Goal: Complete application form: Complete application form

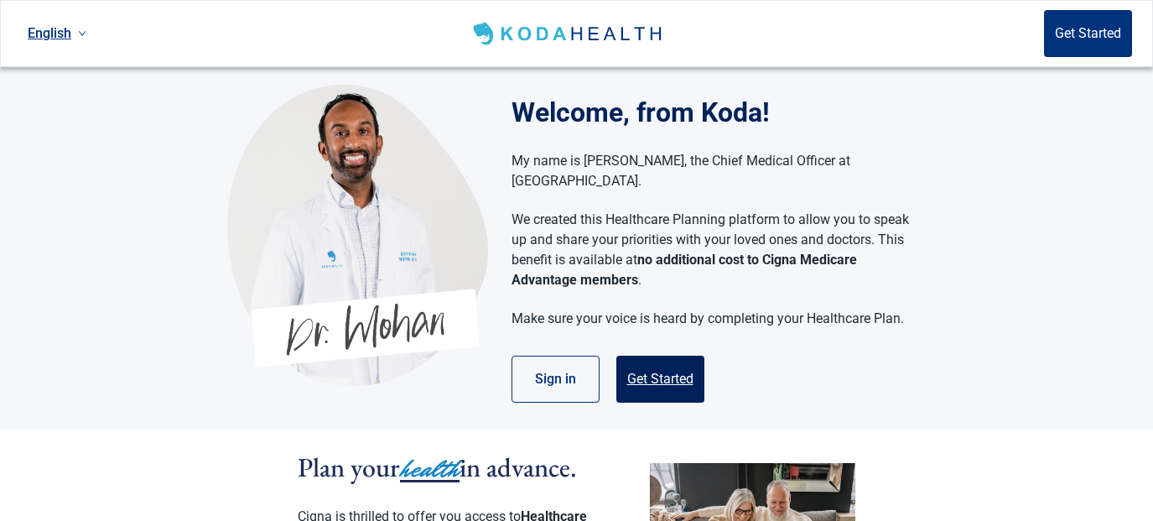
click at [648, 367] on button "Get Started" at bounding box center [661, 379] width 88 height 47
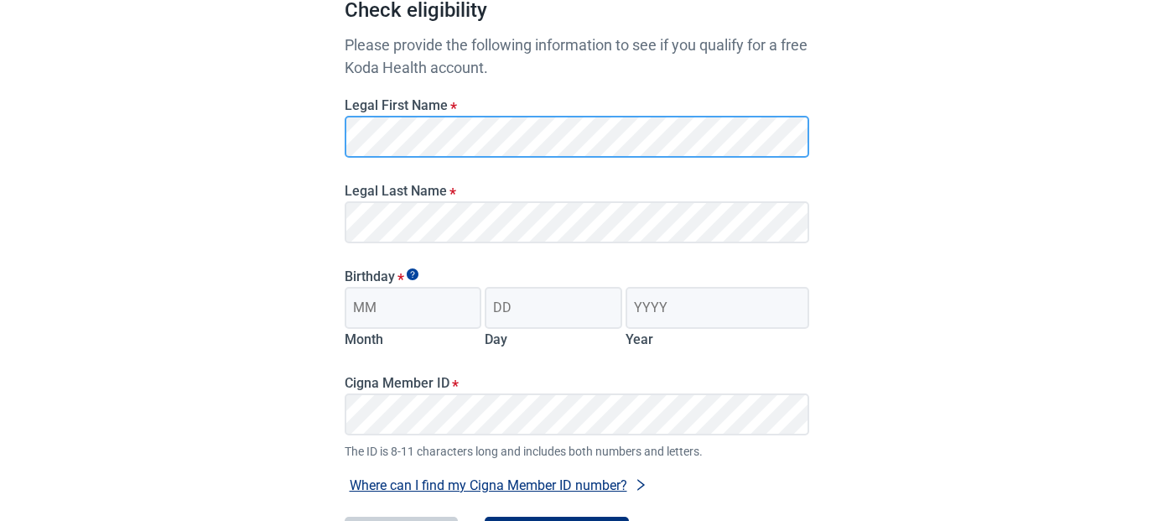
scroll to position [195, 0]
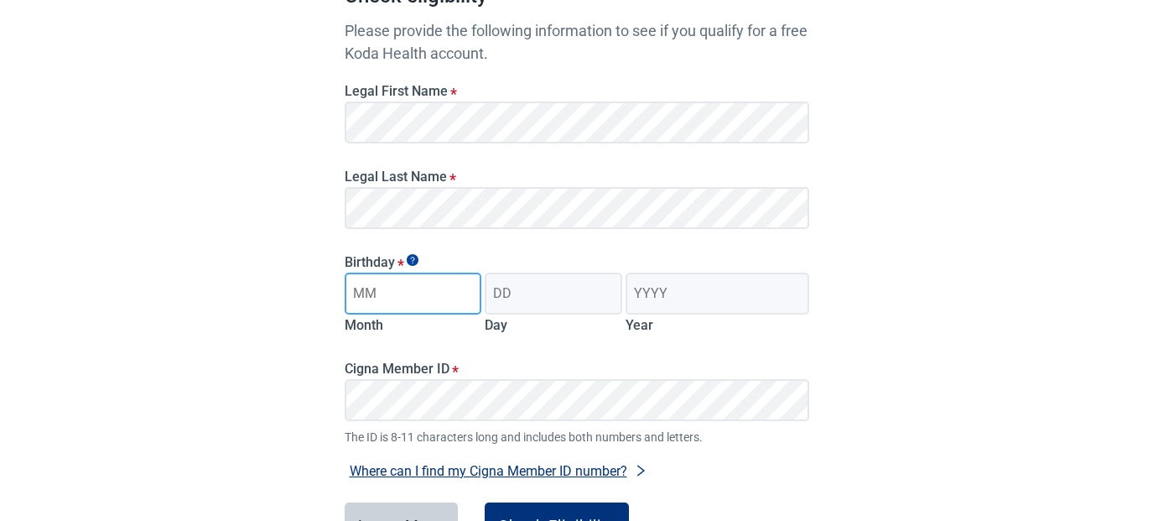
click at [430, 289] on input "Month" at bounding box center [414, 294] width 138 height 42
type input "11"
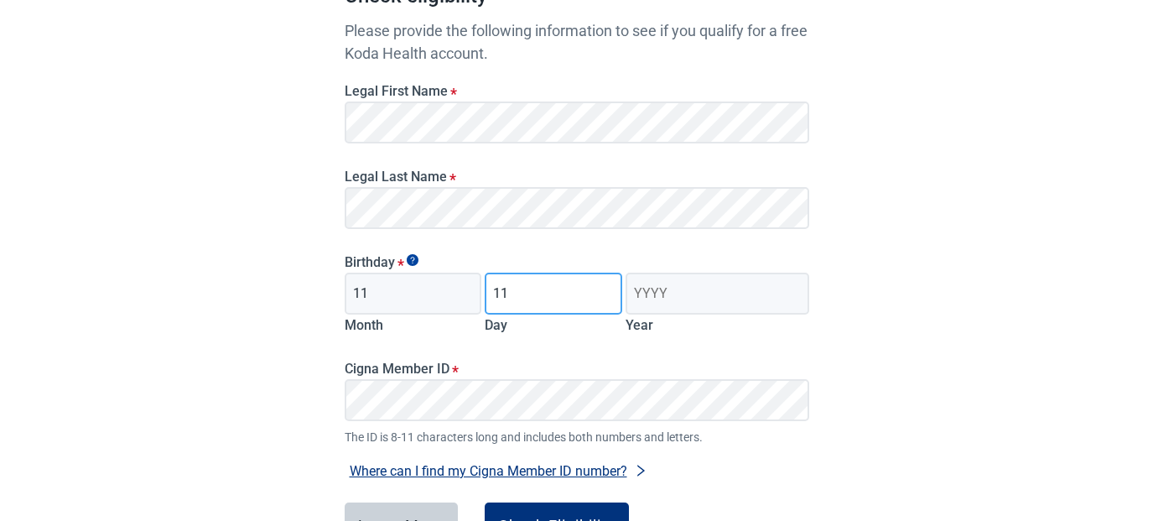
type input "11"
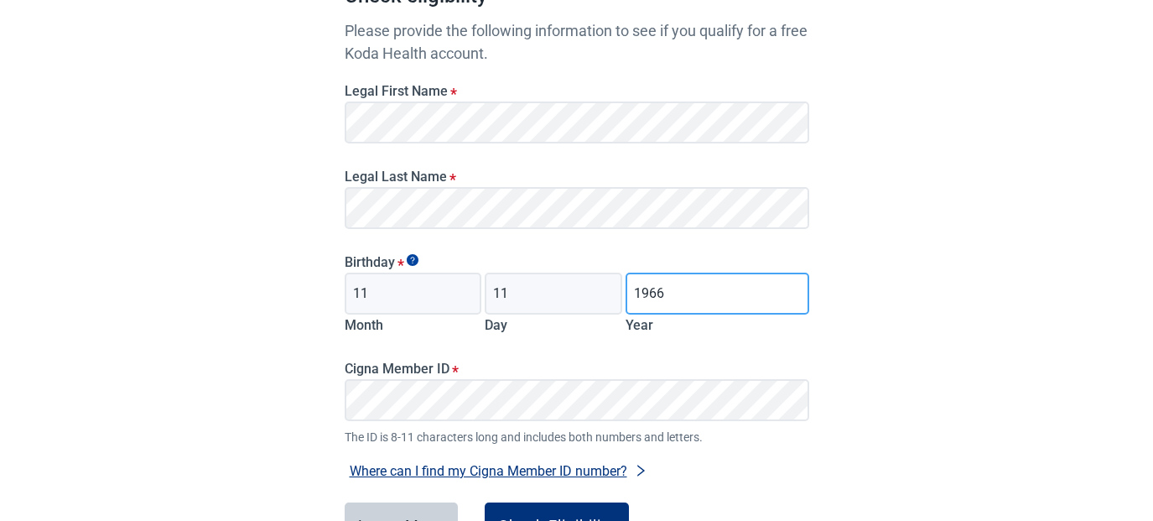
type input "1966"
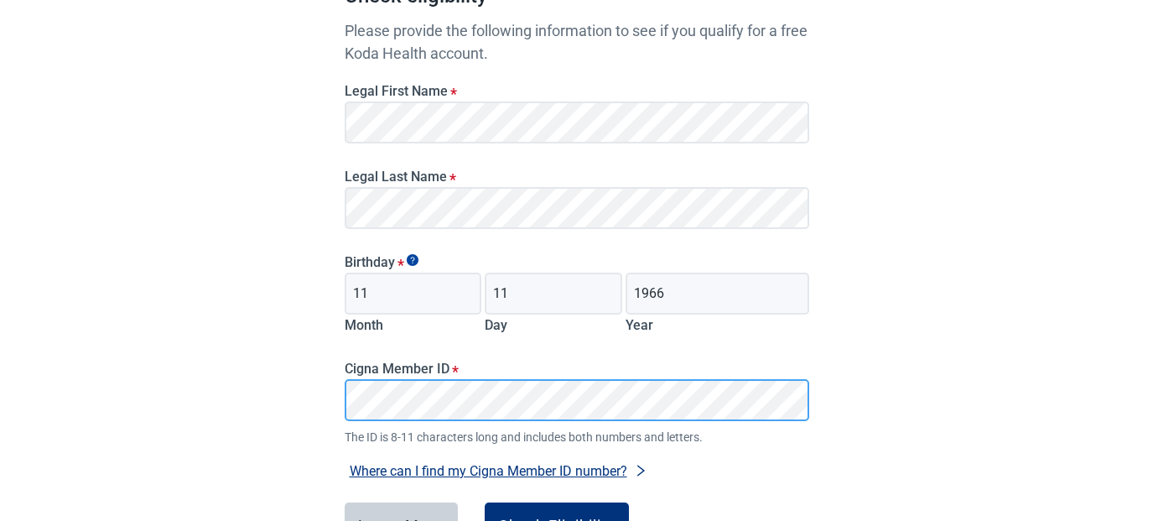
scroll to position [325, 0]
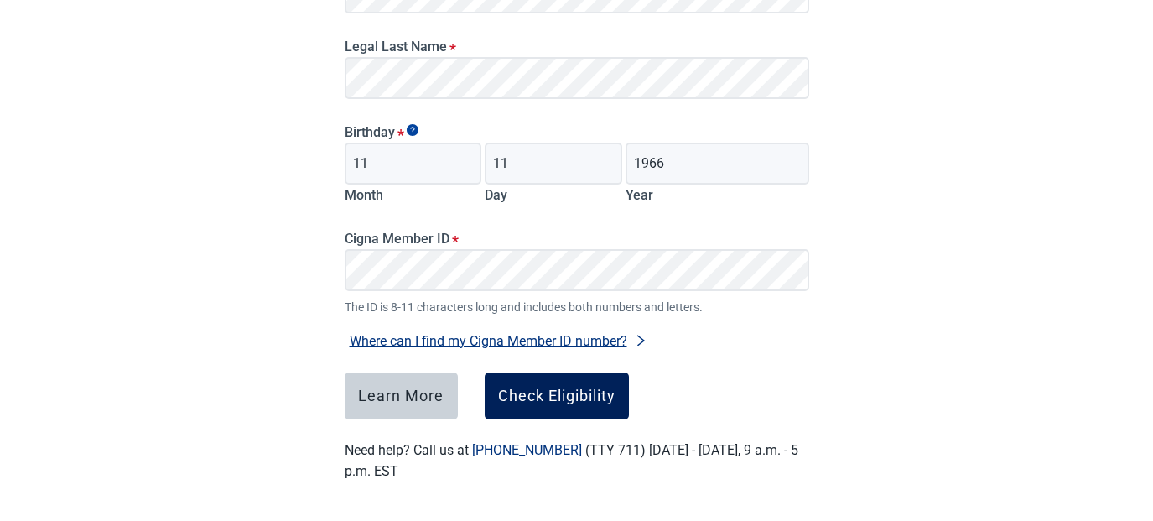
click at [573, 398] on div "Check Eligibility" at bounding box center [556, 396] width 117 height 17
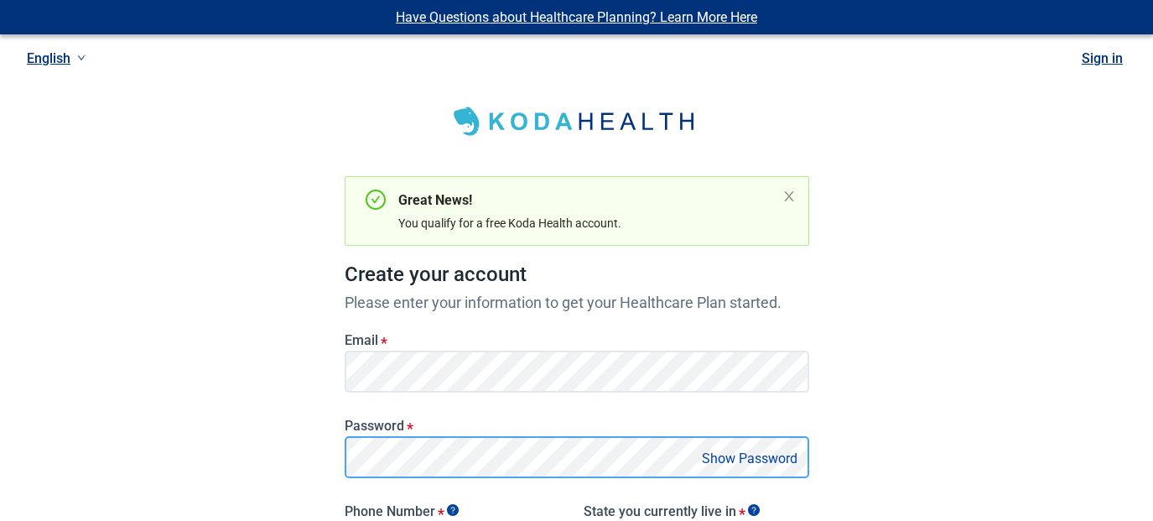
click at [249, 435] on div "Have Questions about Healthcare Planning? Learn More Here English Sign in Great…" at bounding box center [576, 432] width 1153 height 865
click at [318, 447] on main "Great News! You qualify for a free Koda Health account. Create your account Ple…" at bounding box center [577, 446] width 545 height 838
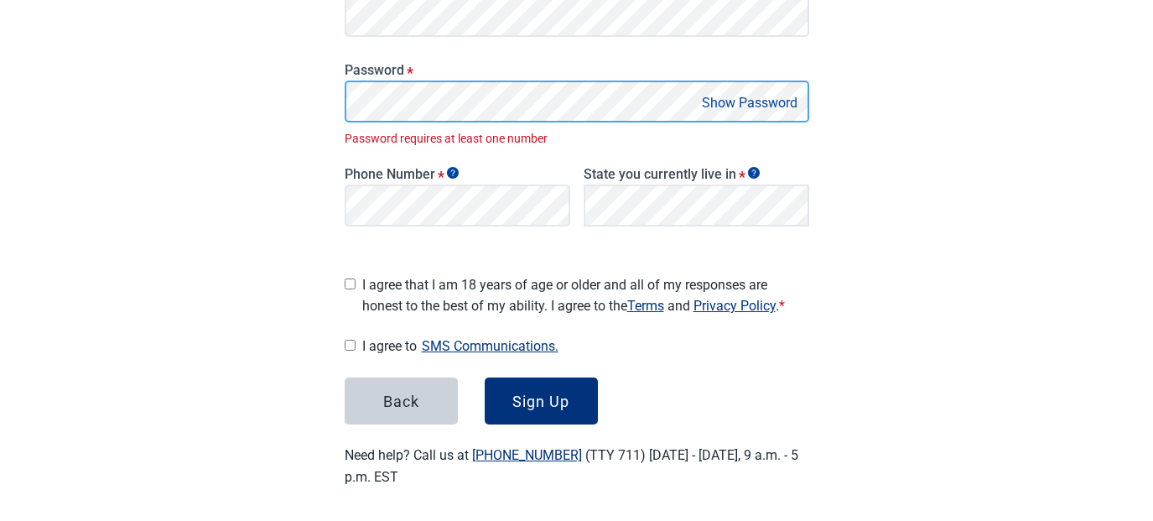
scroll to position [337, 0]
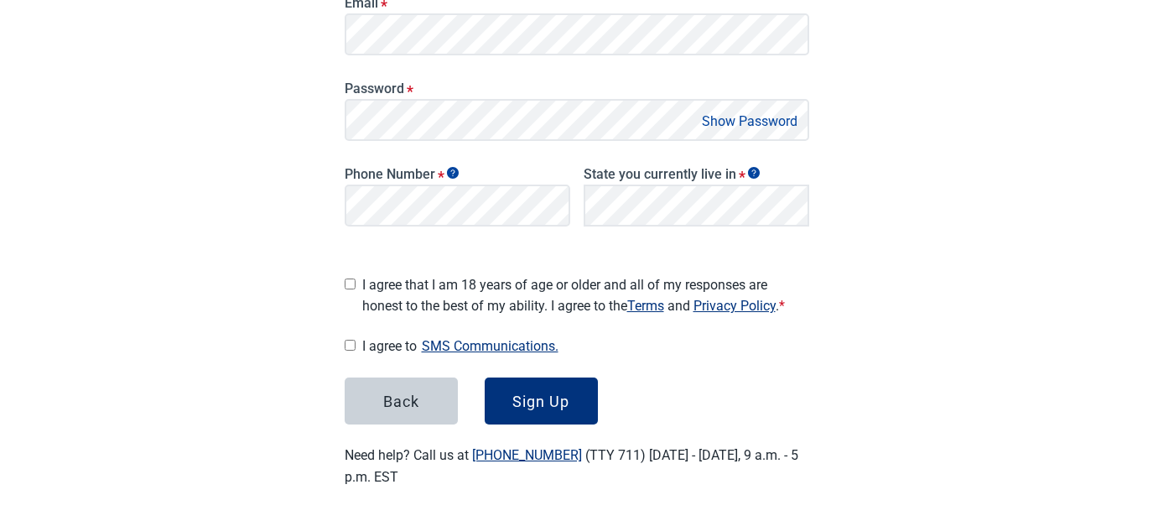
click at [769, 121] on button "Show Password" at bounding box center [750, 121] width 106 height 23
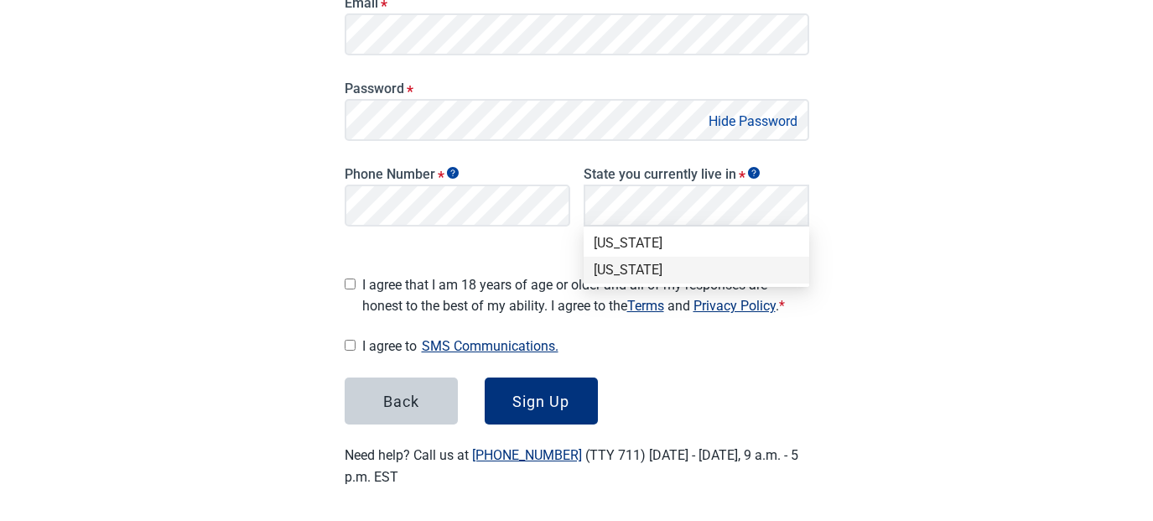
click at [642, 268] on div "[US_STATE]" at bounding box center [697, 270] width 206 height 18
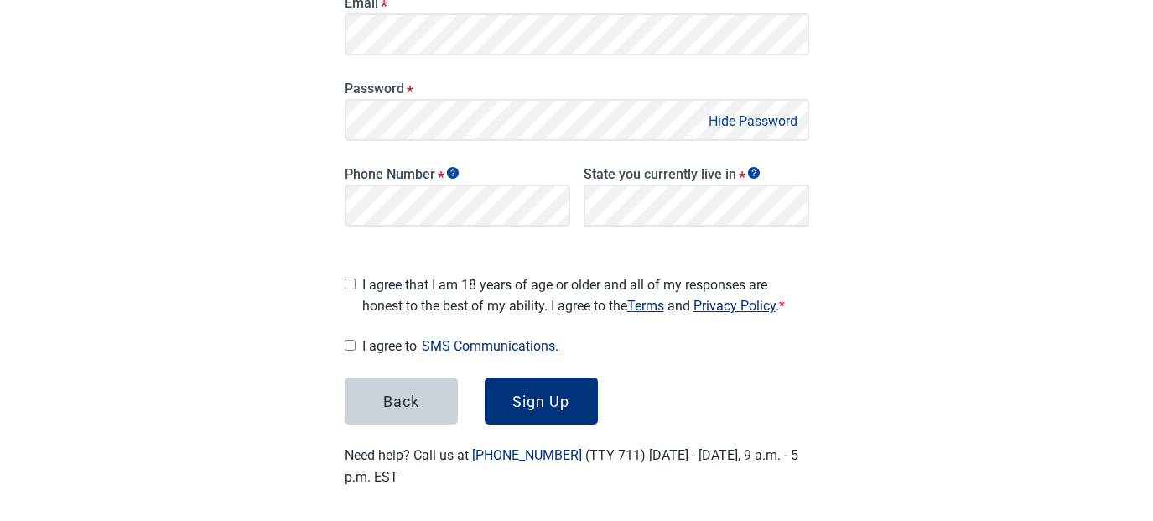
click at [345, 279] on input "I agree that I am 18 years of age or older and all of my responses are honest t…" at bounding box center [350, 284] width 11 height 11
checkbox input "true"
click at [353, 340] on input "I agree to SMS Communications." at bounding box center [350, 345] width 11 height 11
checkbox input "true"
click at [575, 394] on button "Sign Up" at bounding box center [541, 400] width 113 height 47
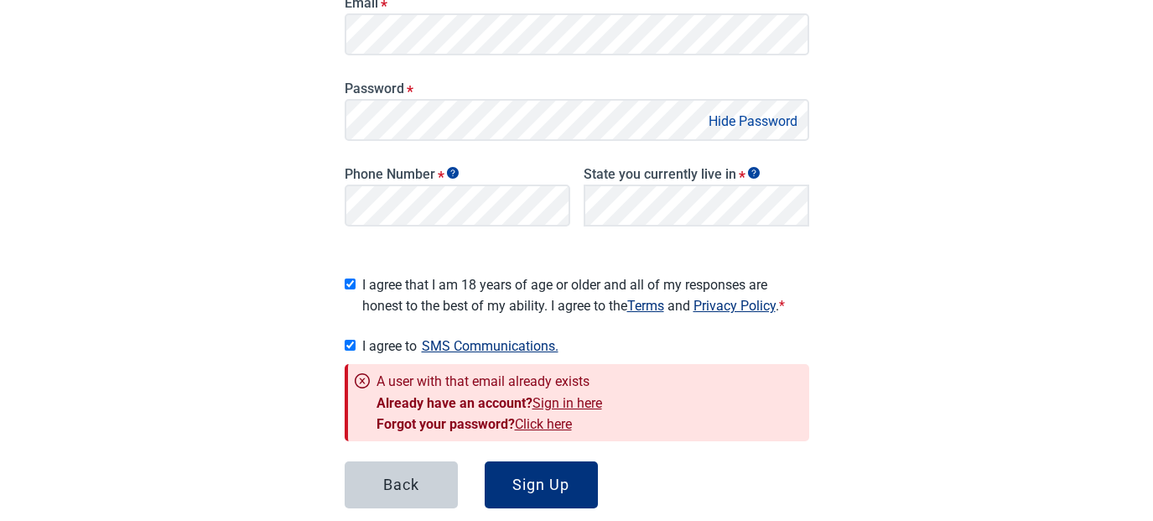
click at [585, 395] on link "Sign in here" at bounding box center [568, 403] width 70 height 16
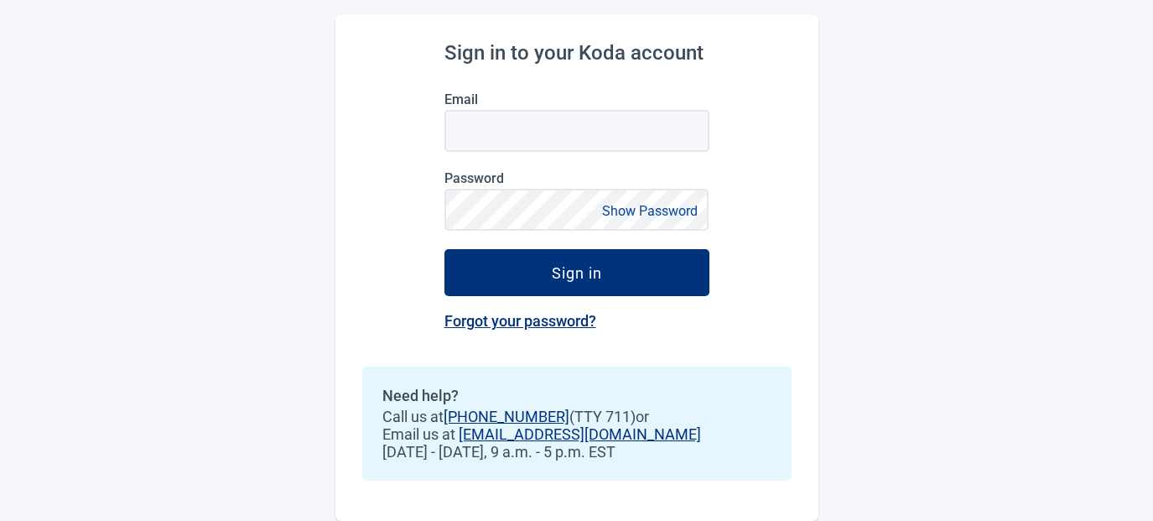
scroll to position [181, 0]
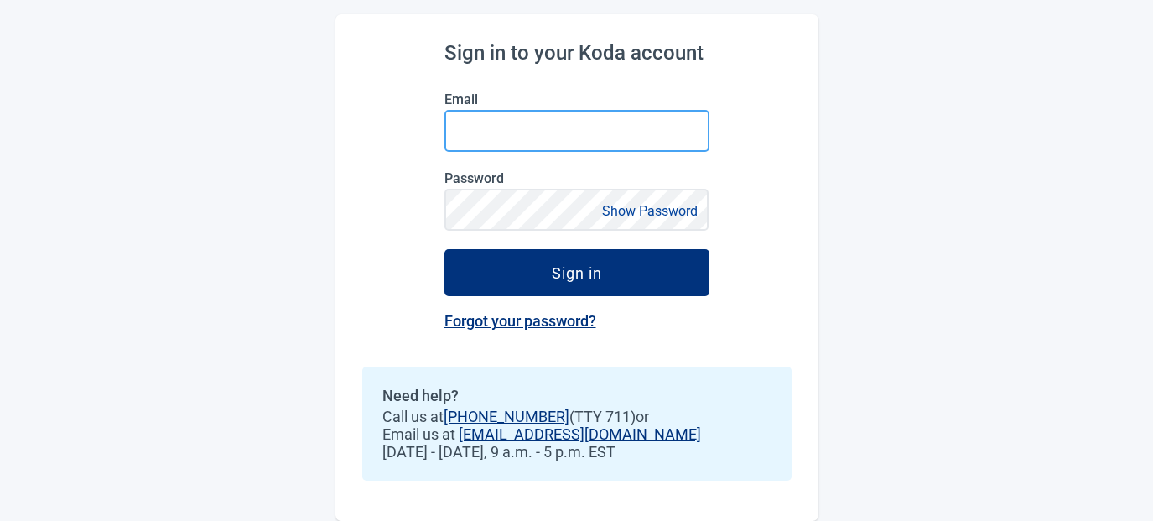
type input "[EMAIL_ADDRESS][DOMAIN_NAME]"
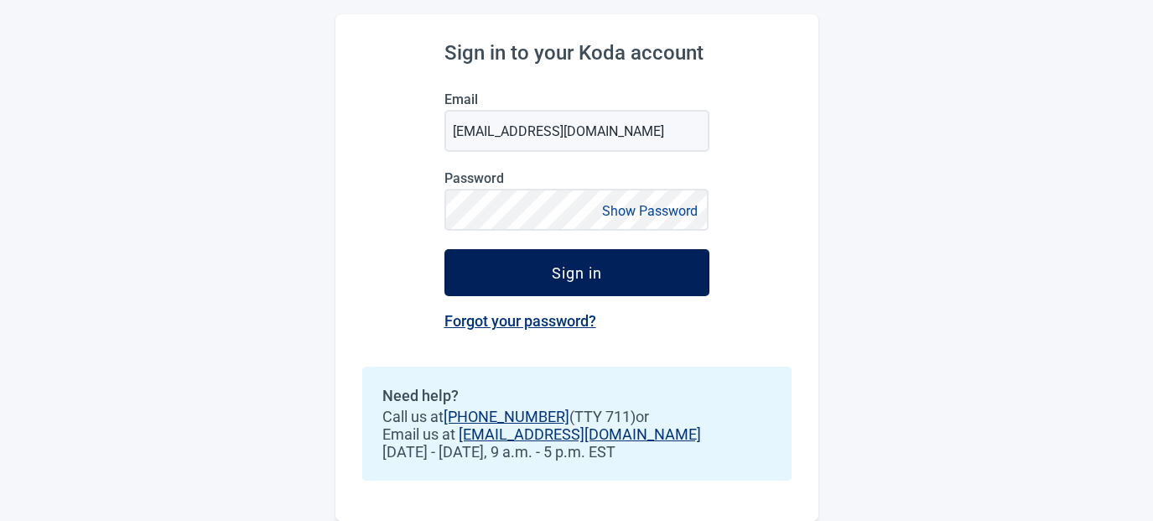
click at [603, 289] on button "Sign in" at bounding box center [577, 272] width 265 height 47
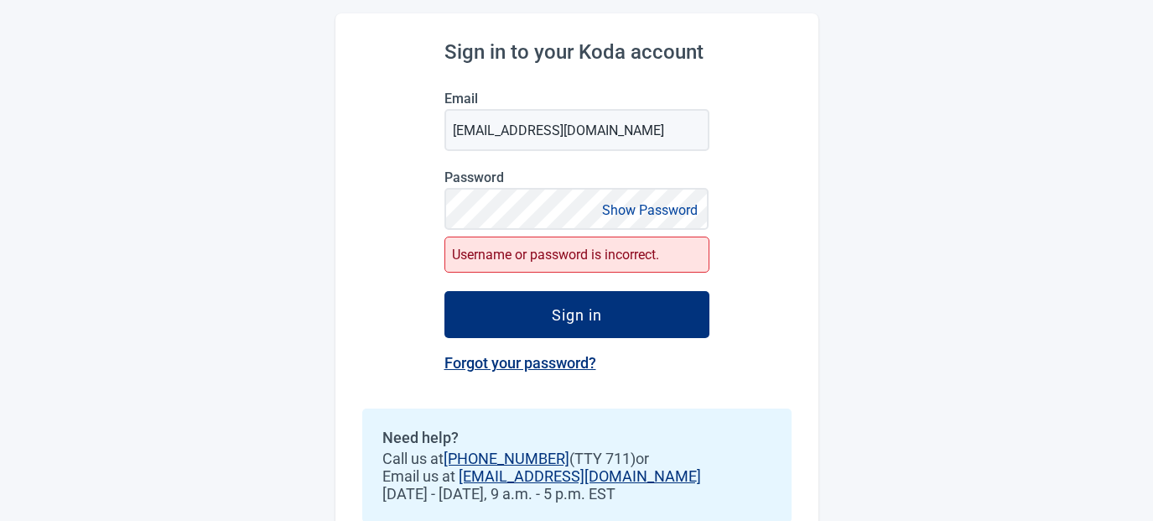
click at [627, 206] on button "Show Password" at bounding box center [650, 210] width 106 height 23
click at [518, 362] on link "Forgot your password?" at bounding box center [521, 363] width 152 height 18
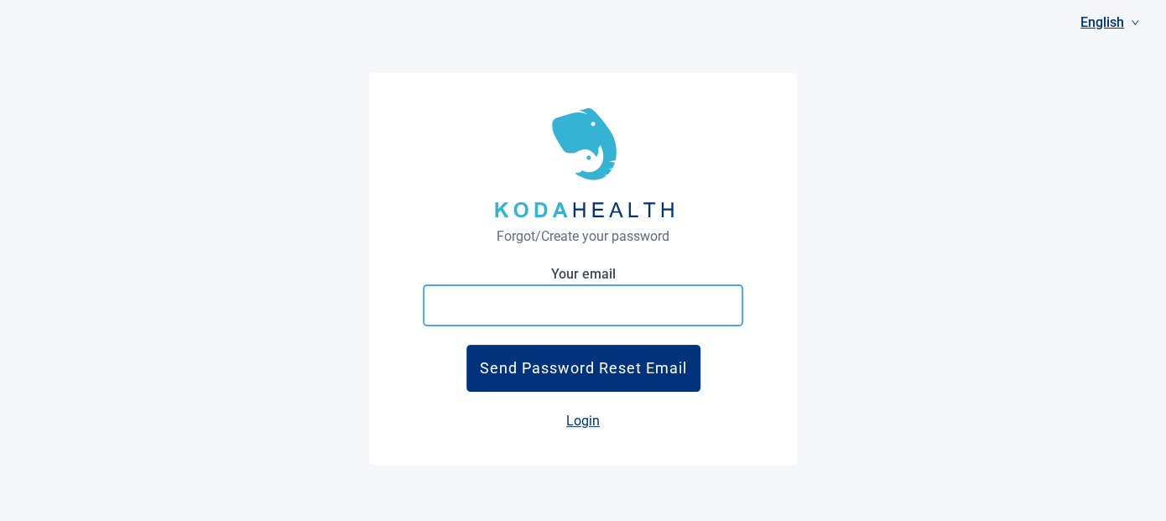
click at [509, 314] on input "Your email" at bounding box center [583, 305] width 320 height 42
type input "[EMAIL_ADDRESS][DOMAIN_NAME]"
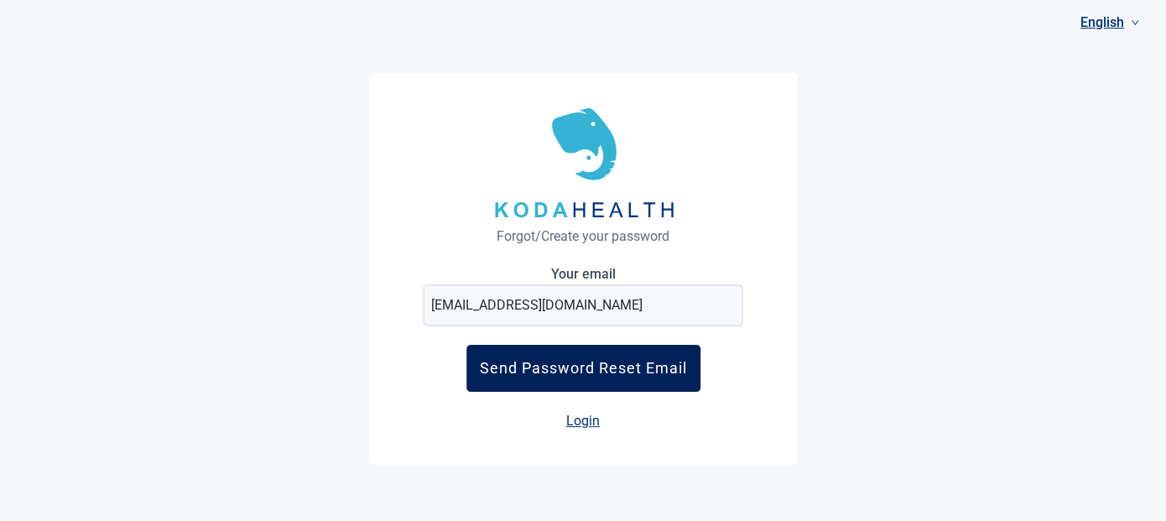
click at [545, 376] on div "Send Password Reset Email" at bounding box center [583, 368] width 207 height 18
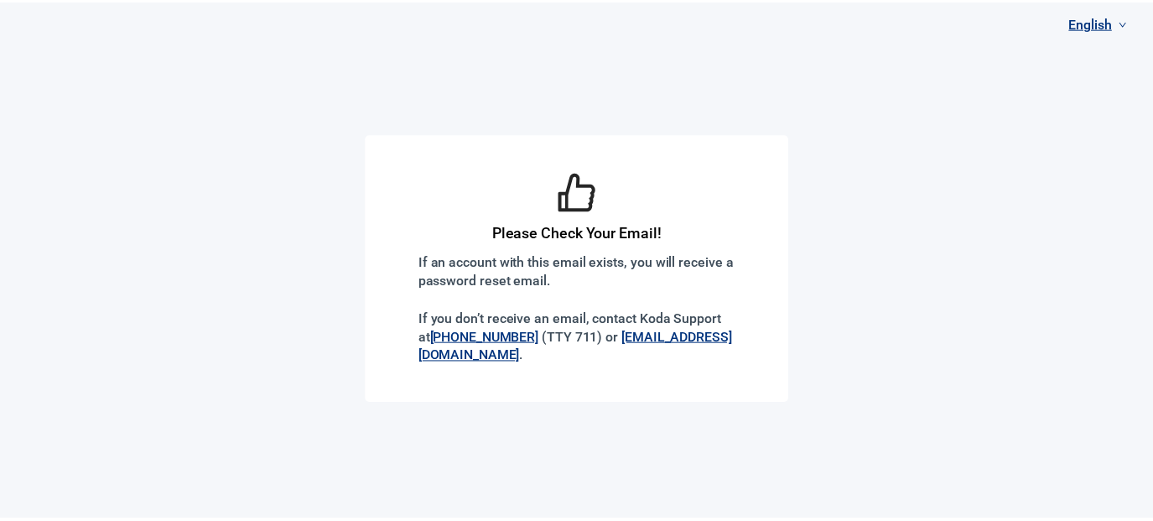
scroll to position [181, 0]
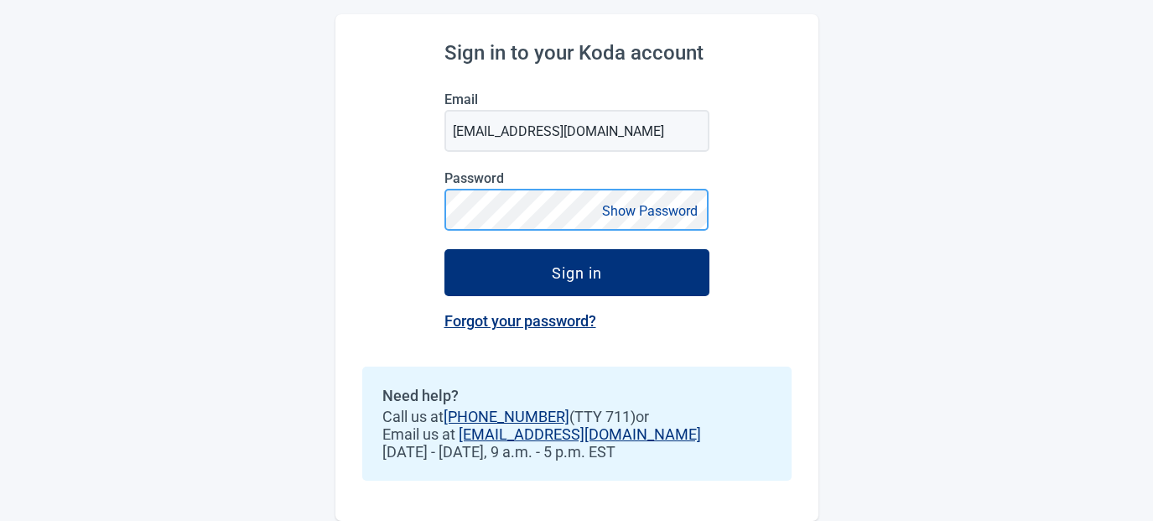
click at [445, 249] on button "Sign in" at bounding box center [577, 272] width 265 height 47
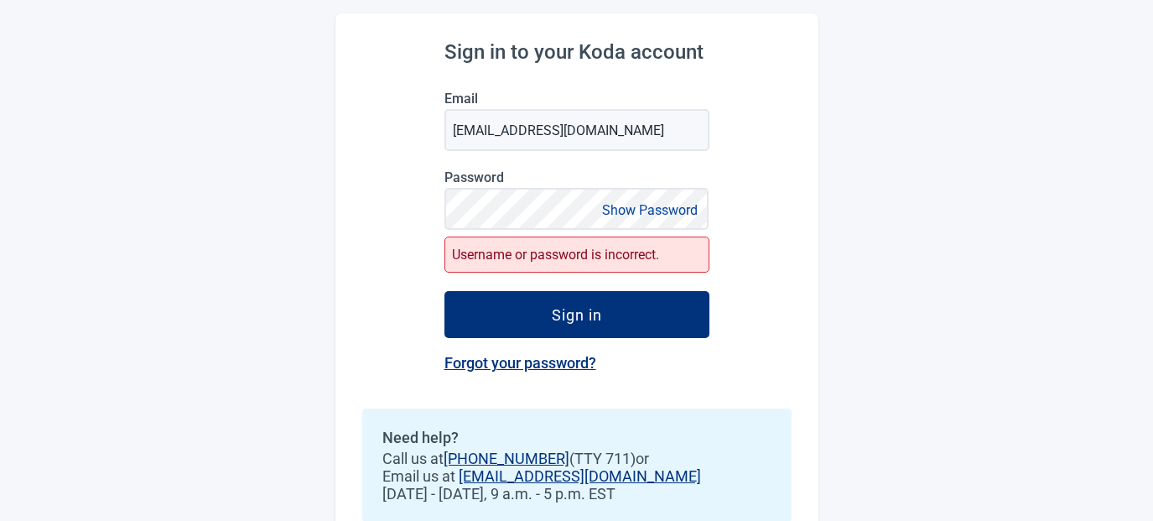
click at [684, 217] on button "Show Password" at bounding box center [650, 210] width 106 height 23
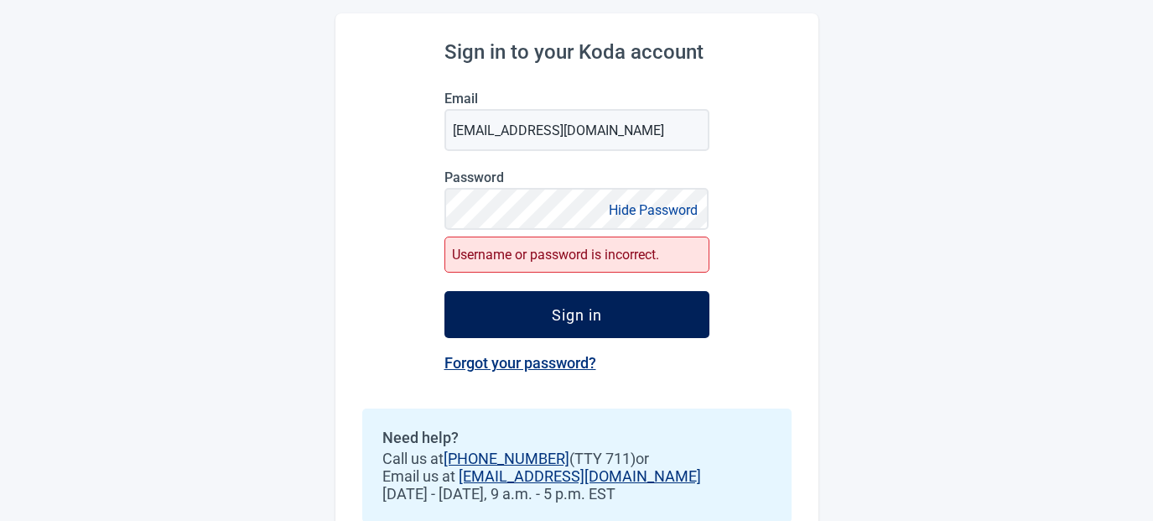
click at [603, 317] on button "Sign in" at bounding box center [577, 314] width 265 height 47
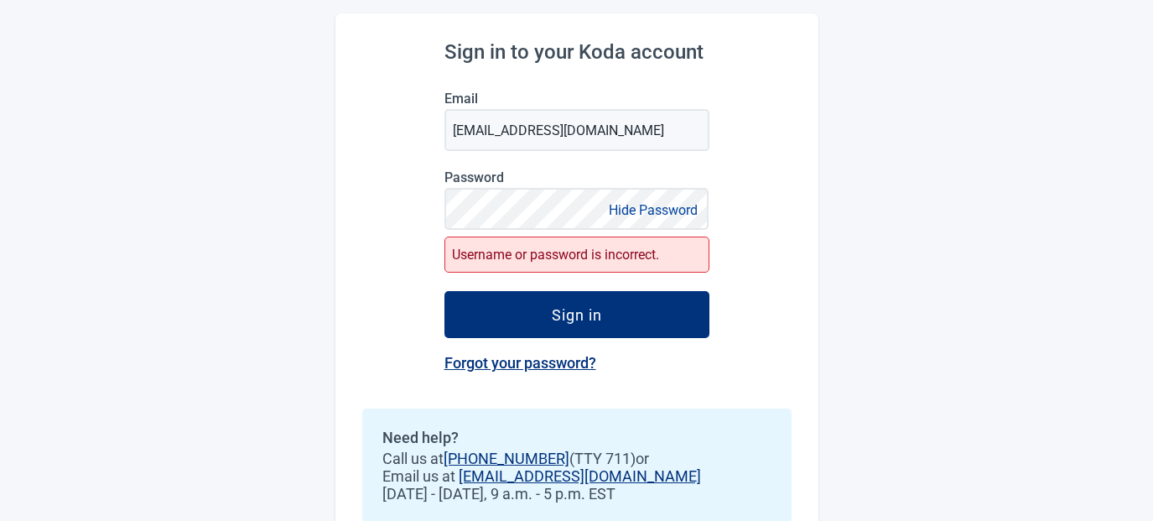
click at [558, 364] on link "Forgot your password?" at bounding box center [521, 363] width 152 height 18
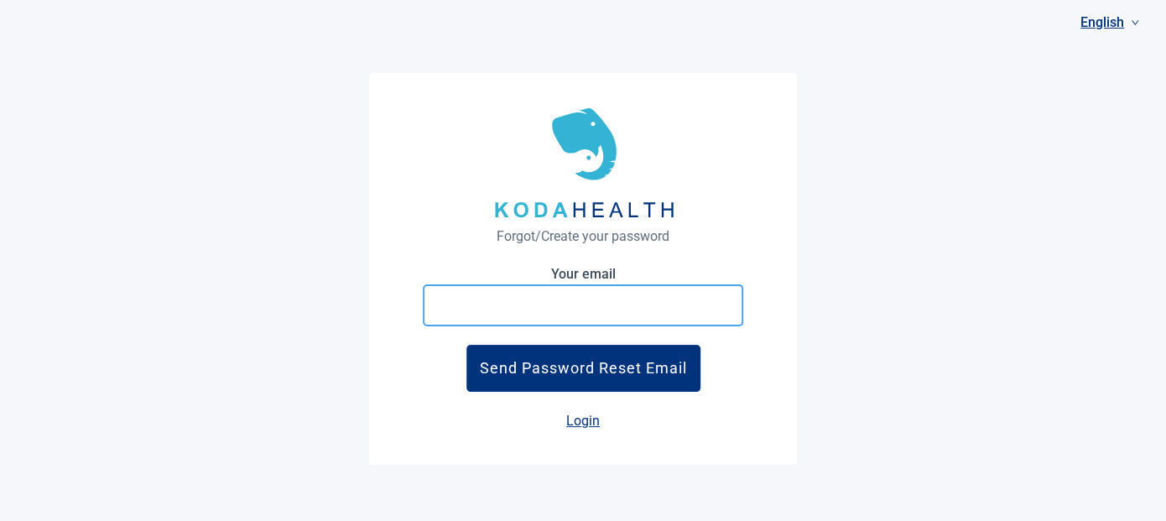
click at [618, 310] on input "Your email" at bounding box center [583, 305] width 320 height 42
type input "[EMAIL_ADDRESS][DOMAIN_NAME]"
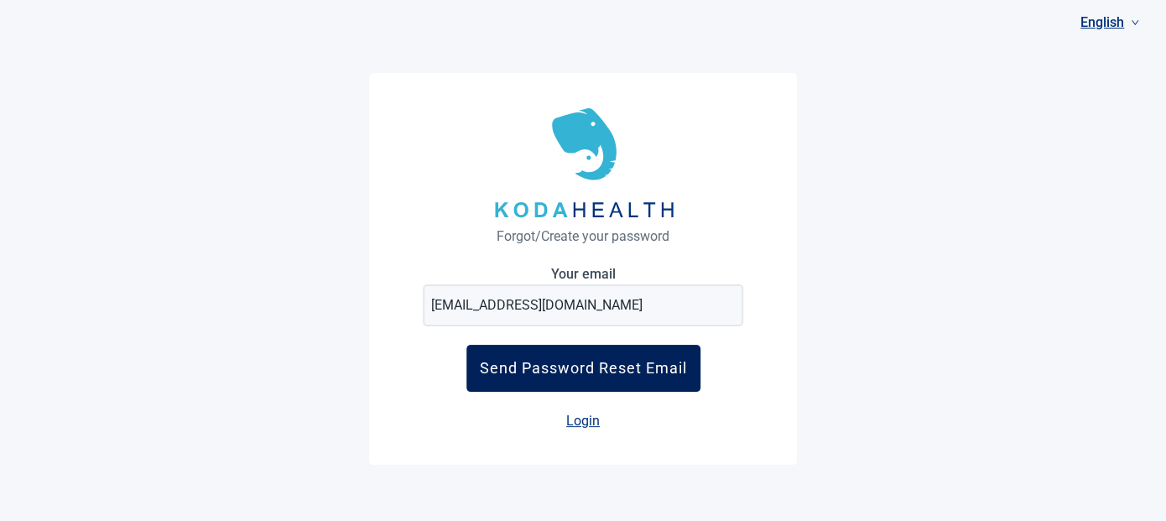
click at [620, 367] on div "Send Password Reset Email" at bounding box center [583, 368] width 207 height 18
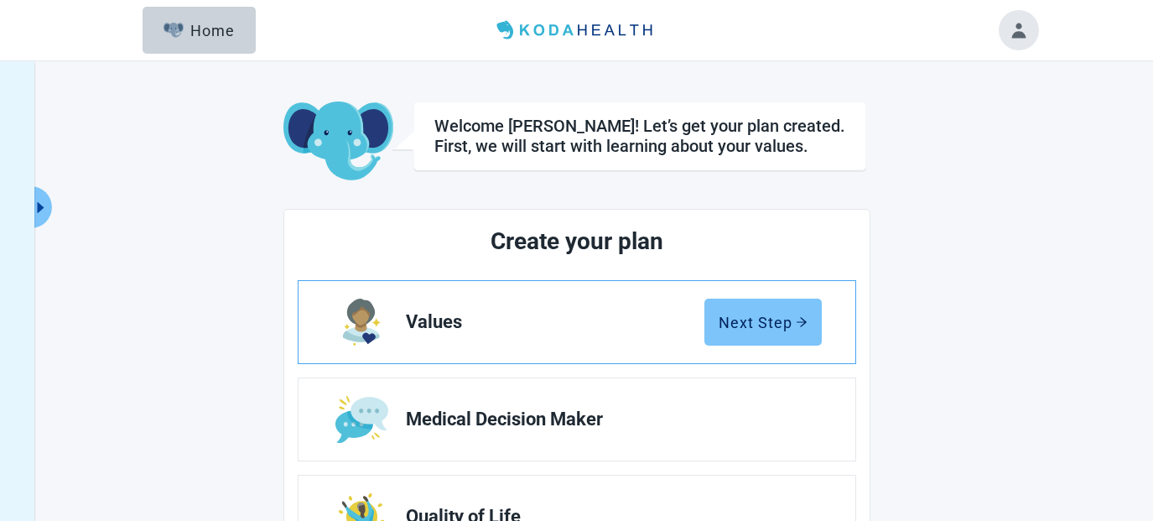
click at [776, 315] on div "Next Step" at bounding box center [763, 322] width 89 height 17
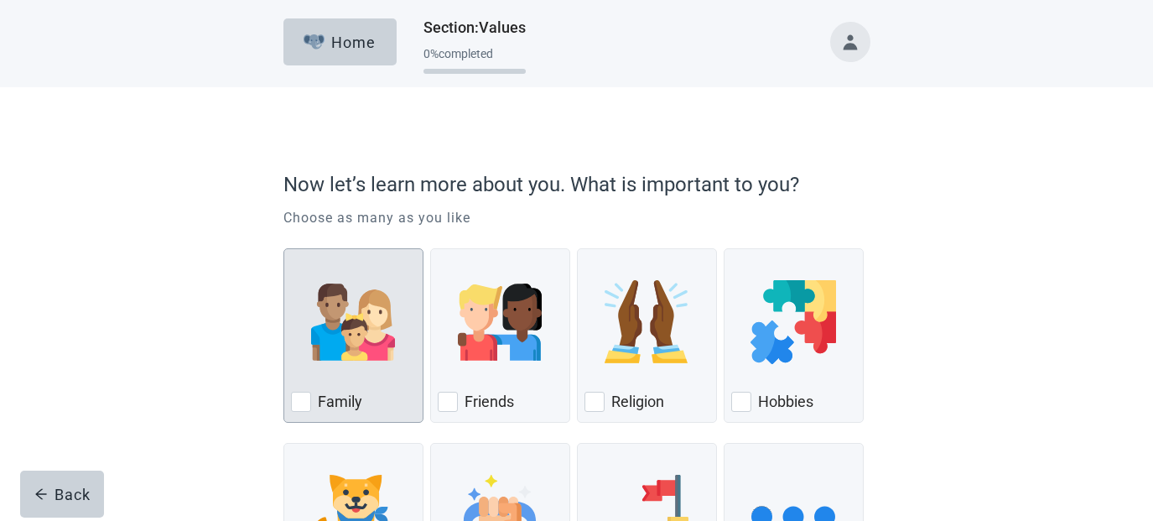
scroll to position [195, 0]
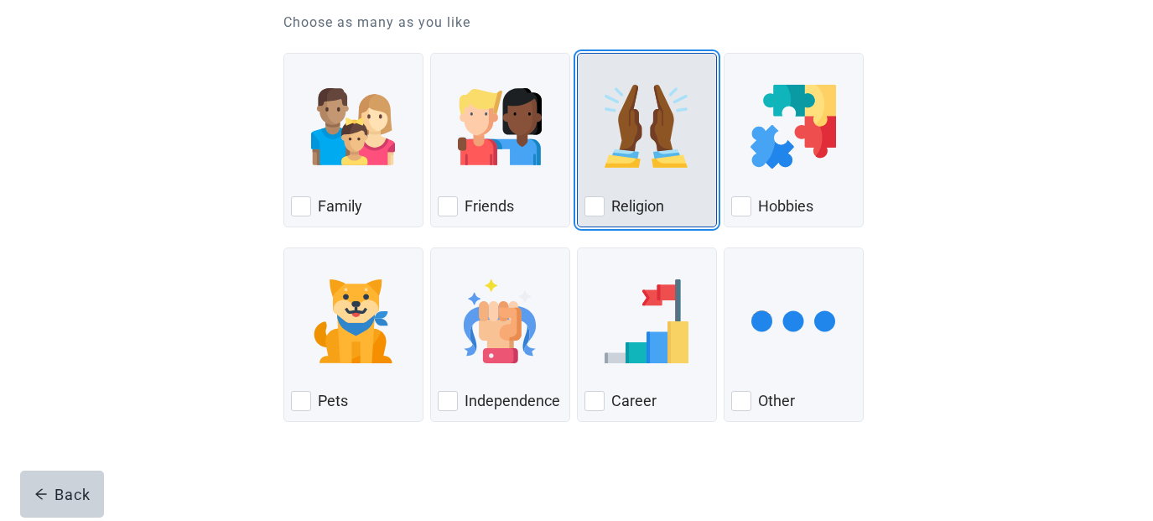
click at [594, 206] on div "Religion, checkbox, not checked" at bounding box center [595, 206] width 20 height 20
click at [578, 54] on input "Religion" at bounding box center [577, 53] width 1 height 1
checkbox input "true"
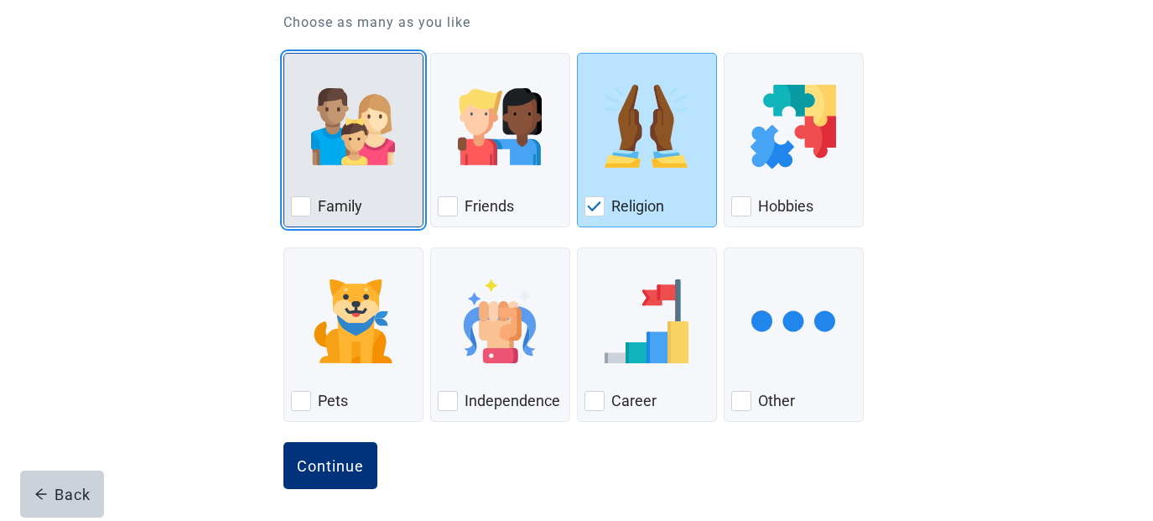
click at [315, 208] on div "Family" at bounding box center [353, 206] width 125 height 27
click at [284, 54] on input "Family" at bounding box center [284, 53] width 1 height 1
checkbox input "true"
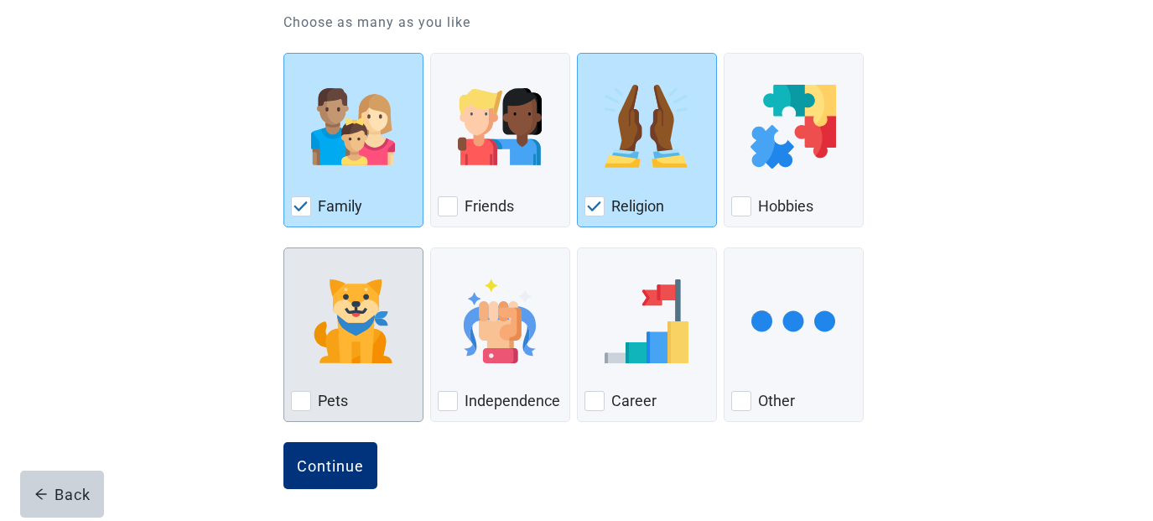
click at [332, 388] on div "Pets" at bounding box center [353, 401] width 125 height 27
click at [284, 248] on input "Pets" at bounding box center [284, 247] width 1 height 1
checkbox input "true"
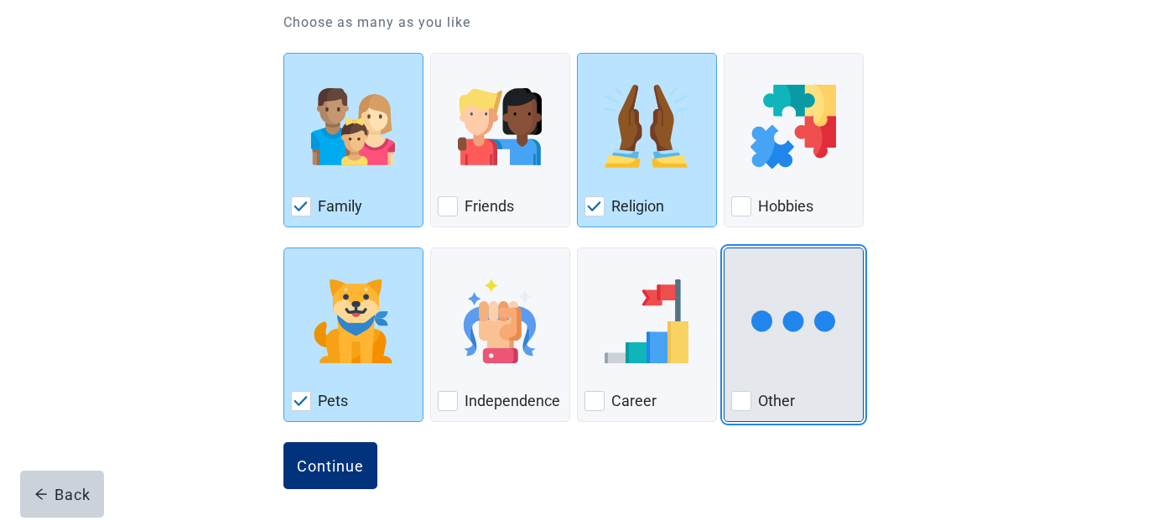
click at [738, 405] on div "Other, checkbox, not checked" at bounding box center [741, 401] width 20 height 20
click at [725, 248] on input "Other" at bounding box center [724, 247] width 1 height 1
checkbox input "true"
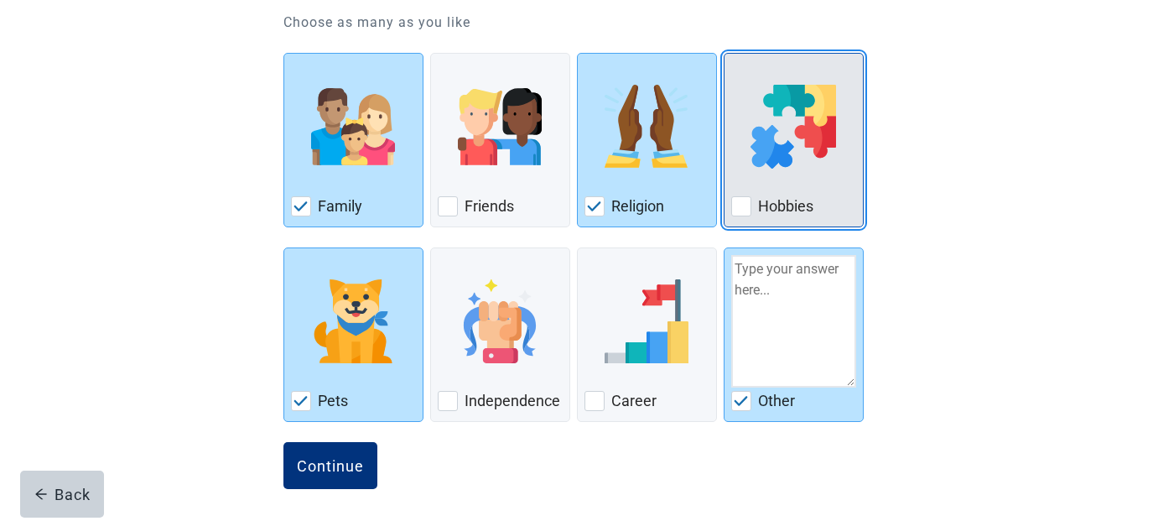
click at [738, 200] on div "Hobbies, checkbox, not checked" at bounding box center [741, 206] width 20 height 20
click at [725, 54] on input "Hobbies" at bounding box center [724, 53] width 1 height 1
checkbox input "true"
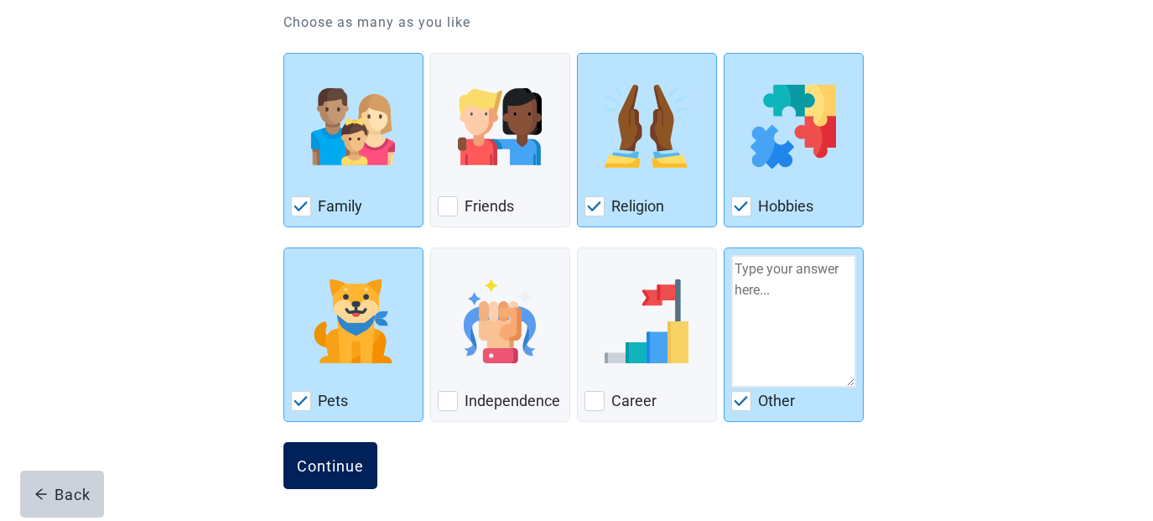
click at [345, 465] on div "Continue" at bounding box center [330, 465] width 67 height 17
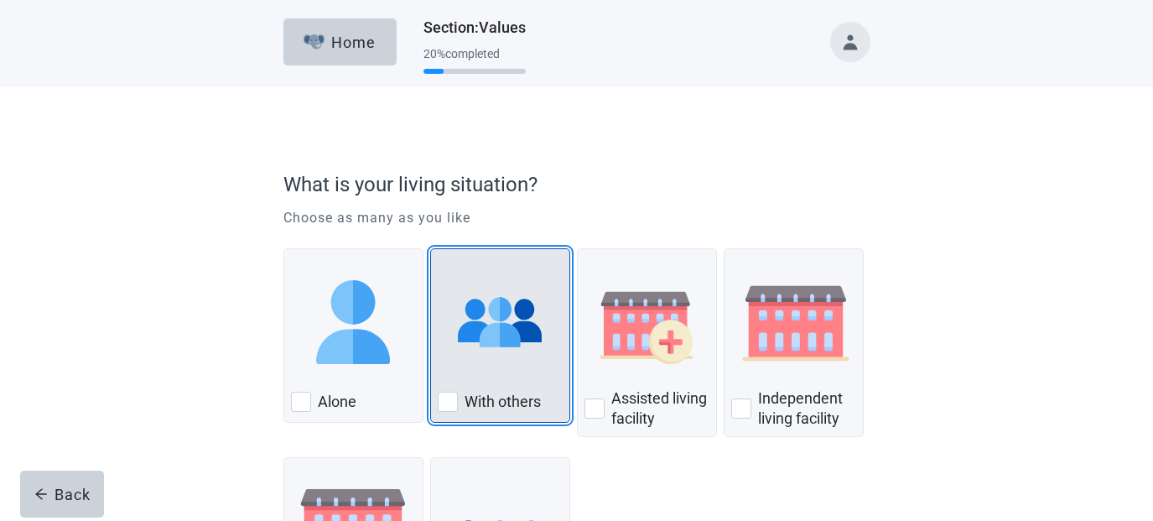
click at [446, 403] on div "With Others, checkbox, not checked" at bounding box center [448, 402] width 20 height 20
click at [431, 249] on input "With others" at bounding box center [430, 248] width 1 height 1
checkbox input "true"
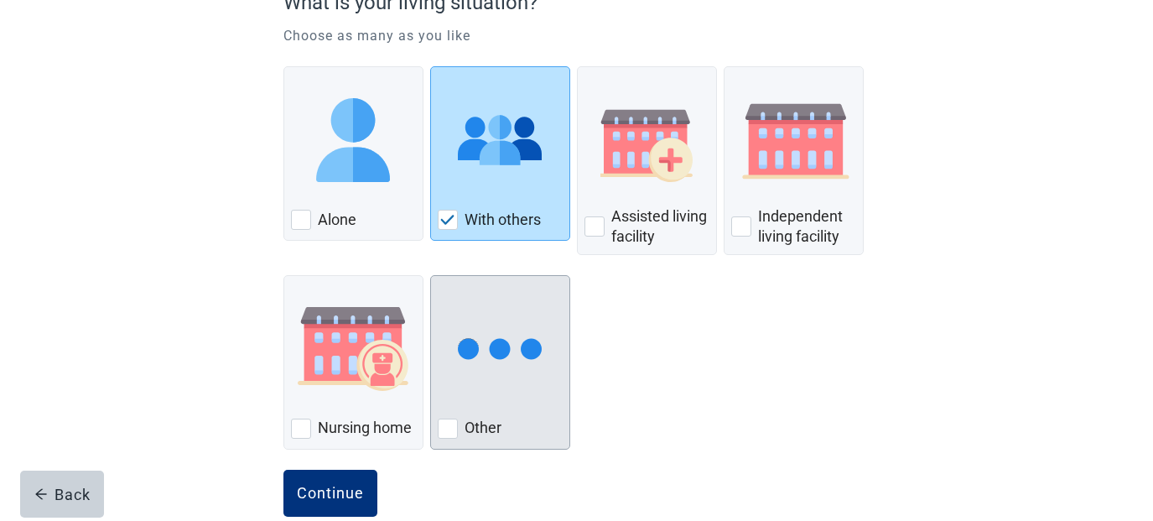
scroll to position [195, 0]
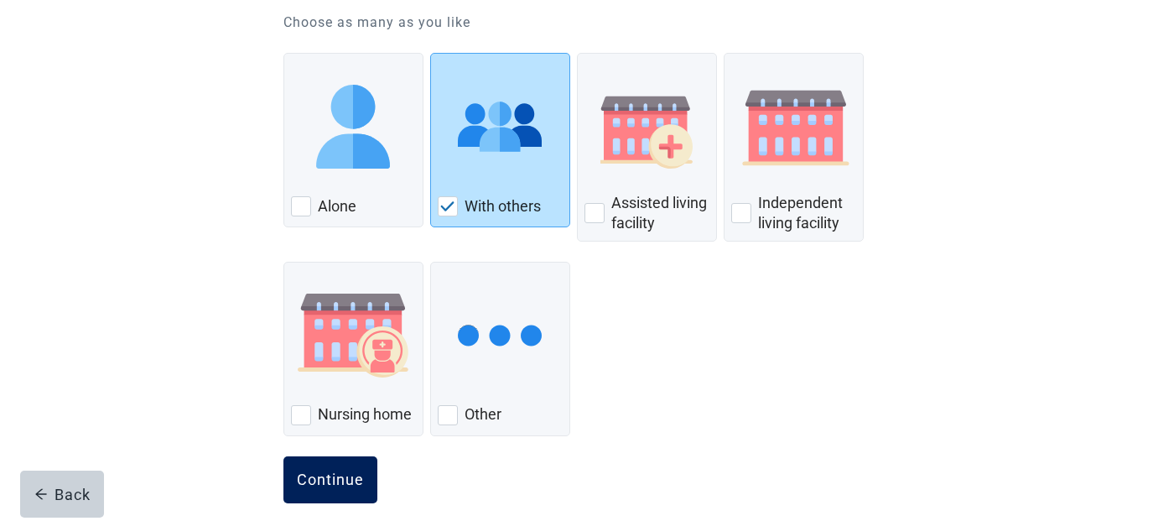
click at [337, 471] on div "Continue" at bounding box center [330, 479] width 67 height 17
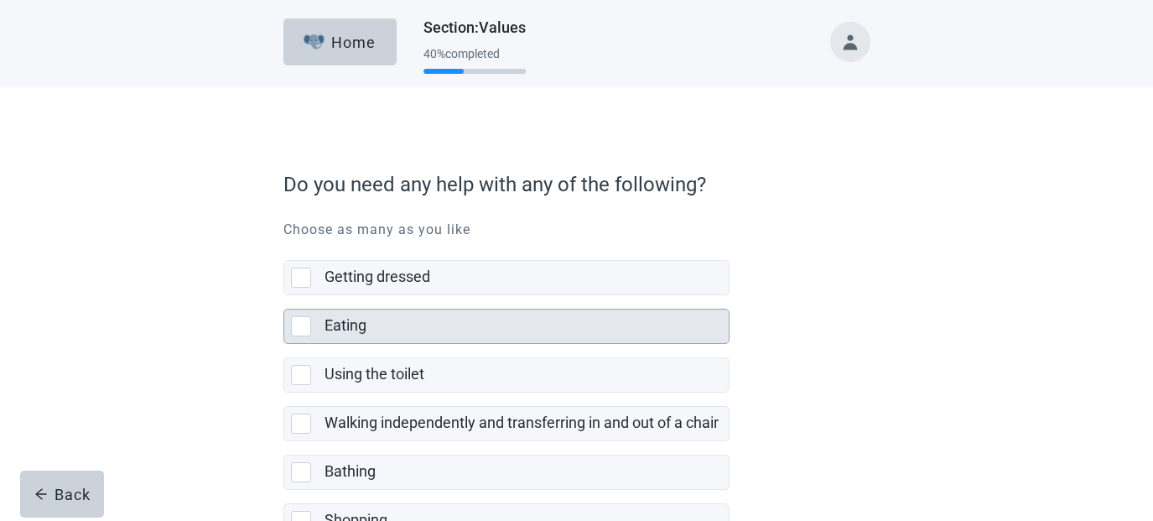
scroll to position [195, 0]
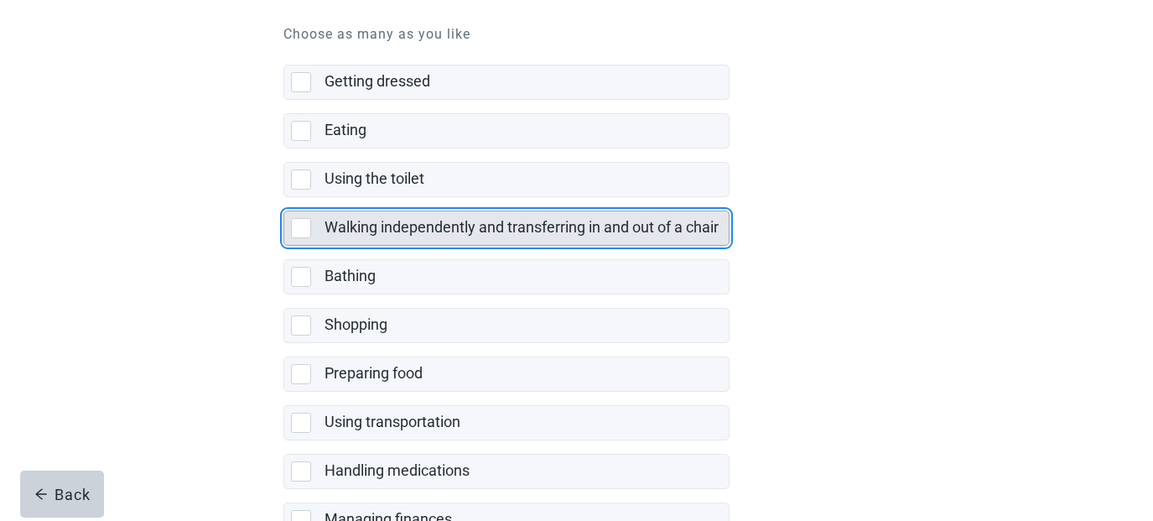
click at [303, 229] on div "Walking independently and transferring in and out of a chair, checkbox, not sel…" at bounding box center [301, 228] width 20 height 20
click at [284, 198] on input "Walking independently and transferring in and out of a chair" at bounding box center [284, 197] width 1 height 1
checkbox input "true"
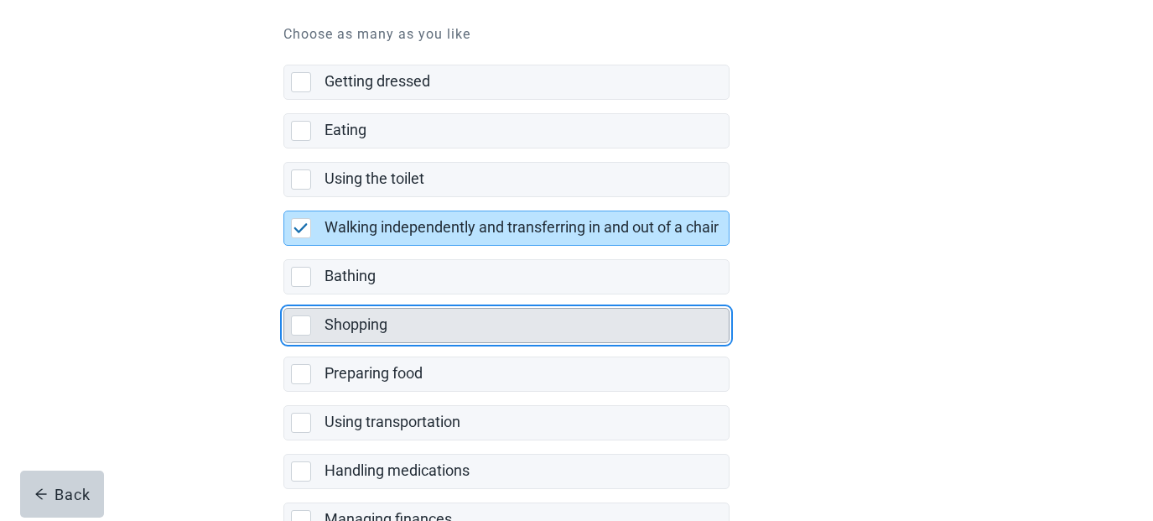
click at [298, 325] on div "Shopping, checkbox, not selected" at bounding box center [301, 325] width 20 height 20
click at [284, 295] on input "Shopping" at bounding box center [284, 294] width 1 height 1
checkbox input "true"
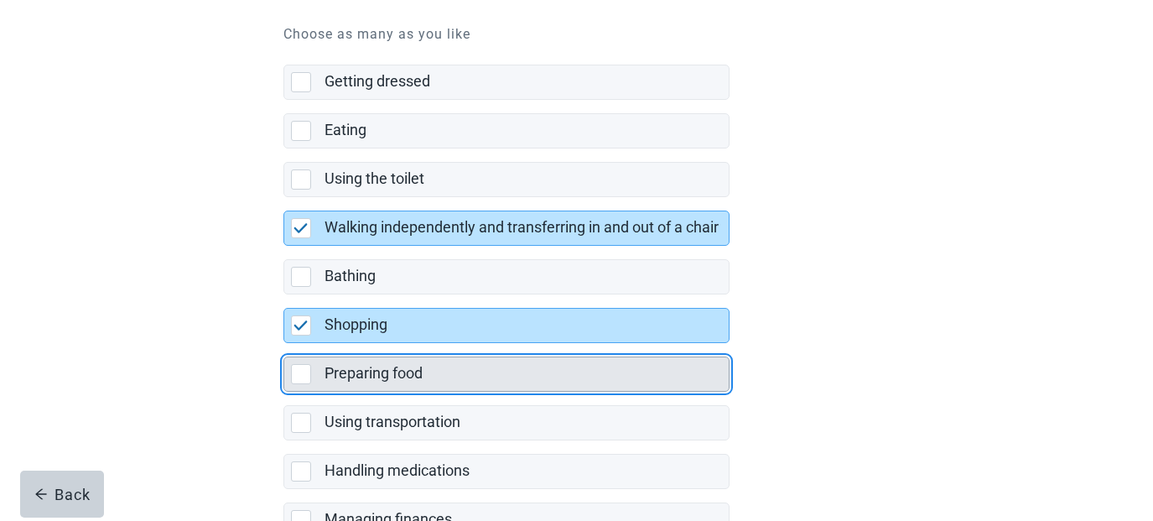
click at [299, 375] on div "Preparing food, checkbox, not selected" at bounding box center [301, 374] width 20 height 20
click at [284, 344] on input "Preparing food" at bounding box center [284, 343] width 1 height 1
checkbox input "true"
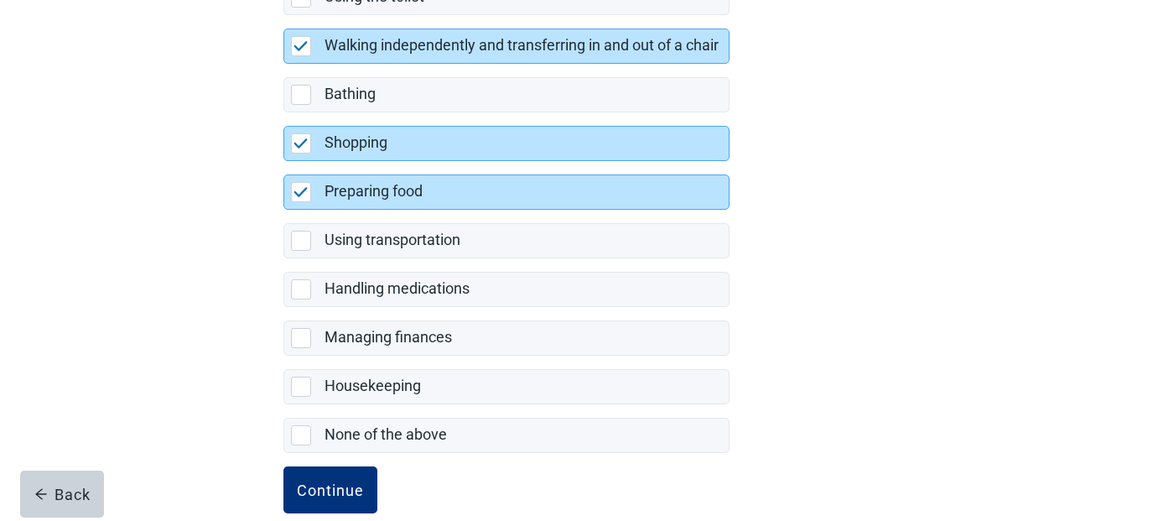
scroll to position [391, 0]
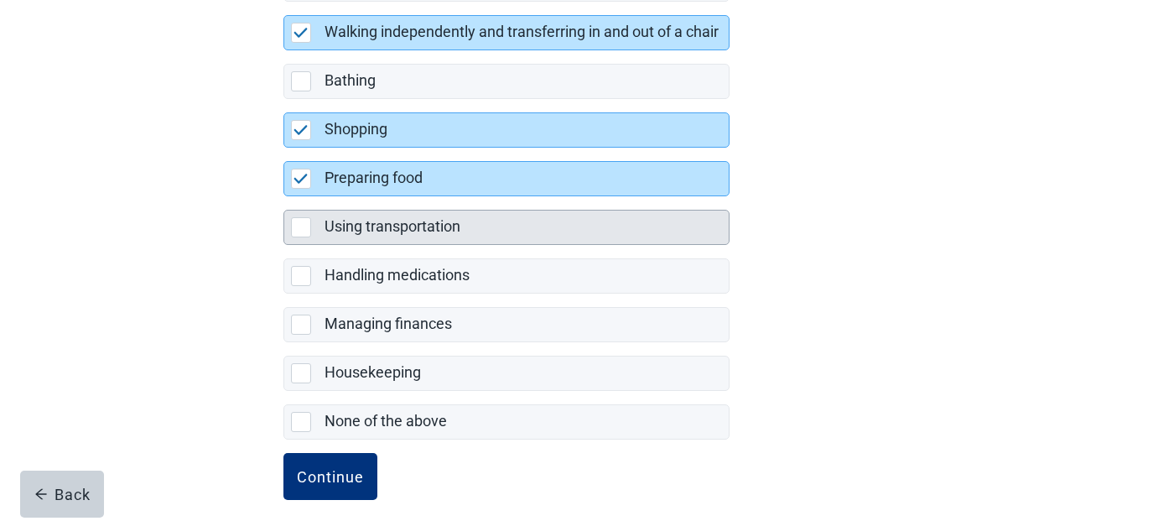
click at [305, 224] on div "Using transportation, checkbox, not selected" at bounding box center [301, 227] width 20 height 20
click at [284, 197] on input "Using transportation" at bounding box center [284, 196] width 1 height 1
checkbox input "true"
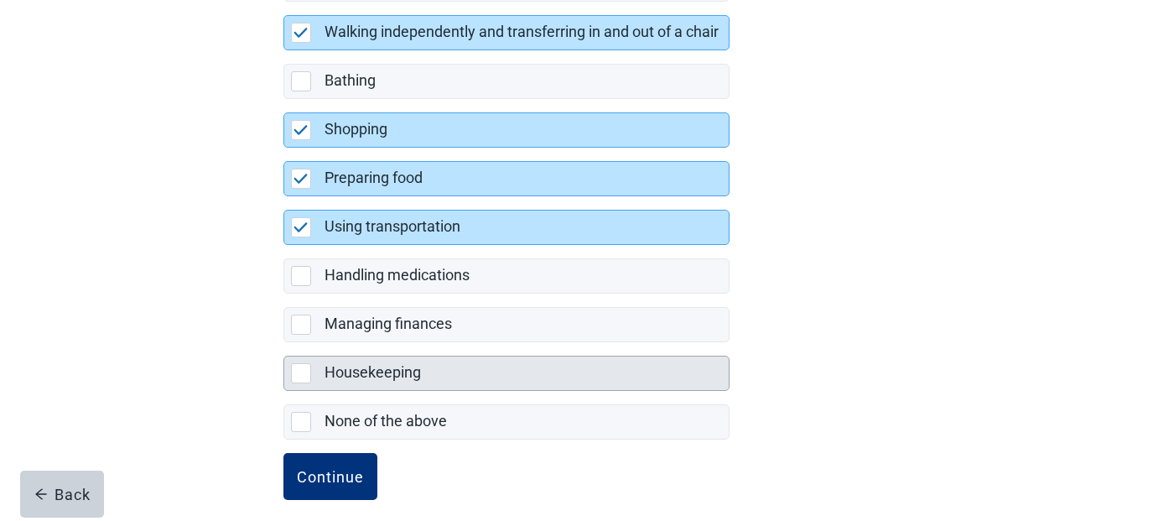
click at [300, 372] on div "Housekeeping, checkbox, not selected" at bounding box center [301, 373] width 20 height 20
click at [284, 343] on input "Housekeeping" at bounding box center [284, 342] width 1 height 1
checkbox input "true"
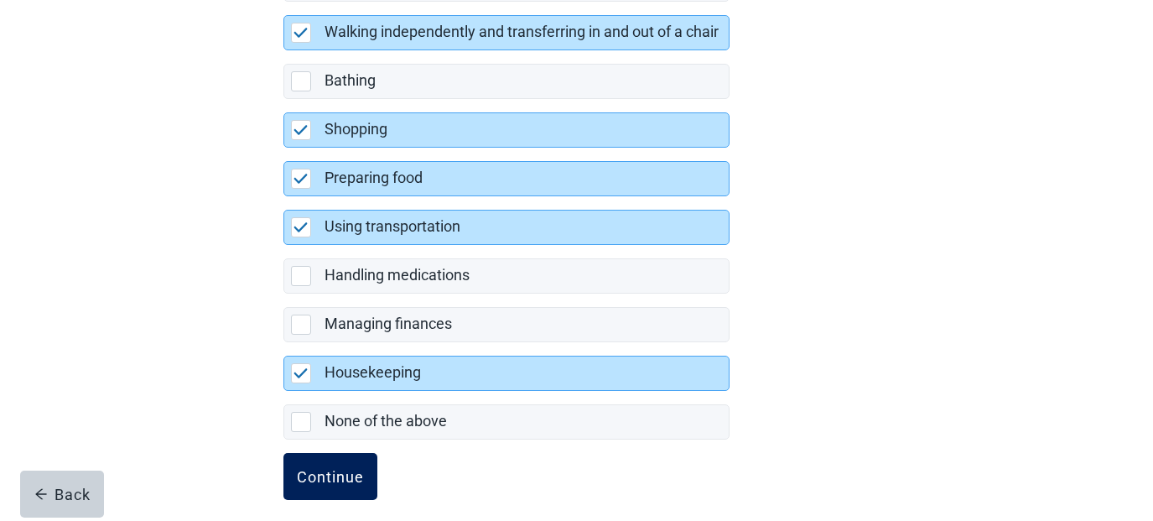
click at [337, 477] on div "Continue" at bounding box center [330, 476] width 67 height 17
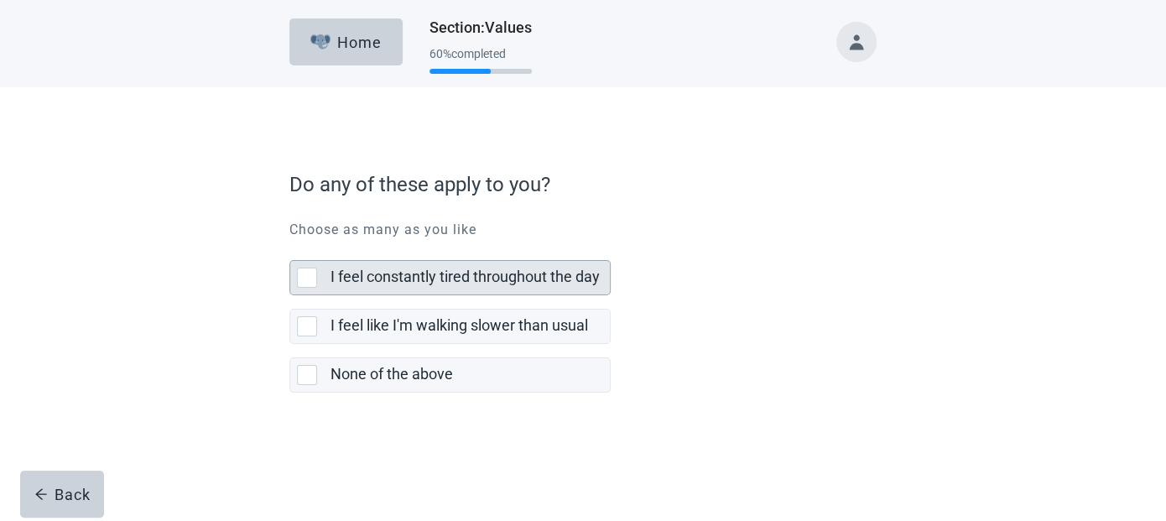
click at [305, 284] on div "I feel constantly tired throughout the day, checkbox, not selected" at bounding box center [307, 278] width 20 height 20
click at [290, 247] on input "I feel constantly tired throughout the day" at bounding box center [289, 247] width 1 height 1
checkbox input "true"
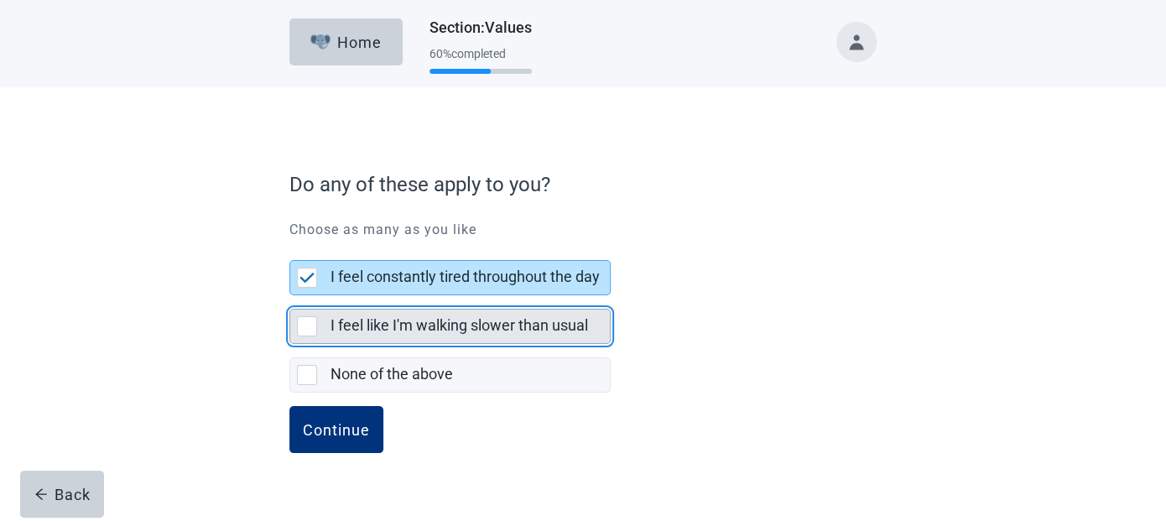
click at [308, 326] on div "I feel like I'm walking slower than usual, checkbox, not selected" at bounding box center [307, 326] width 20 height 20
click at [290, 296] on input "I feel like I'm walking slower than usual" at bounding box center [289, 295] width 1 height 1
checkbox input "true"
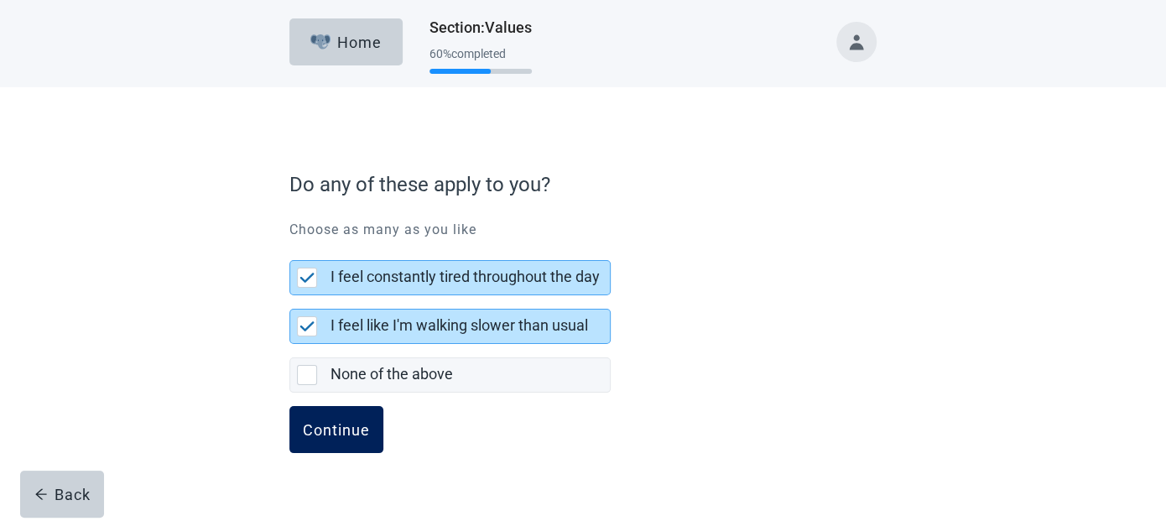
click at [355, 434] on div "Continue" at bounding box center [336, 429] width 67 height 17
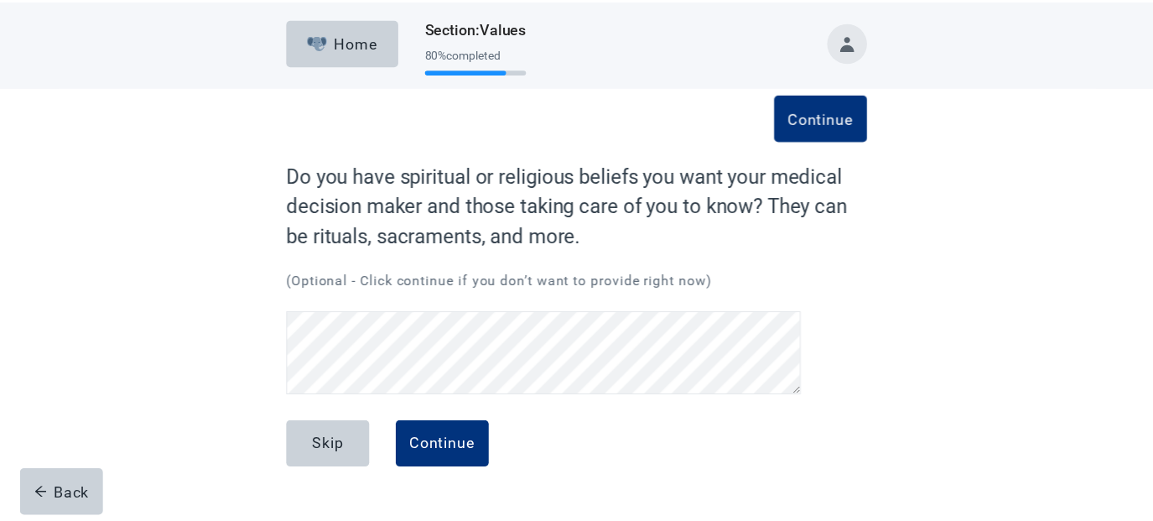
scroll to position [112, 0]
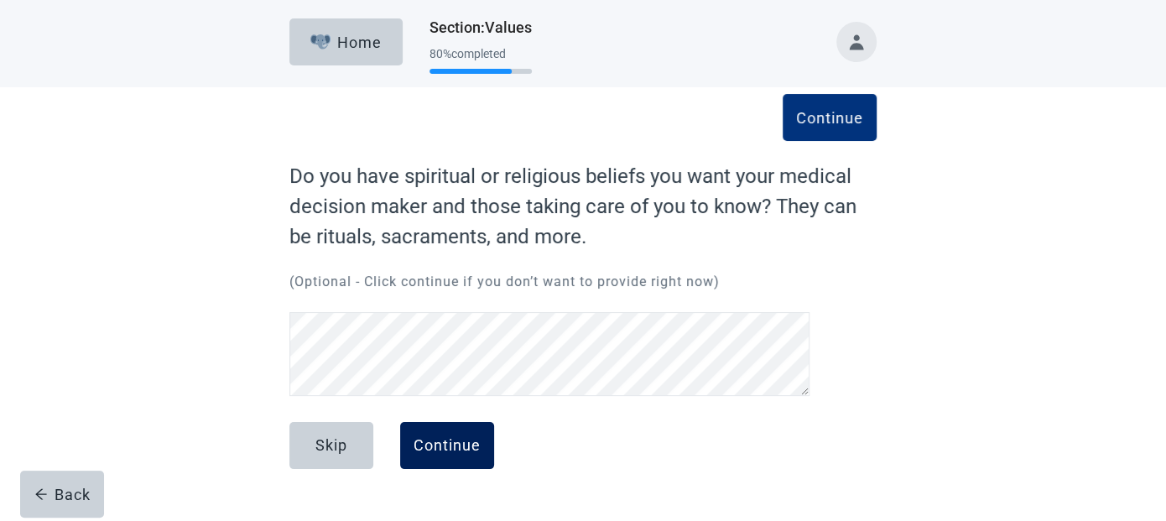
click at [450, 451] on div "Continue" at bounding box center [447, 445] width 67 height 17
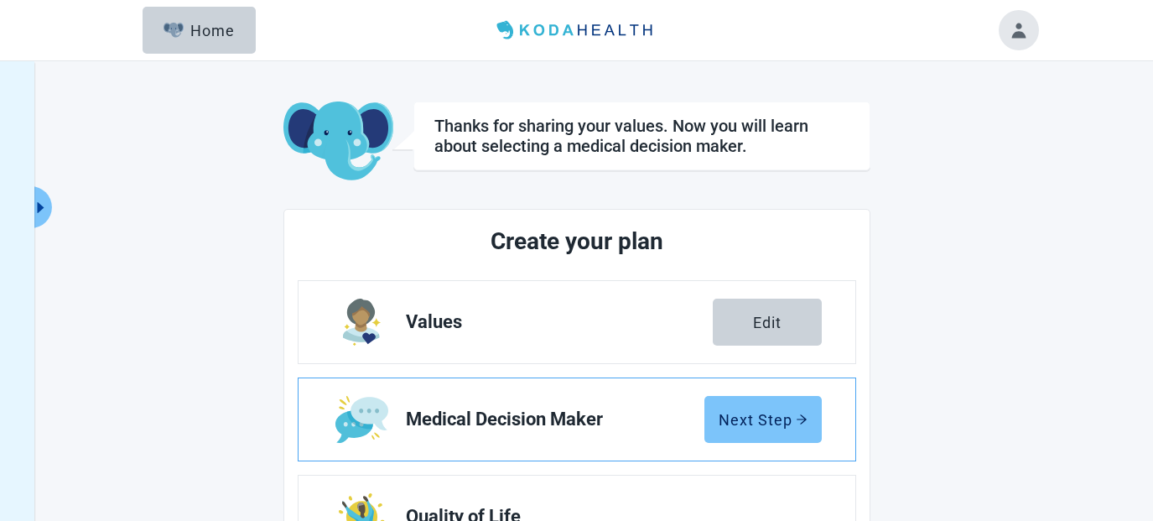
click at [757, 431] on button "Next Step" at bounding box center [763, 419] width 117 height 47
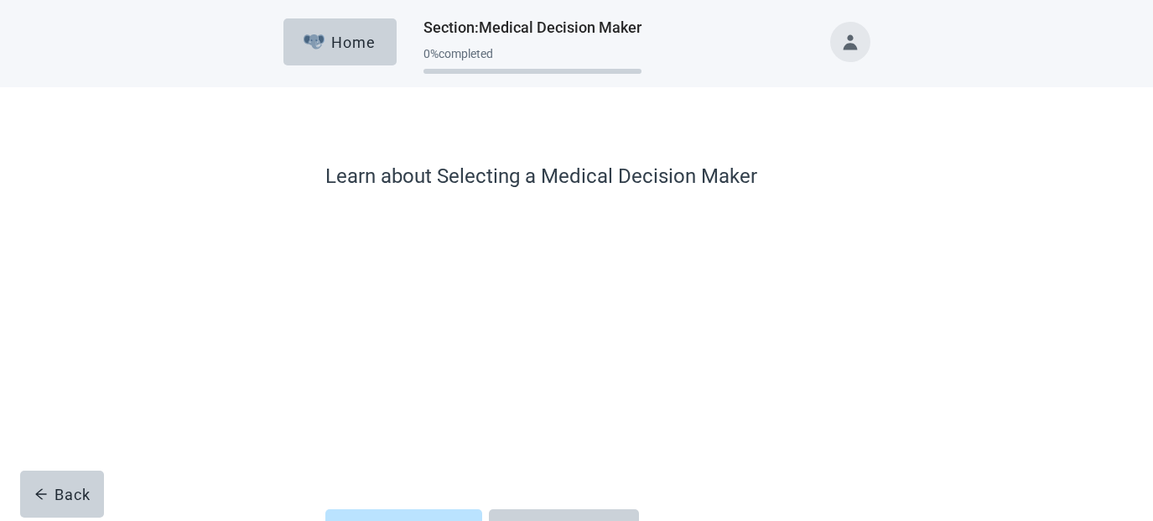
scroll to position [125, 0]
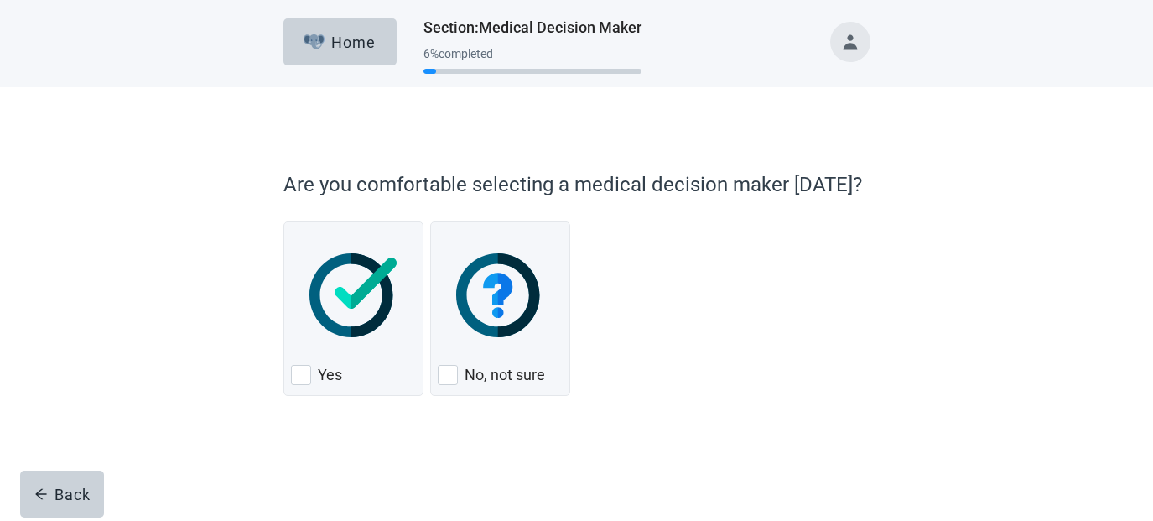
click at [601, 411] on form "Are you comfortable selecting a medical decision maker today? Yes No, not sure …" at bounding box center [577, 330] width 587 height 339
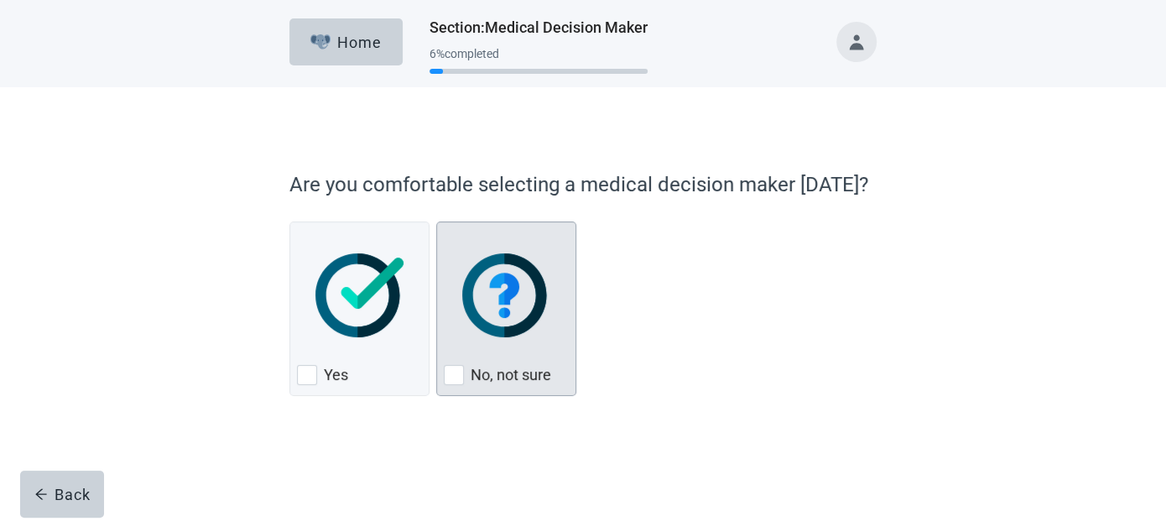
click at [456, 377] on div "No, not sure, checkbox, not checked" at bounding box center [454, 375] width 20 height 20
click at [437, 222] on input "No, not sure" at bounding box center [436, 221] width 1 height 1
checkbox input "true"
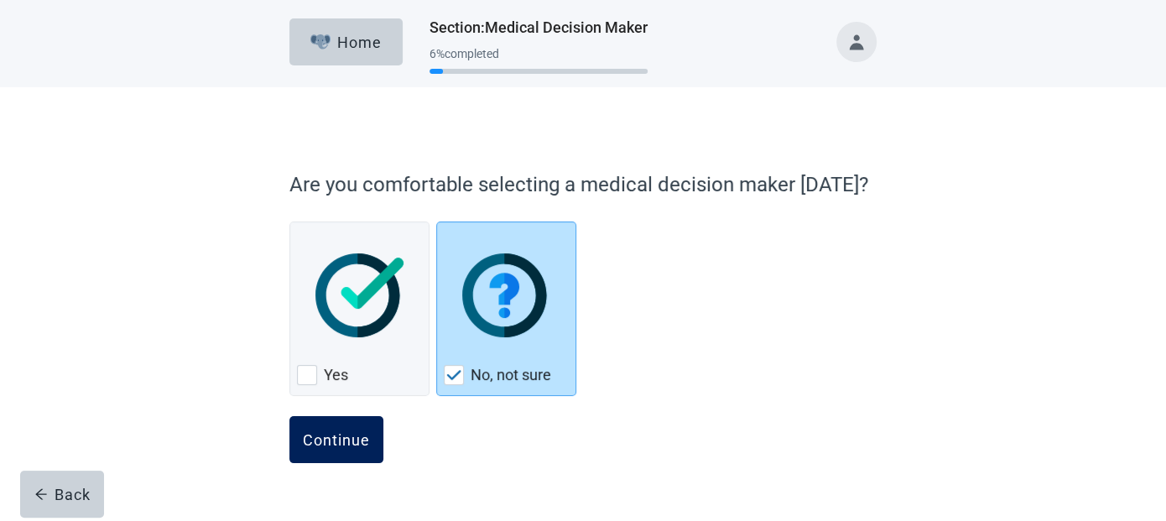
click at [323, 442] on div "Continue" at bounding box center [336, 439] width 67 height 17
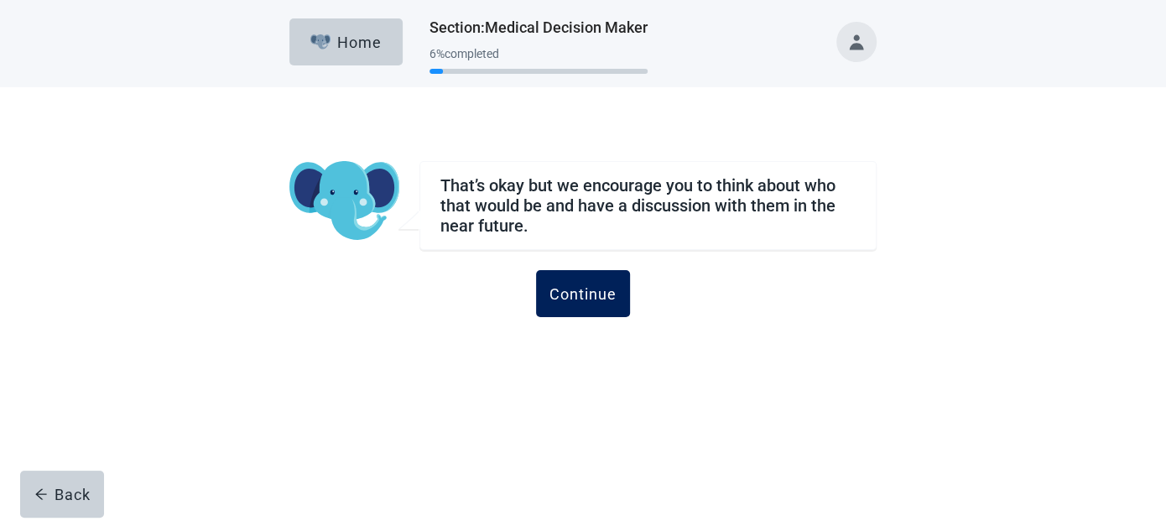
click at [601, 292] on div "Continue" at bounding box center [582, 293] width 67 height 17
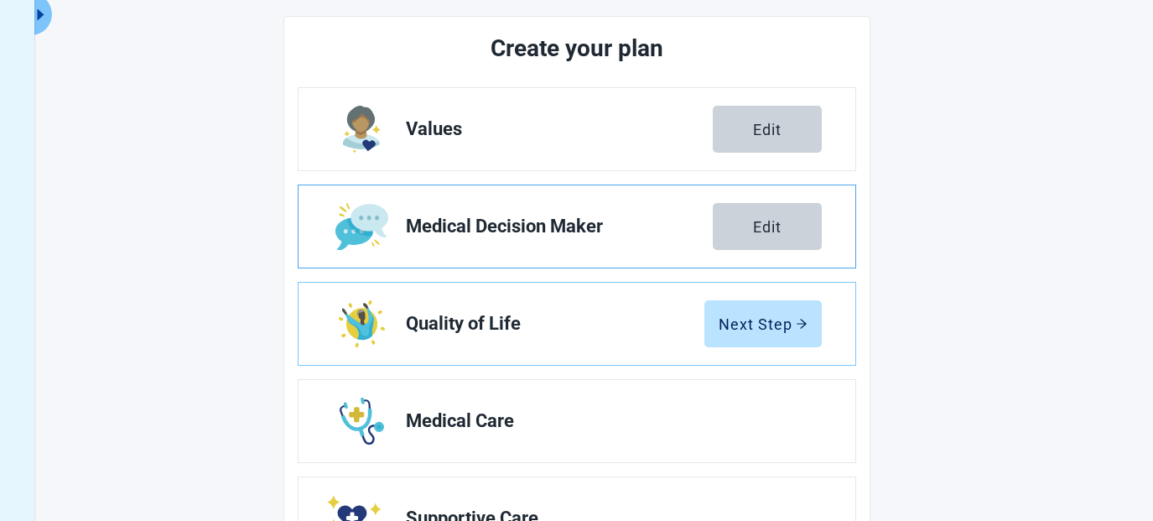
scroll to position [195, 0]
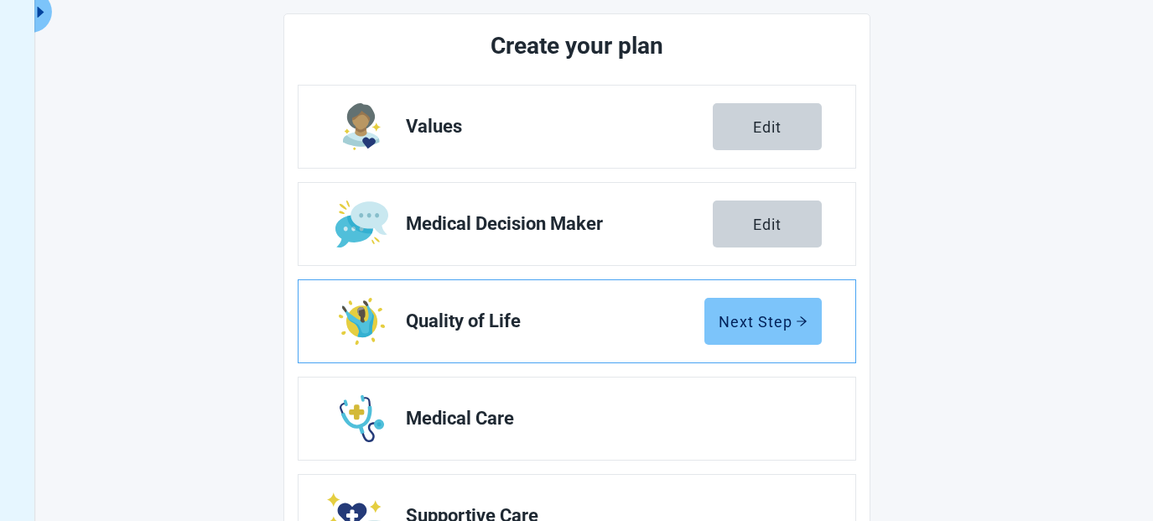
click at [791, 320] on div "Next Step" at bounding box center [763, 321] width 89 height 17
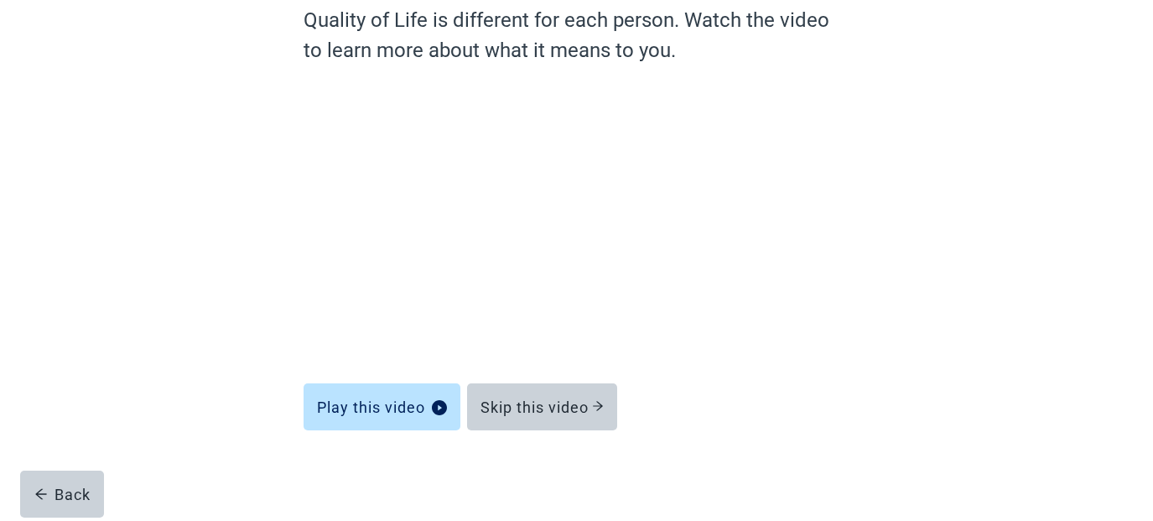
scroll to position [155, 0]
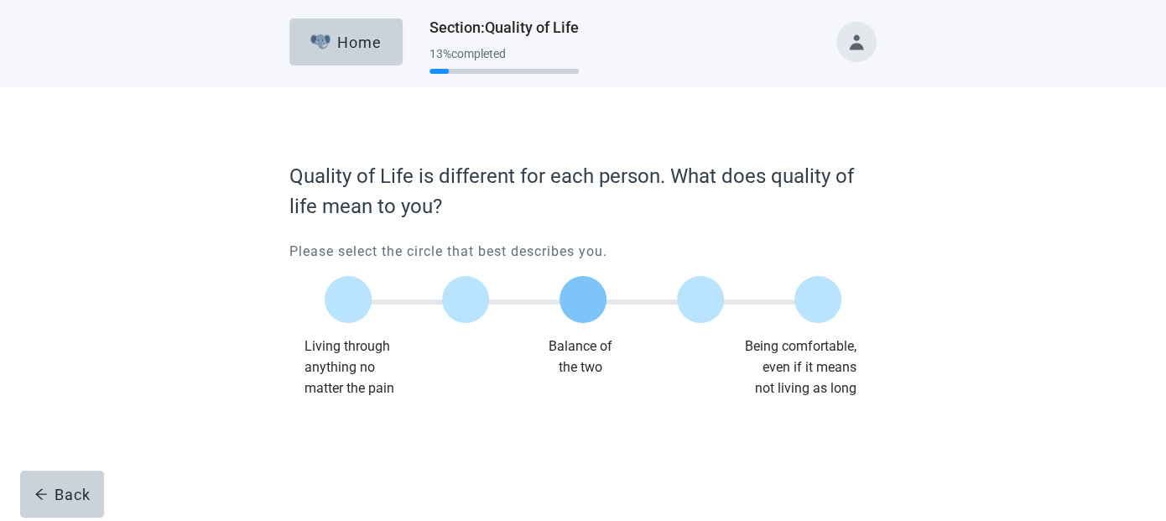
click at [587, 307] on label "Main content" at bounding box center [583, 299] width 47 height 47
click at [583, 299] on input "Quality of life scale: 50 out of 100. Balance of the two" at bounding box center [583, 299] width 0 height 0
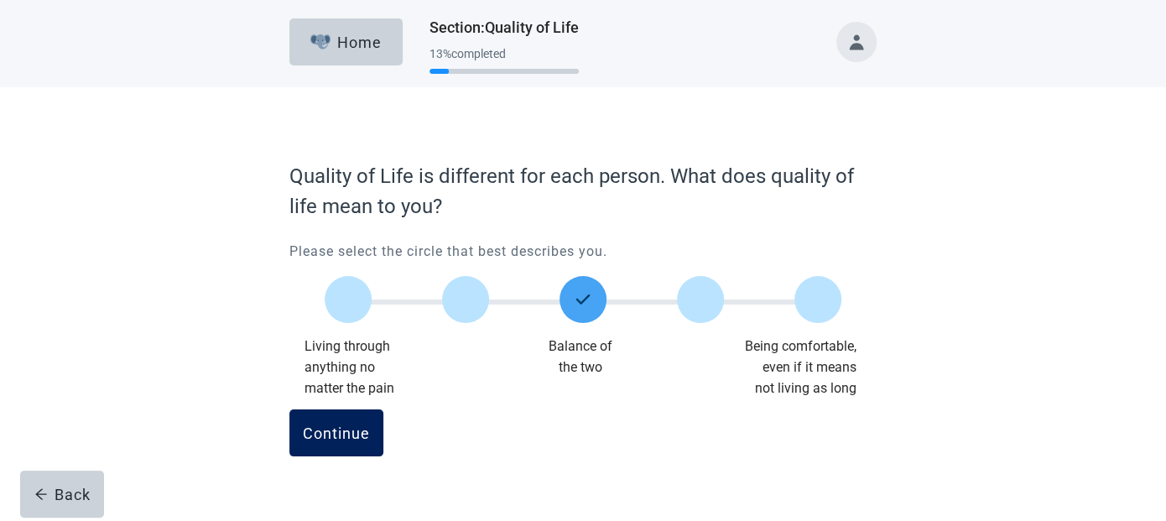
click at [353, 430] on div "Continue" at bounding box center [336, 432] width 67 height 17
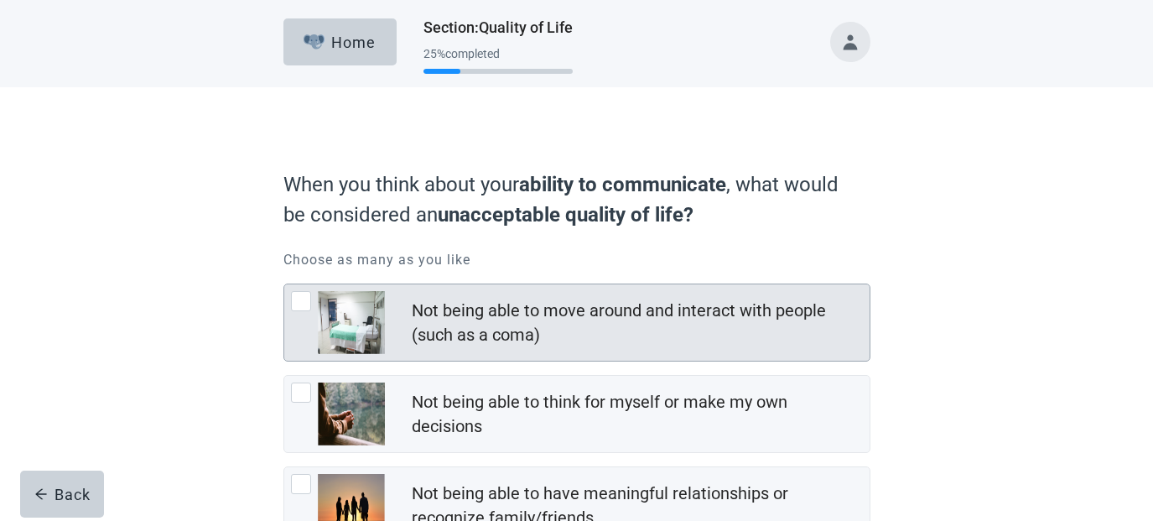
click at [303, 308] on div "Not being able to move around and interact with people (such as a coma), checkb…" at bounding box center [301, 301] width 20 height 20
click at [284, 284] on input "Not being able to move around and interact with people (such as a coma)" at bounding box center [284, 284] width 1 height 1
checkbox input "true"
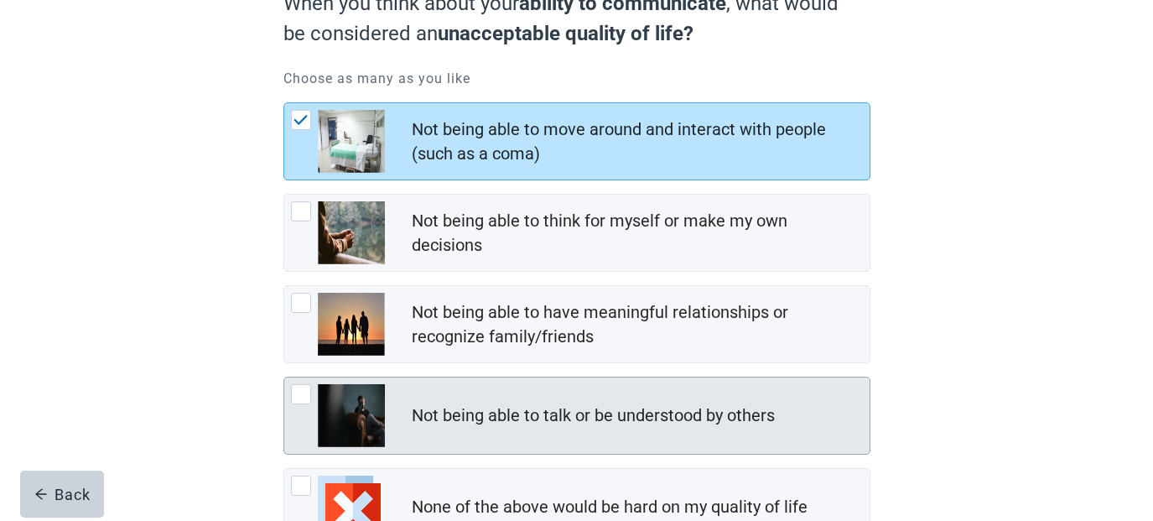
scroll to position [195, 0]
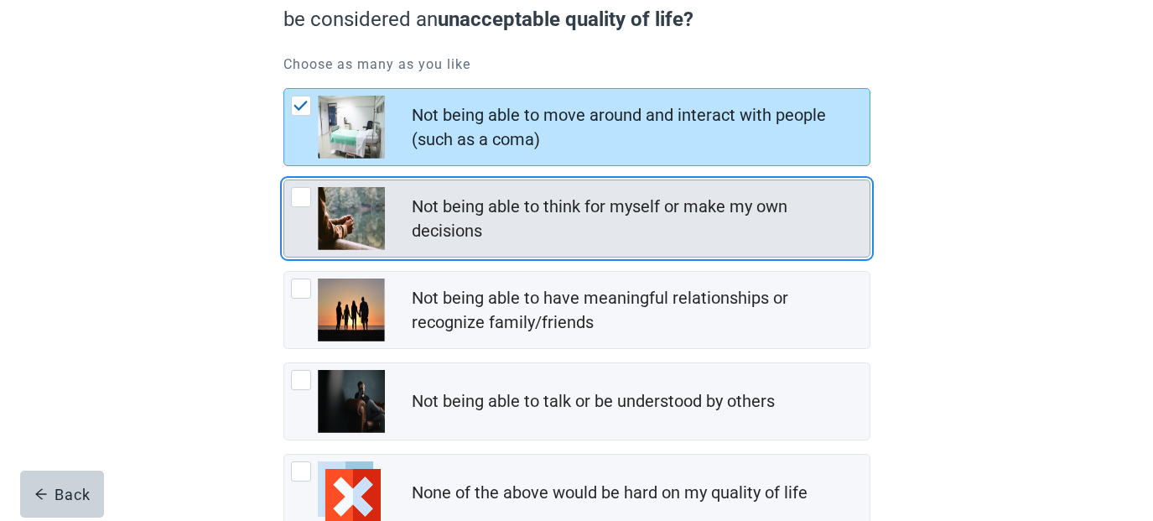
click at [303, 203] on div "Not being able to think for myself or make my own decisions, checkbox, not chec…" at bounding box center [301, 197] width 20 height 20
click at [284, 180] on input "Not being able to think for myself or make my own decisions" at bounding box center [284, 180] width 1 height 1
checkbox input "true"
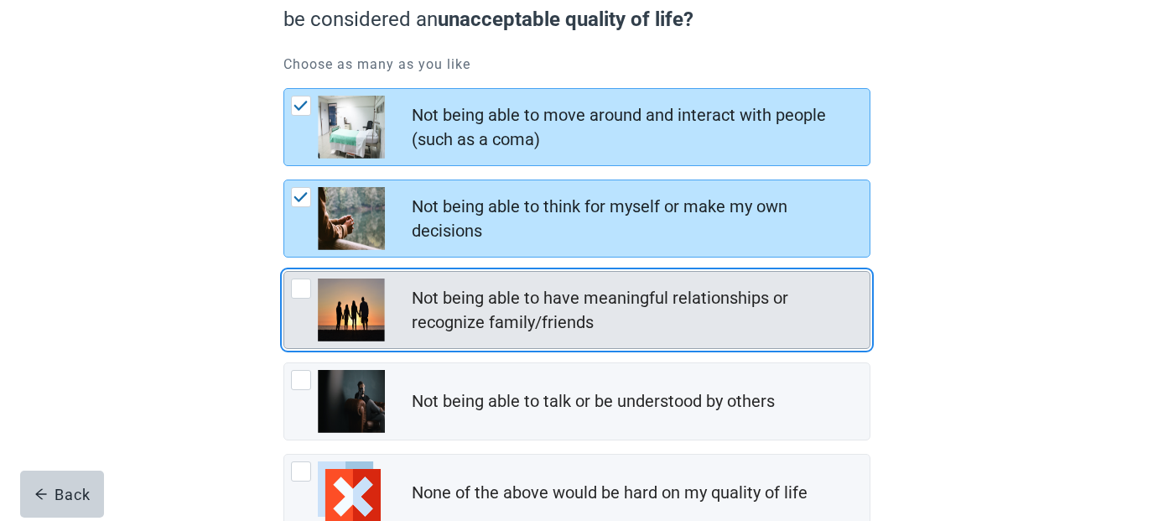
click at [303, 289] on div "Not being able to have meaningful relationships or recognize family/friends, ch…" at bounding box center [301, 289] width 20 height 20
click at [284, 272] on input "Not being able to have meaningful relationships or recognize family/friends" at bounding box center [284, 271] width 1 height 1
checkbox input "true"
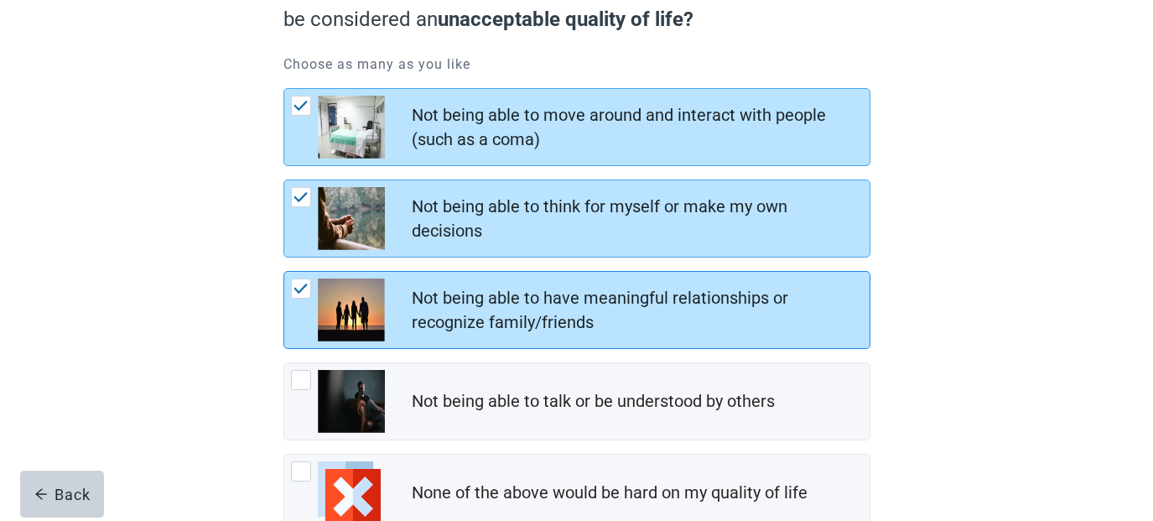
scroll to position [307, 0]
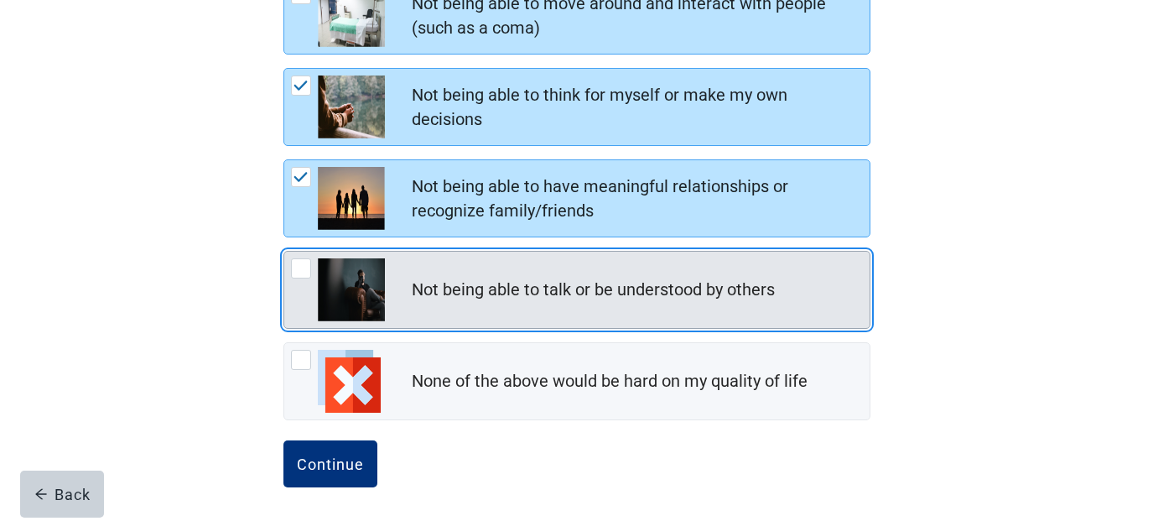
click at [300, 268] on div "Not being able to talk or be understood by others, checkbox, not checked" at bounding box center [301, 268] width 20 height 20
click at [284, 252] on input "Not being able to talk or be understood by others" at bounding box center [284, 251] width 1 height 1
checkbox input "true"
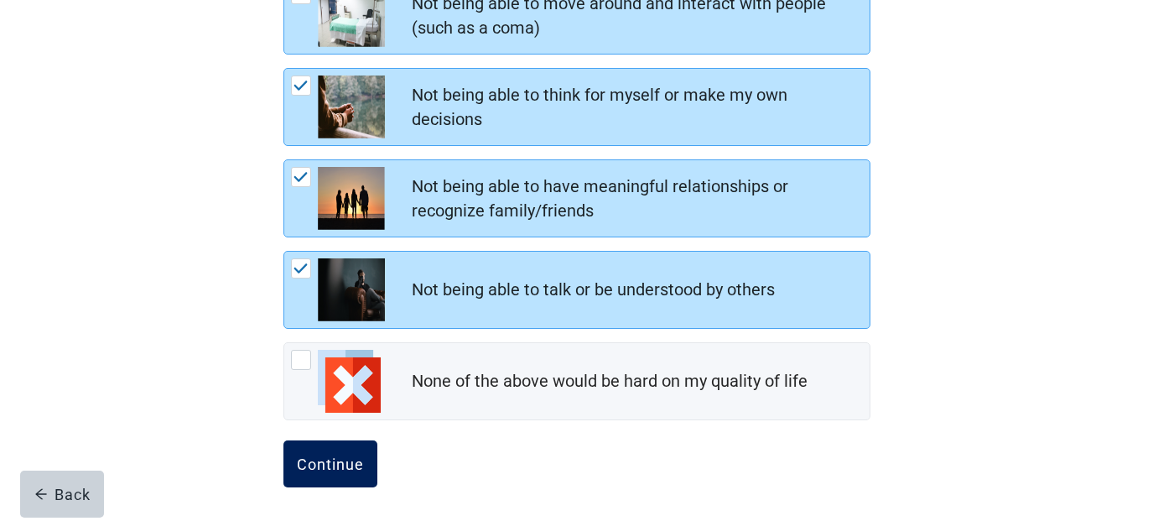
click at [326, 461] on div "Continue" at bounding box center [330, 464] width 67 height 17
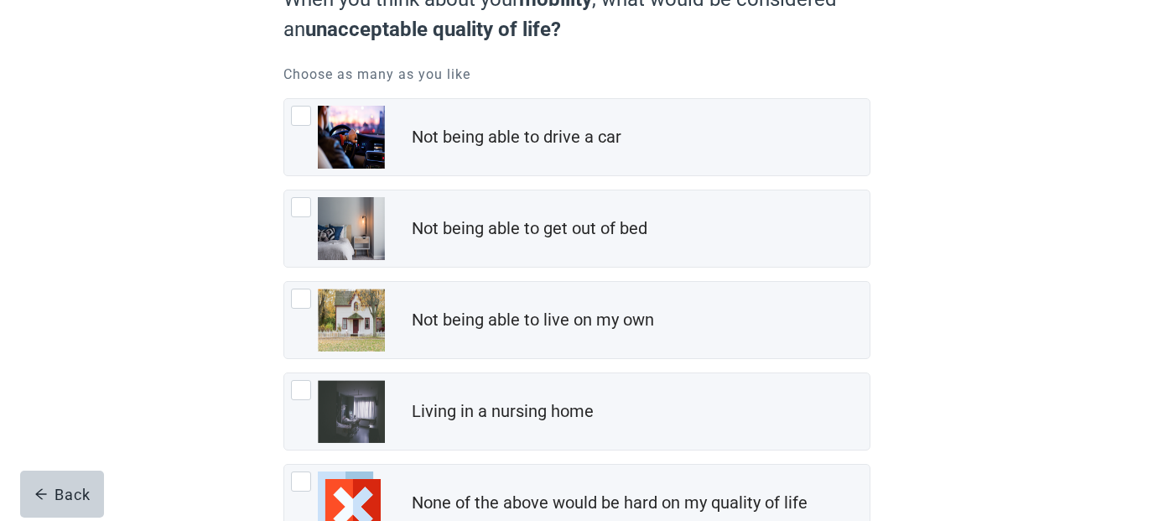
scroll to position [195, 0]
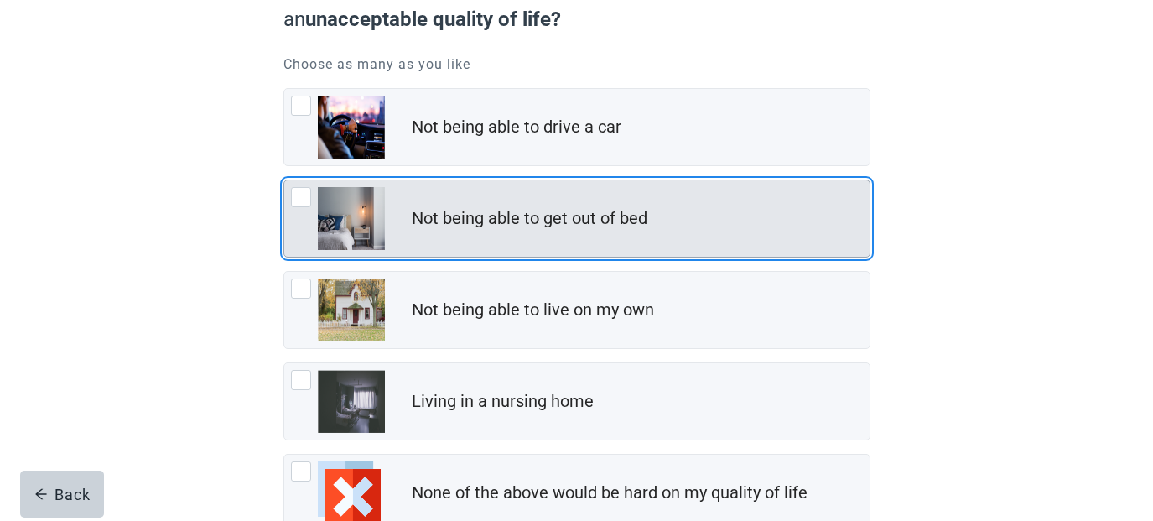
click at [295, 191] on div "Not being able to get out of bed, checkbox, not checked" at bounding box center [301, 197] width 20 height 20
click at [284, 180] on input "Not being able to get out of bed" at bounding box center [284, 180] width 1 height 1
checkbox input "true"
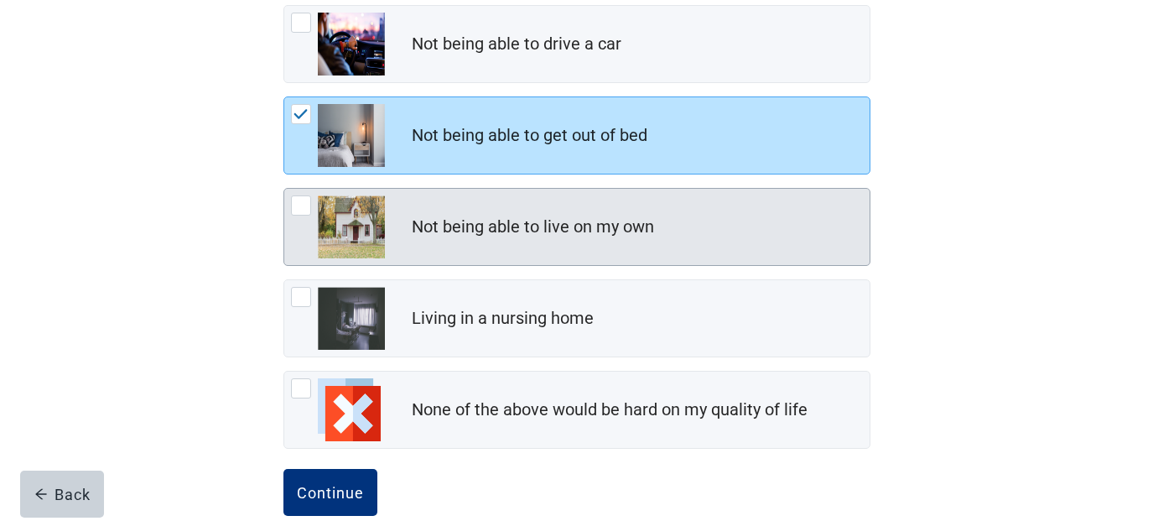
scroll to position [307, 0]
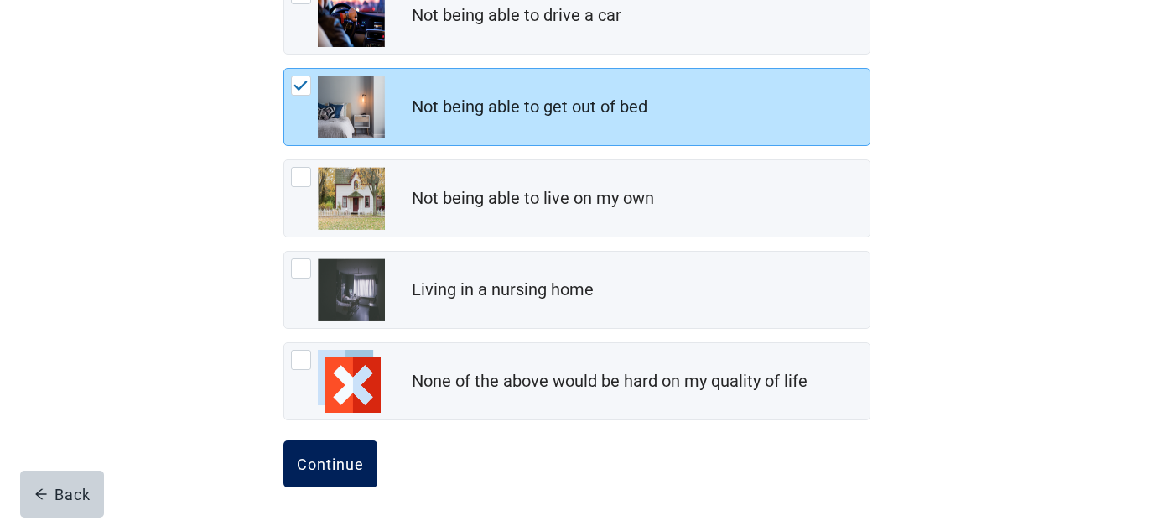
click at [358, 460] on div "Continue" at bounding box center [330, 464] width 67 height 17
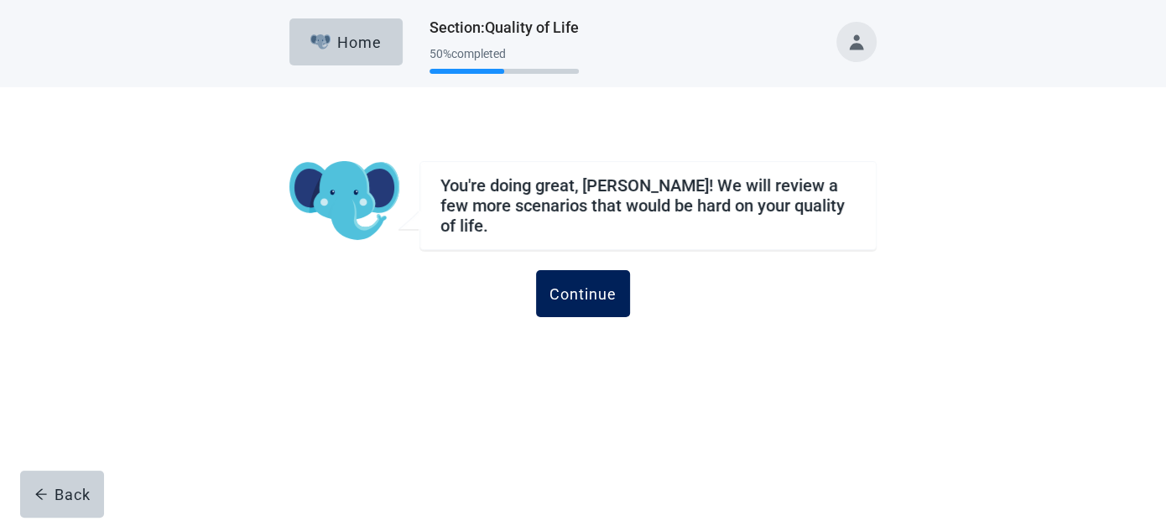
click at [591, 285] on div "Continue" at bounding box center [582, 293] width 67 height 17
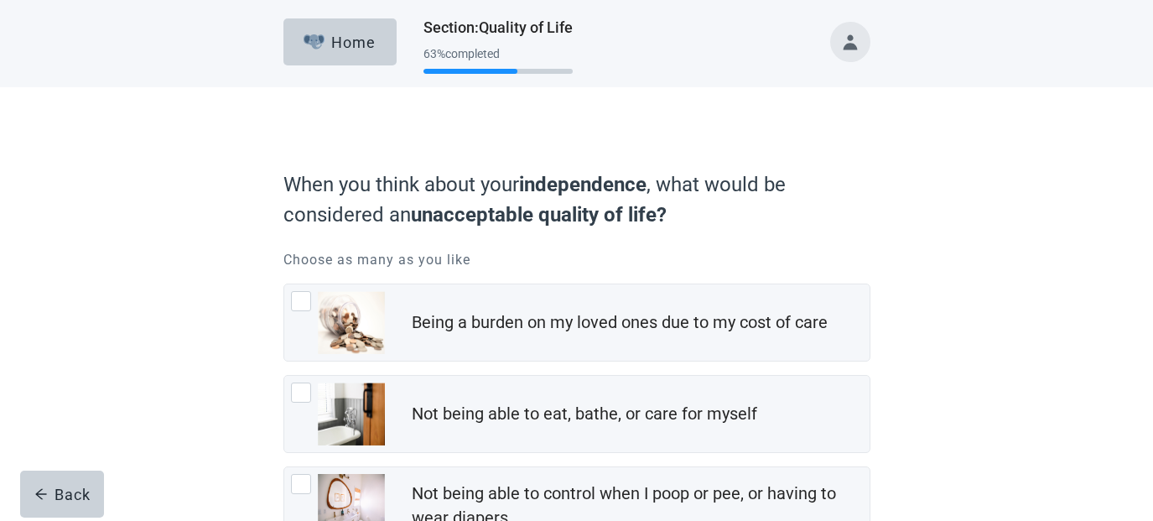
scroll to position [195, 0]
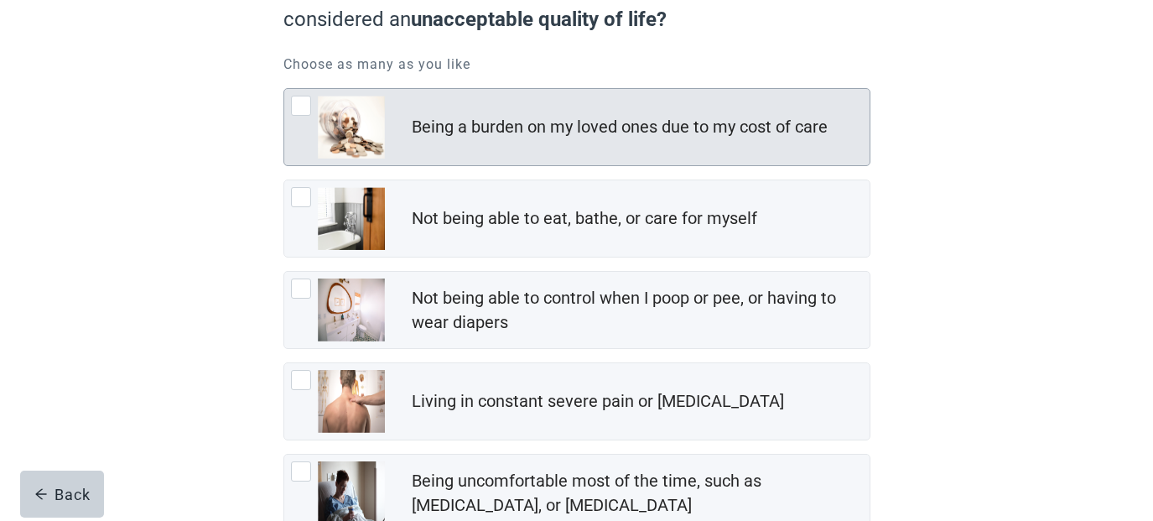
click at [476, 150] on div "Being a burden on my loved ones due to my cost of care" at bounding box center [577, 127] width 586 height 76
click at [284, 89] on input "Being a burden on my loved ones due to my cost of care" at bounding box center [284, 88] width 1 height 1
checkbox input "true"
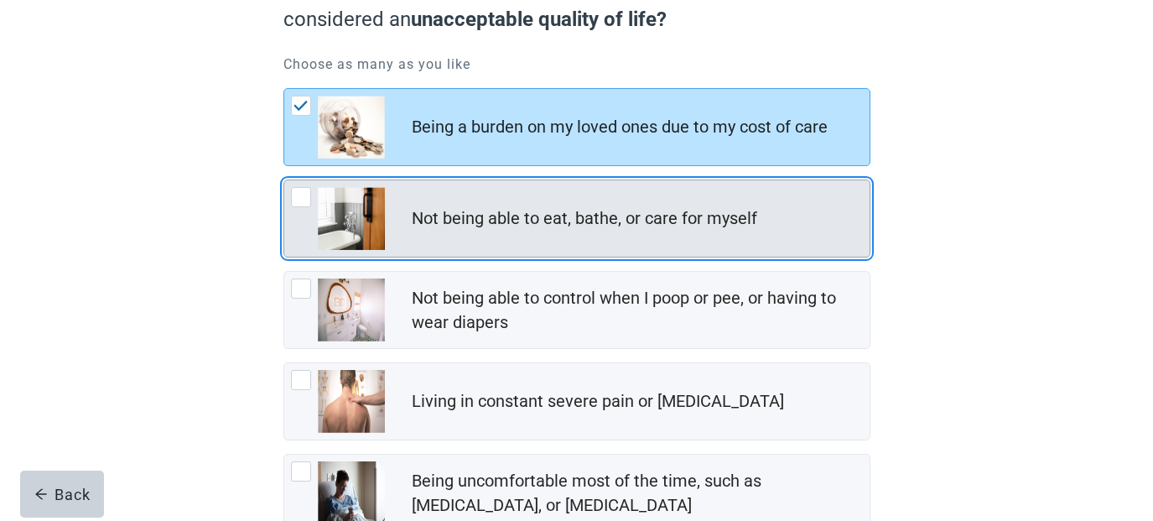
click at [461, 226] on div "Not being able to eat, bathe, or care for myself" at bounding box center [585, 218] width 346 height 24
click at [284, 180] on input "Not being able to eat, bathe, or care for myself" at bounding box center [284, 180] width 1 height 1
checkbox input "true"
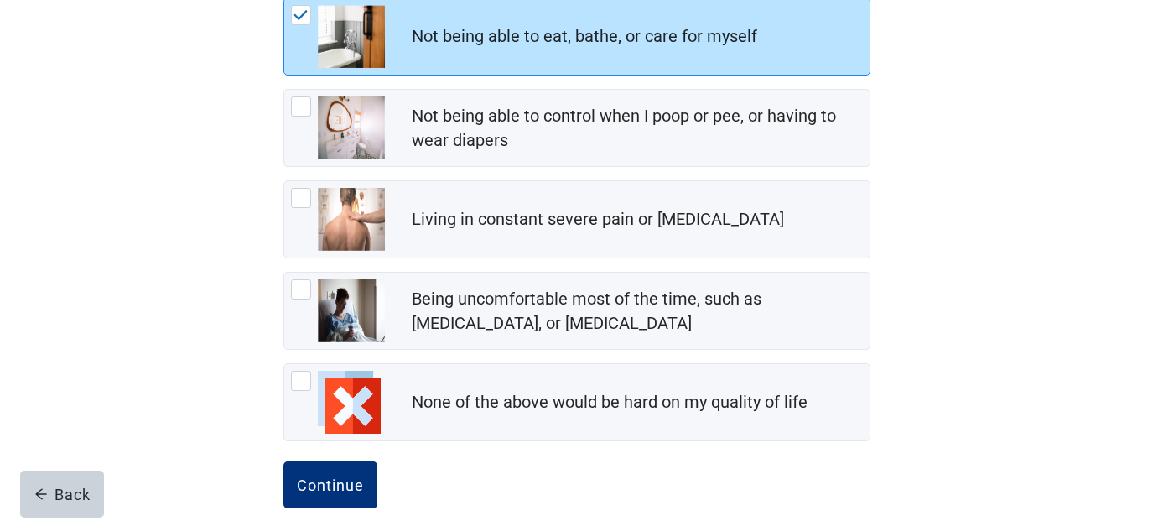
scroll to position [391, 0]
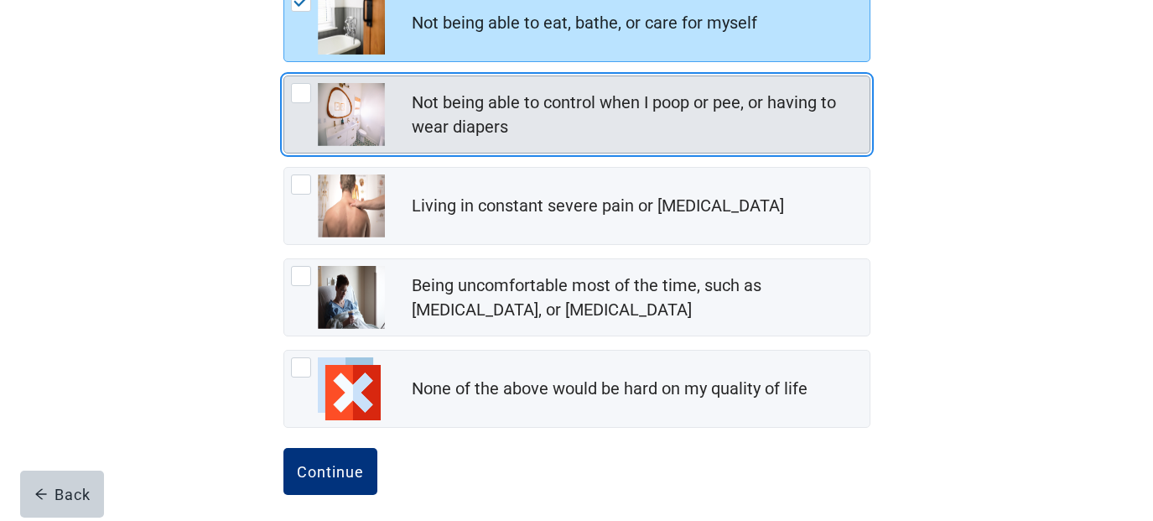
click at [418, 128] on div "Not being able to control when I poop or pee, or having to wear diapers" at bounding box center [636, 115] width 448 height 49
click at [284, 76] on input "Not being able to control when I poop or pee, or having to wear diapers" at bounding box center [284, 75] width 1 height 1
checkbox input "true"
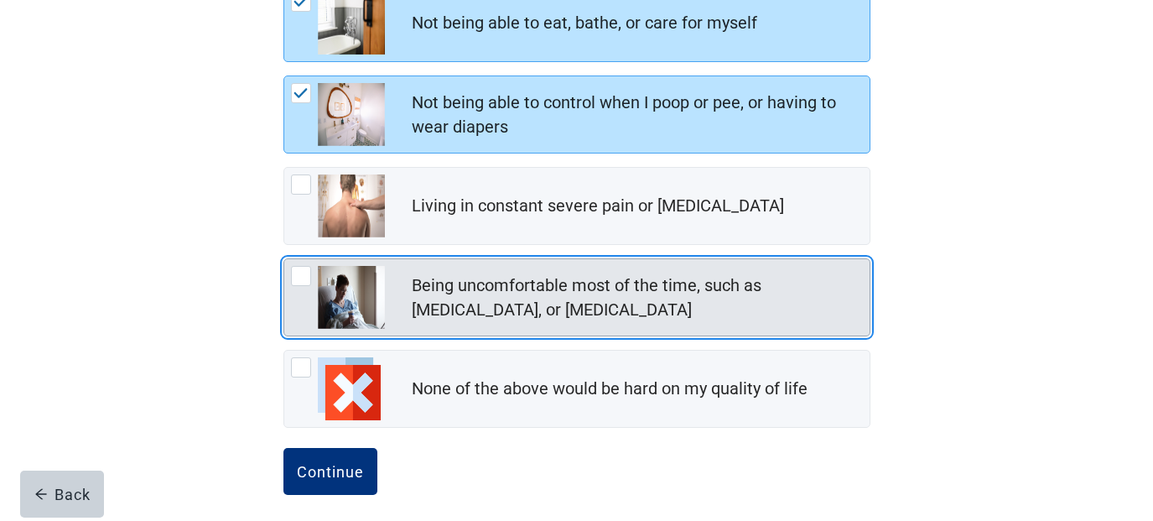
click at [438, 291] on div "Being uncomfortable most of the time, such as nausea, vomiting, or diarrhea" at bounding box center [636, 297] width 448 height 49
click at [284, 259] on input "Being uncomfortable most of the time, such as nausea, vomiting, or diarrhea" at bounding box center [284, 258] width 1 height 1
checkbox input "true"
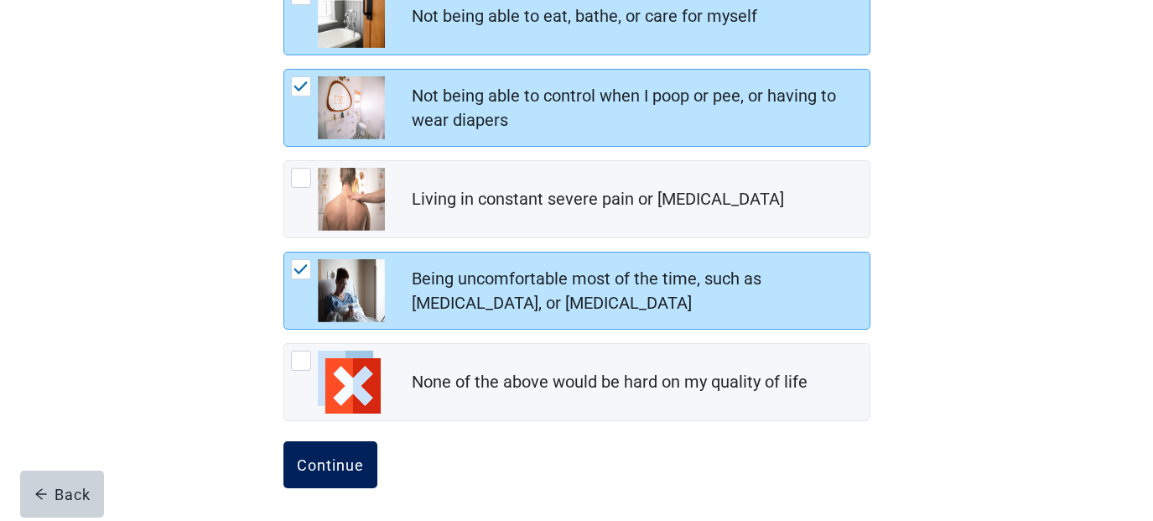
scroll to position [398, 0]
click at [349, 468] on div "Continue" at bounding box center [330, 464] width 67 height 17
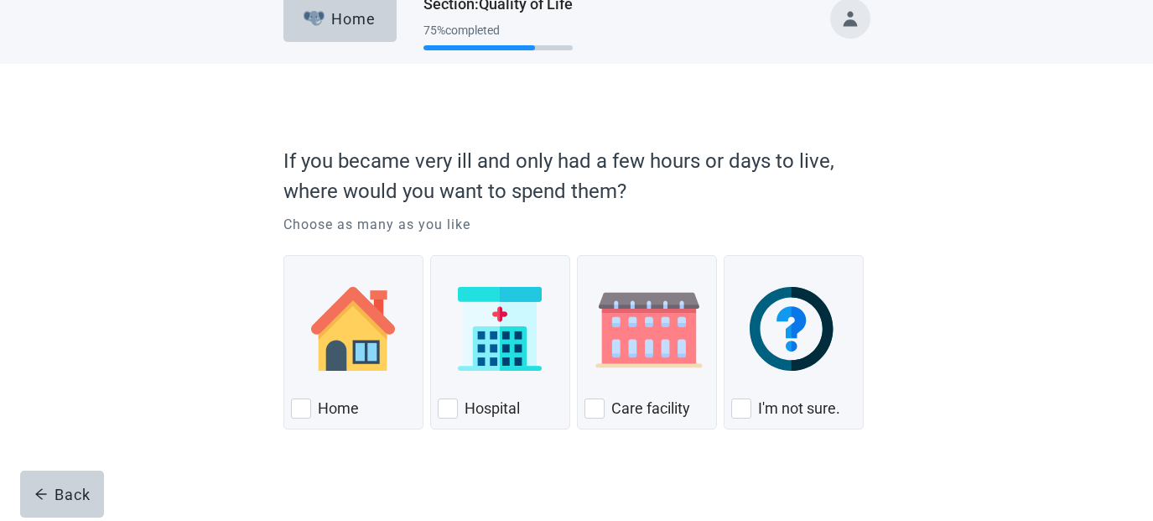
scroll to position [34, 0]
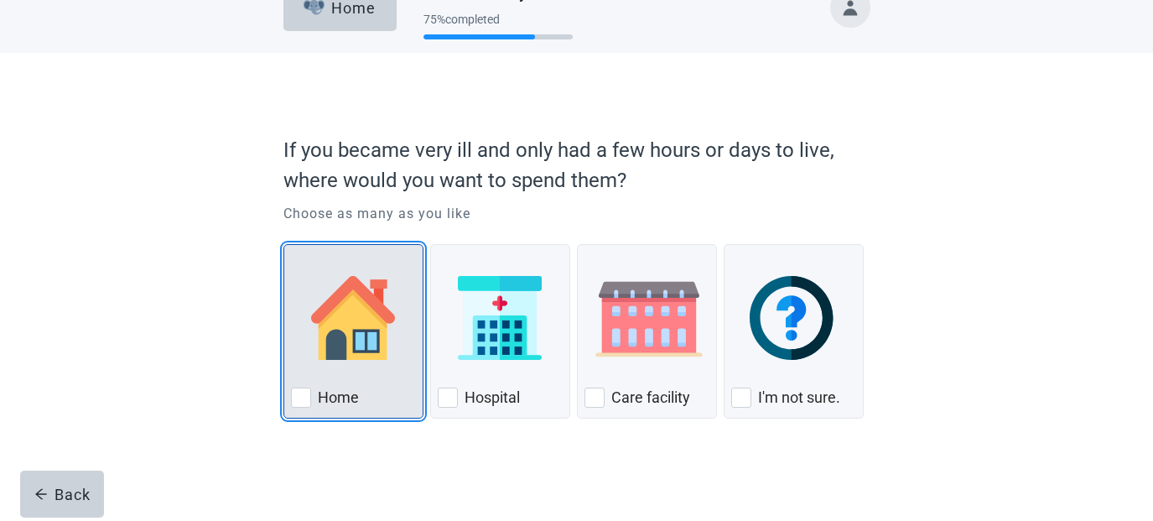
click at [352, 352] on img "Home, checkbox, not checked" at bounding box center [353, 318] width 84 height 84
click at [284, 245] on input "Home" at bounding box center [284, 244] width 1 height 1
checkbox input "true"
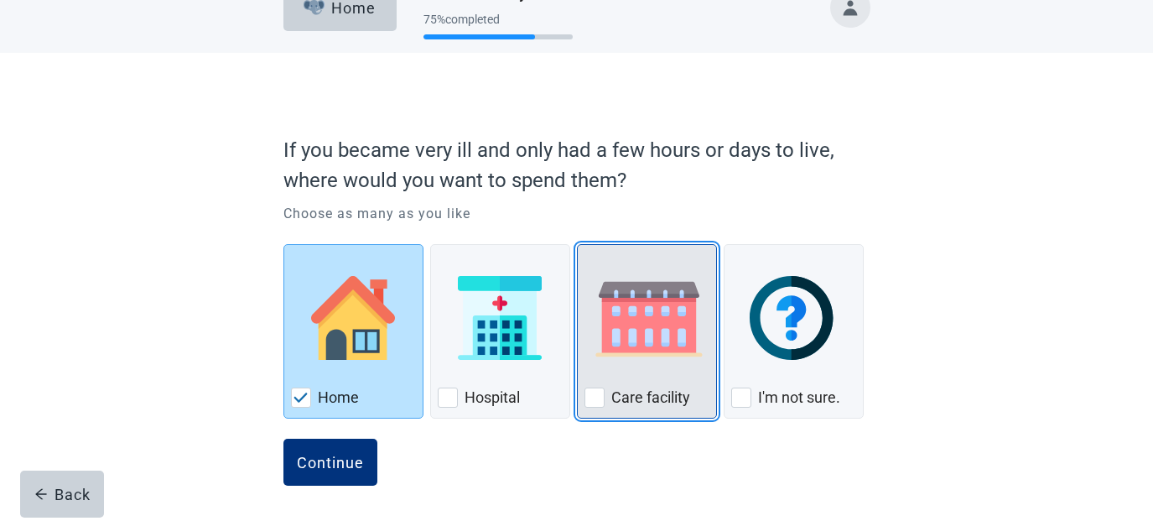
click at [631, 363] on div "Care Facility, checkbox, not checked" at bounding box center [647, 318] width 125 height 133
click at [578, 245] on input "Care facility" at bounding box center [577, 244] width 1 height 1
checkbox input "true"
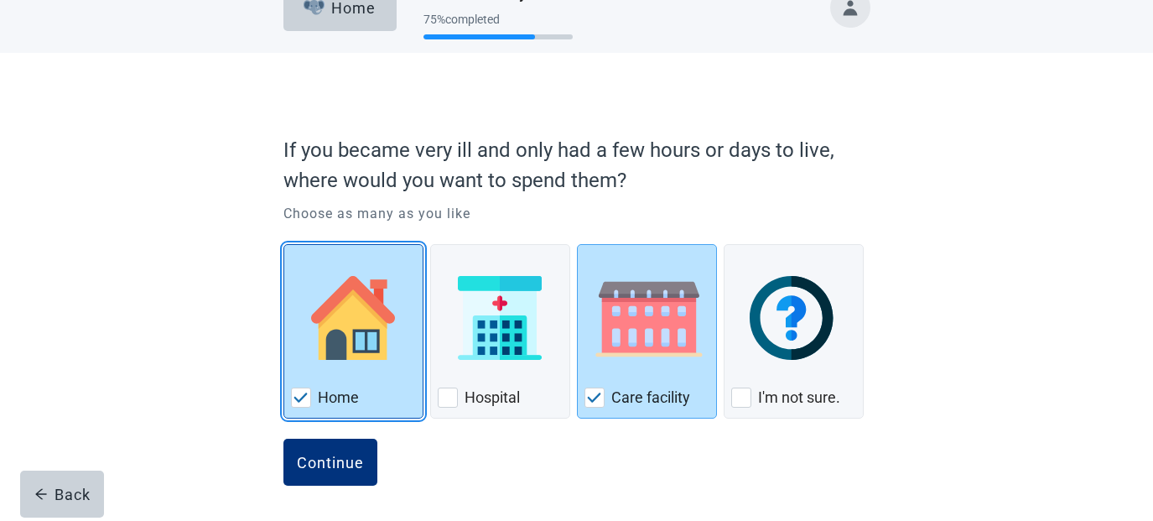
click at [319, 396] on label "Home" at bounding box center [338, 398] width 41 height 20
checkbox input "false"
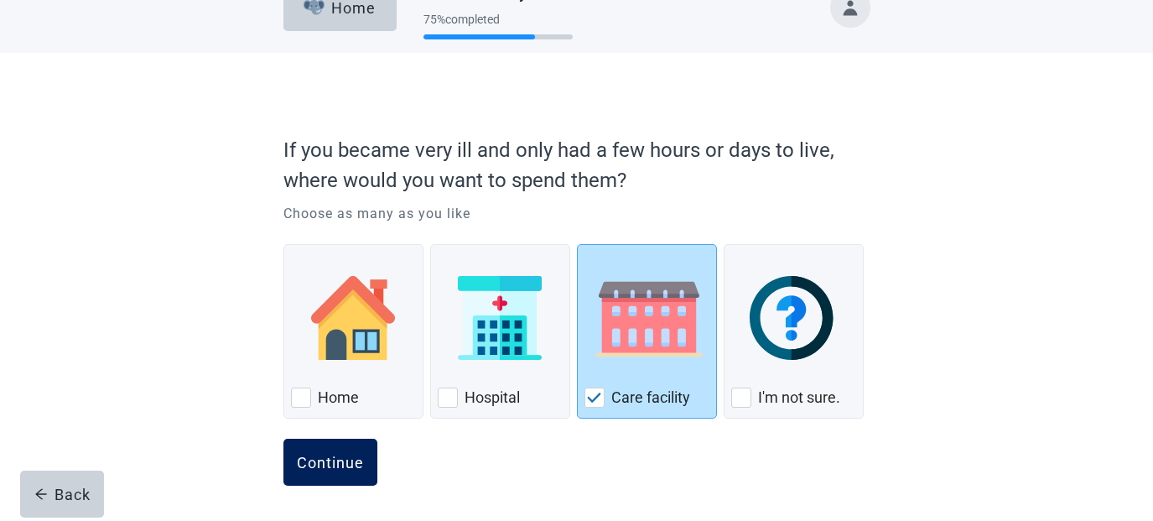
click at [342, 466] on div "Continue" at bounding box center [330, 462] width 67 height 17
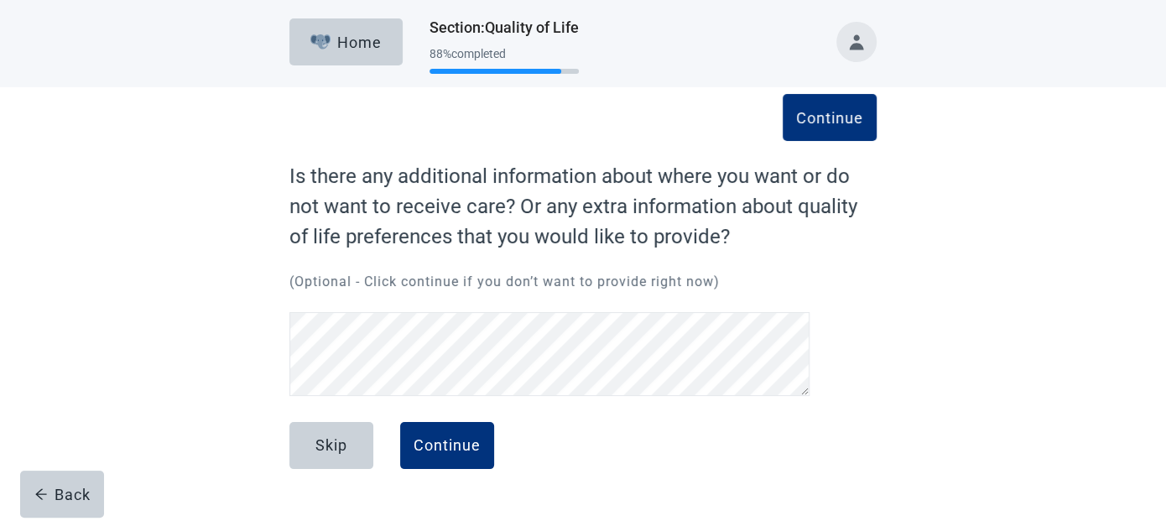
scroll to position [152, 0]
click at [86, 511] on button "Back" at bounding box center [62, 494] width 84 height 47
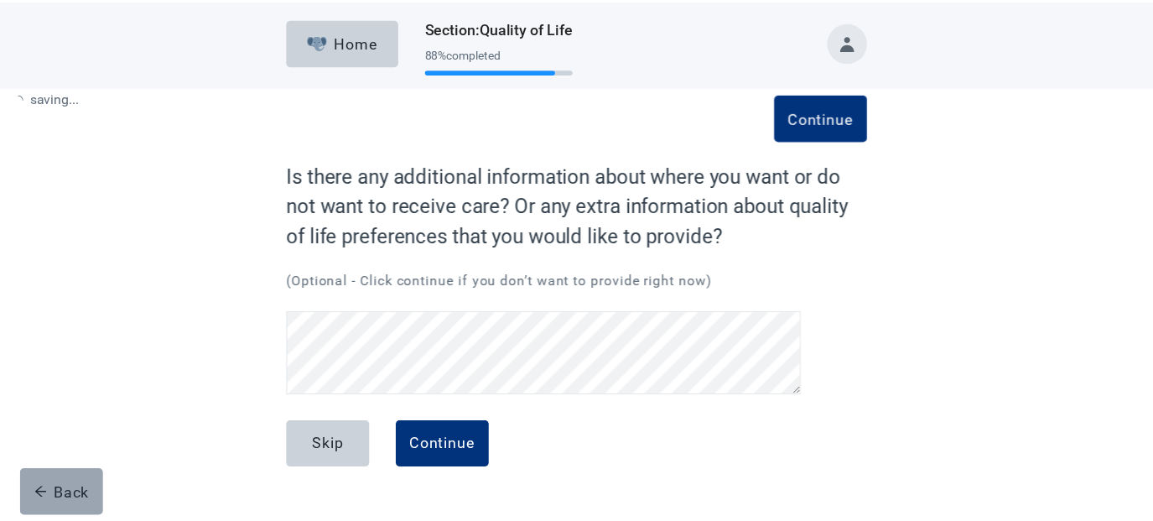
scroll to position [0, 0]
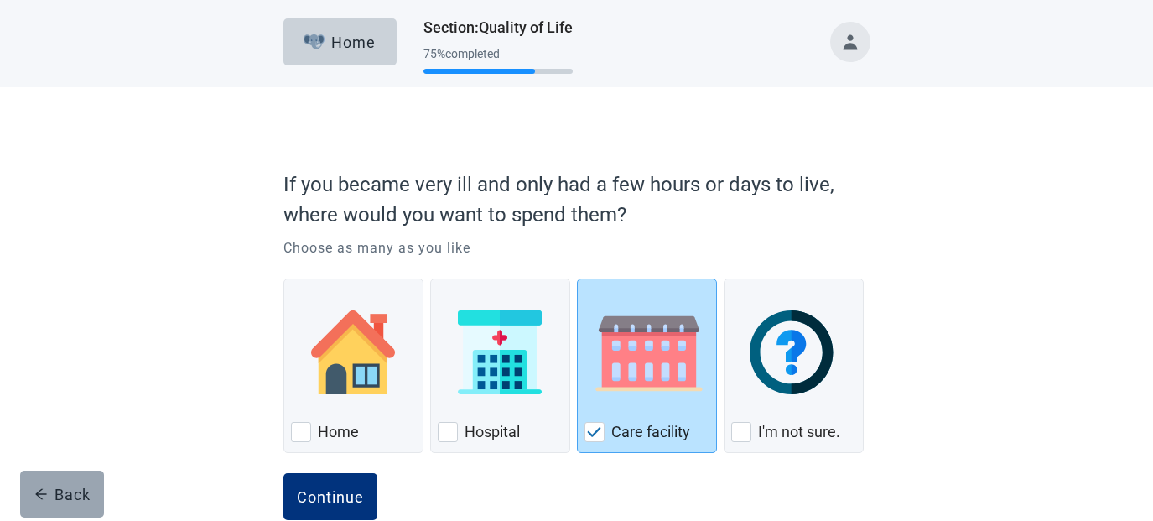
click at [85, 508] on button "Back" at bounding box center [62, 494] width 84 height 47
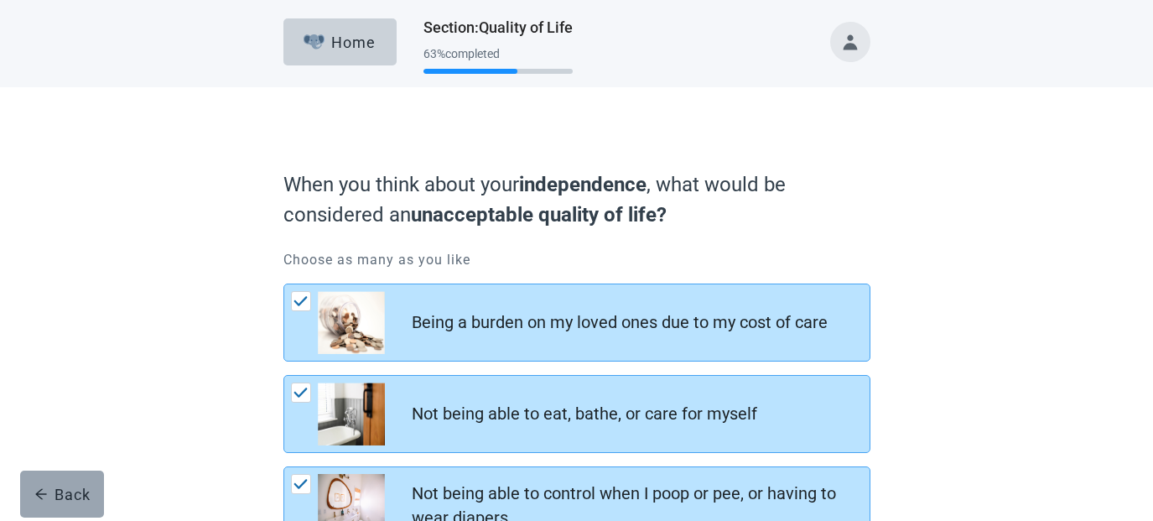
click at [76, 504] on button "Back" at bounding box center [62, 494] width 84 height 47
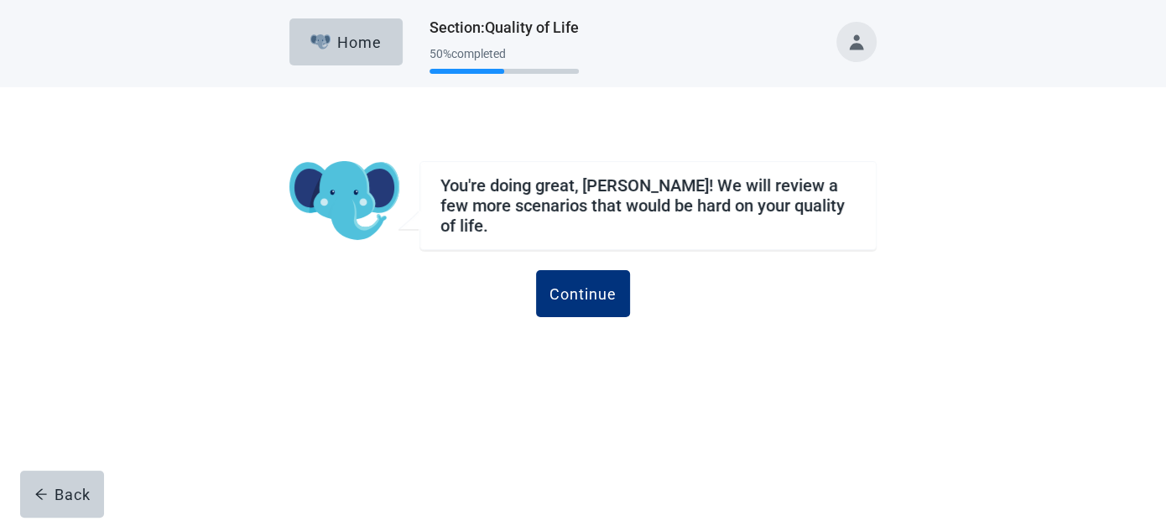
click at [76, 504] on button "Back" at bounding box center [62, 494] width 84 height 47
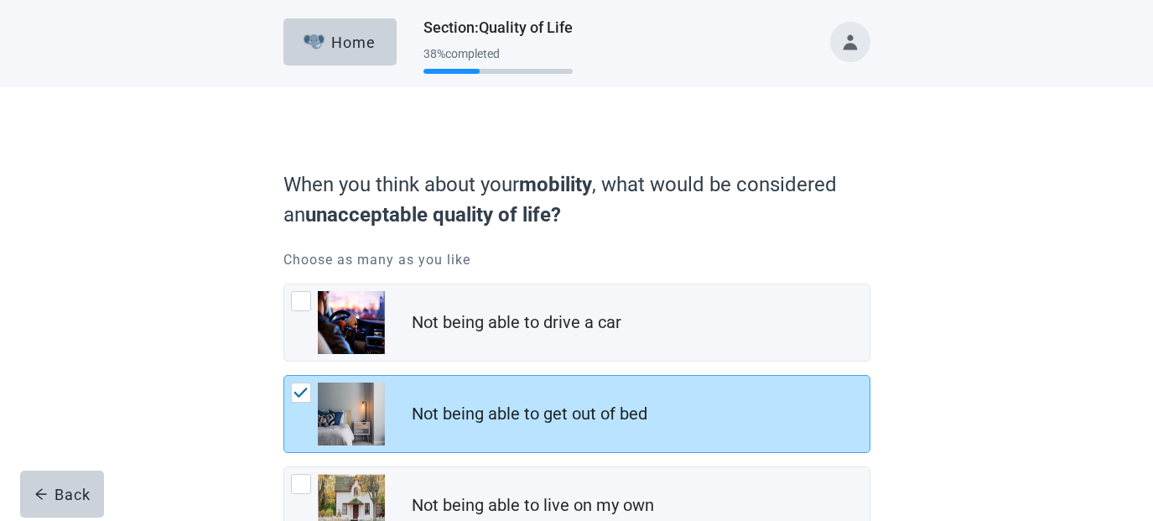
click at [76, 504] on button "Back" at bounding box center [62, 494] width 84 height 47
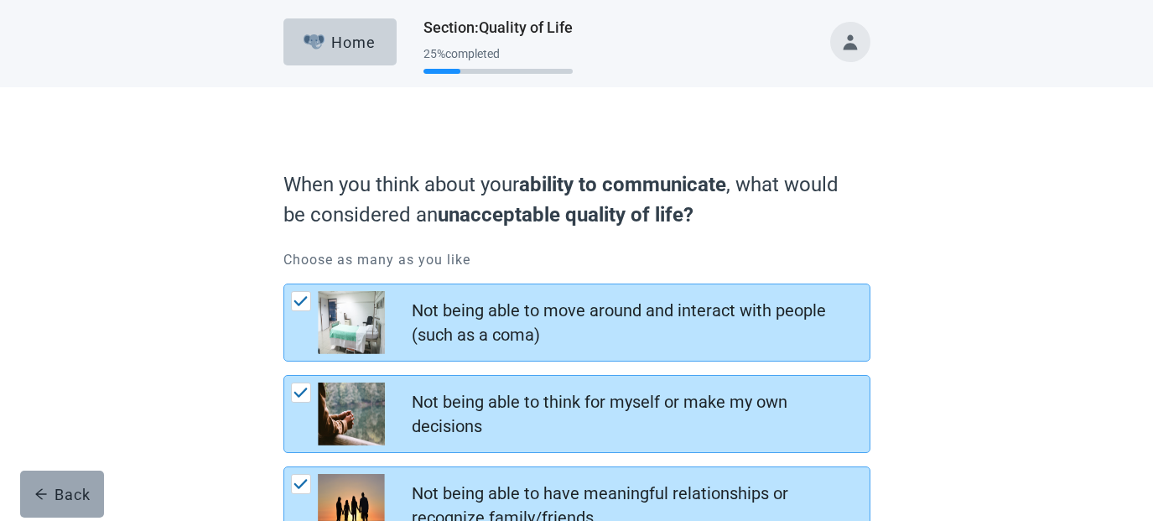
click at [76, 499] on div "Back" at bounding box center [62, 494] width 56 height 17
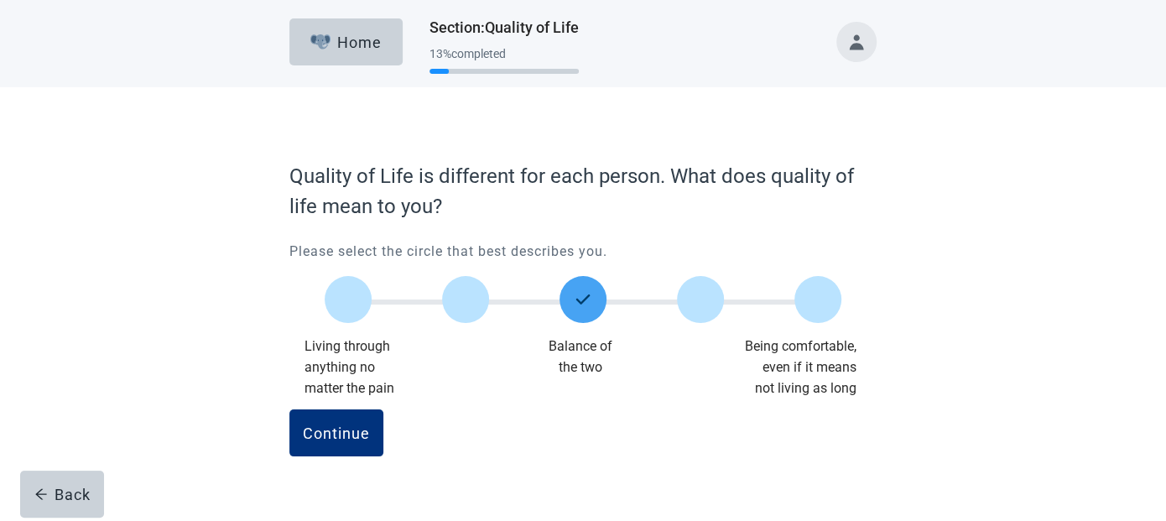
click at [76, 499] on div "Back" at bounding box center [62, 494] width 56 height 17
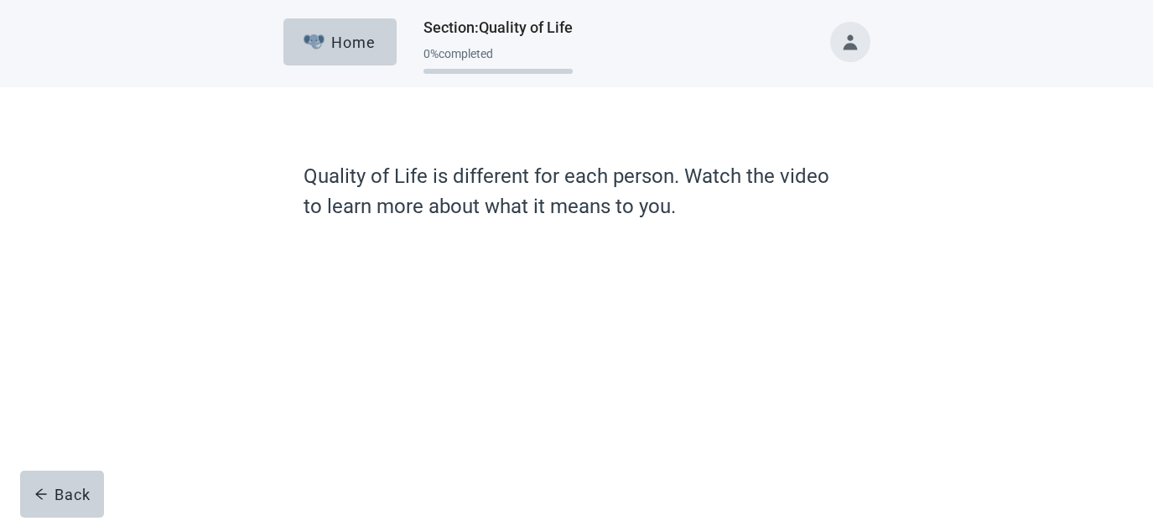
click at [76, 499] on div "Back" at bounding box center [62, 494] width 56 height 17
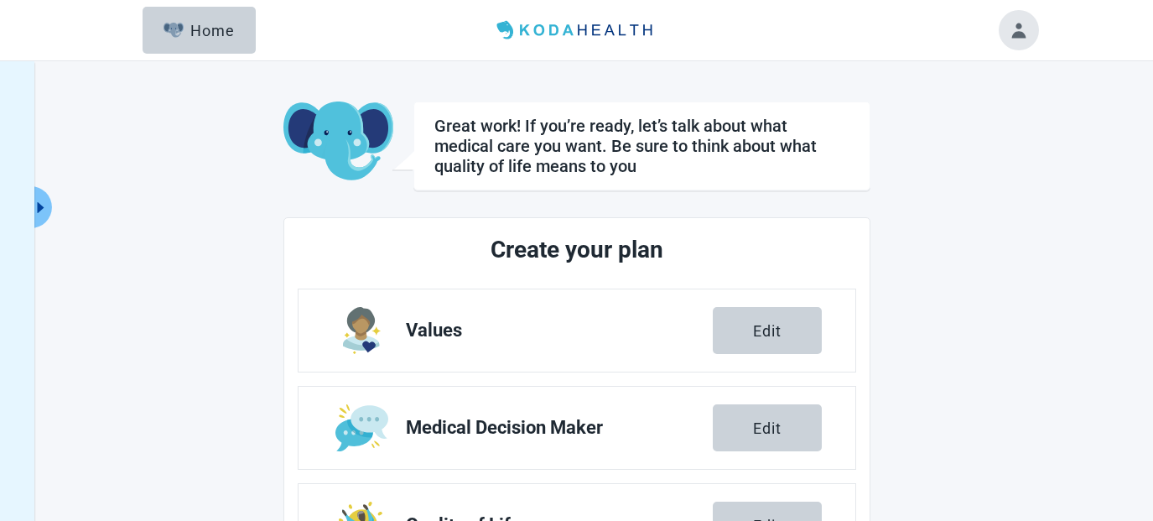
scroll to position [195, 0]
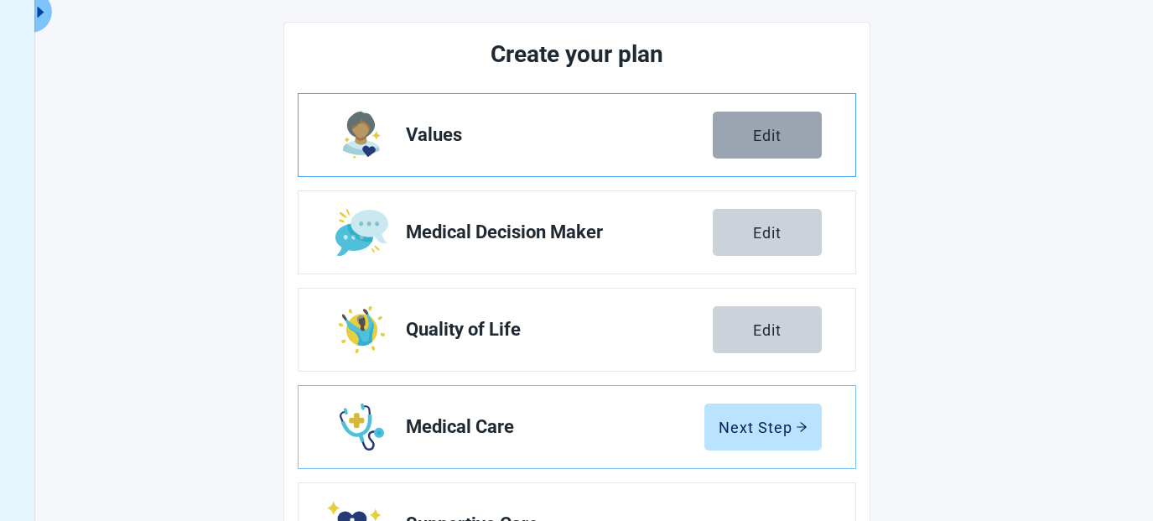
click at [769, 133] on div "Edit" at bounding box center [767, 135] width 29 height 17
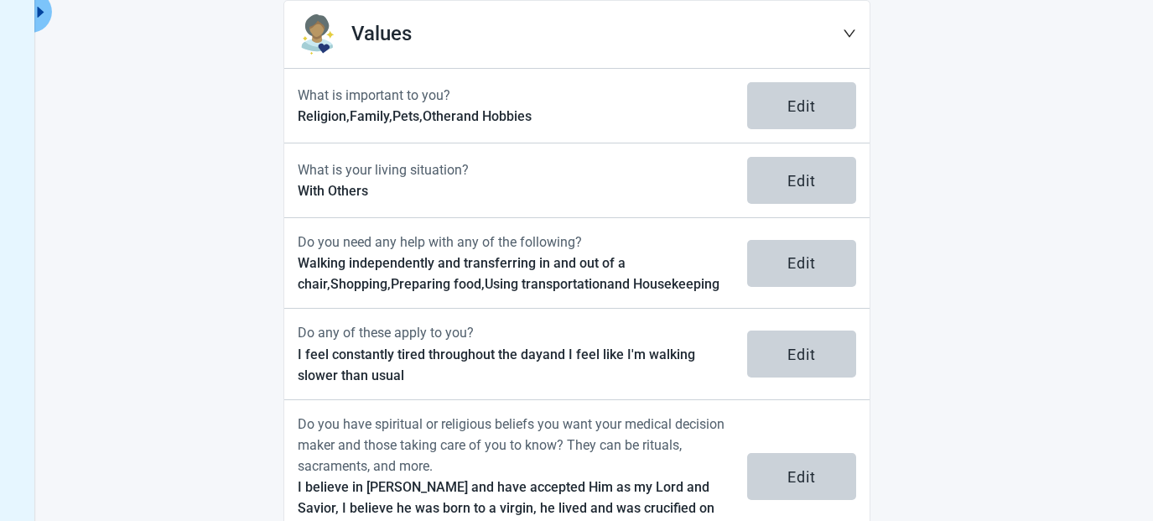
scroll to position [253, 0]
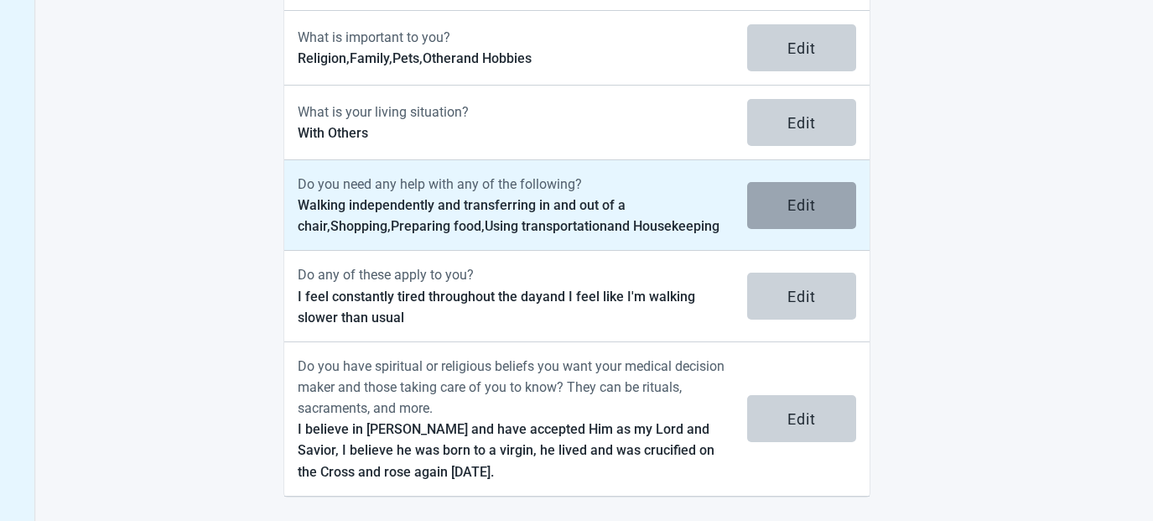
click at [815, 214] on button "Edit" at bounding box center [801, 205] width 109 height 47
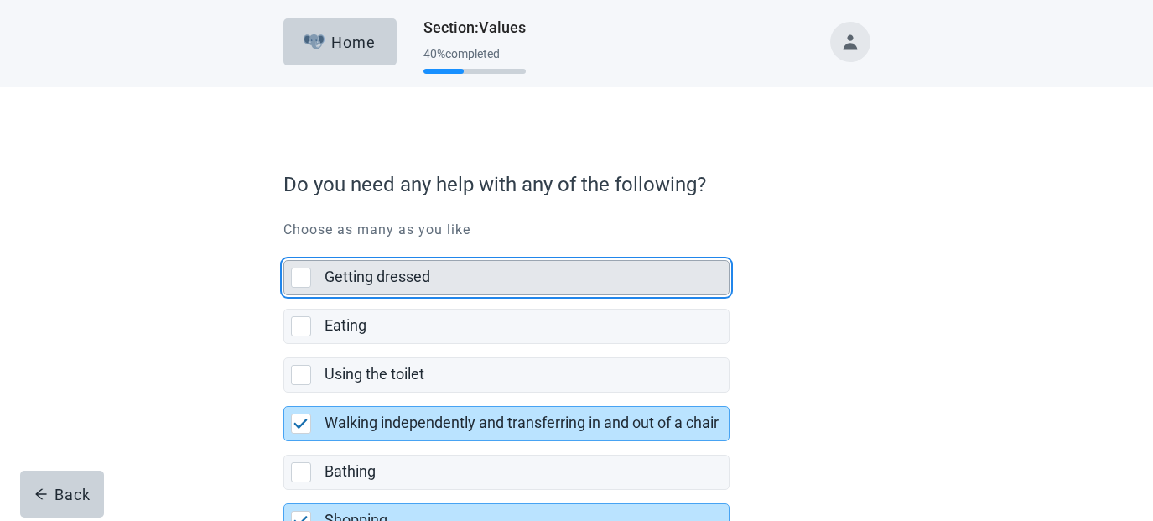
click at [299, 281] on div "Getting dressed, checkbox, not selected" at bounding box center [301, 278] width 20 height 20
click at [284, 247] on input "Getting dressed" at bounding box center [284, 247] width 1 height 1
checkbox input "true"
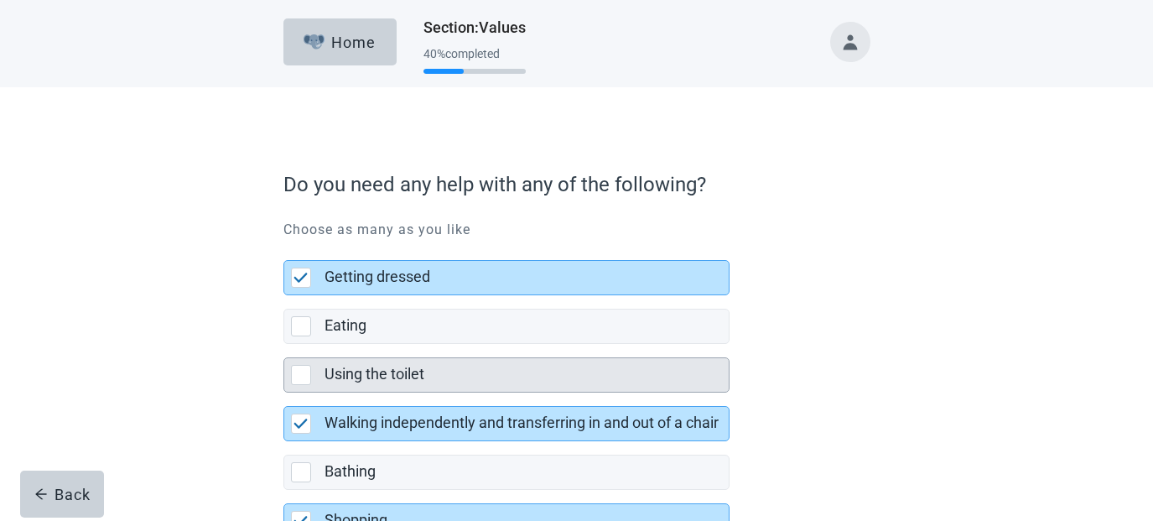
scroll to position [195, 0]
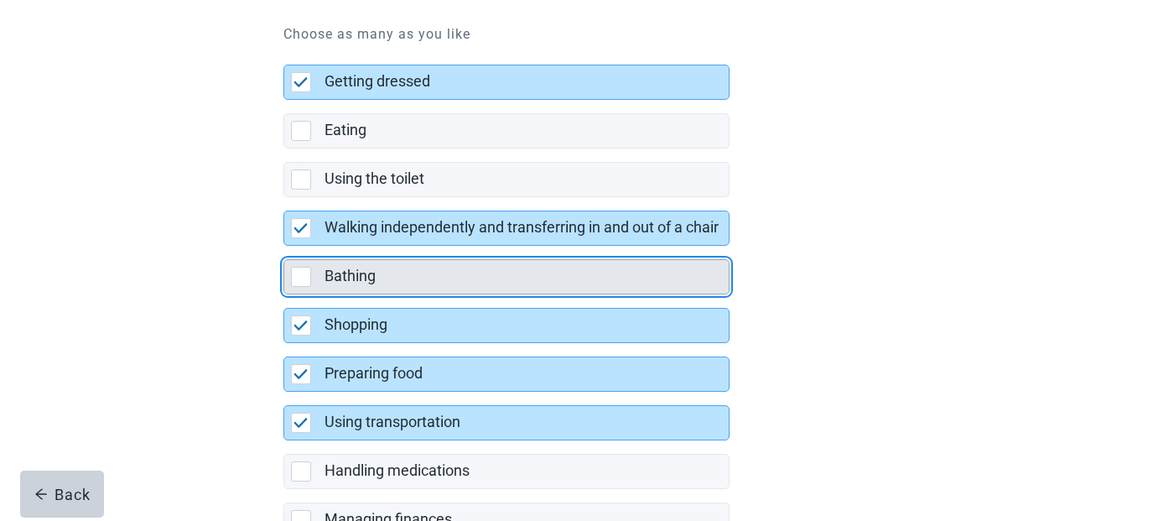
click at [304, 279] on div "Bathing, checkbox, not selected" at bounding box center [301, 277] width 20 height 20
click at [284, 247] on input "Bathing" at bounding box center [284, 246] width 1 height 1
checkbox input "true"
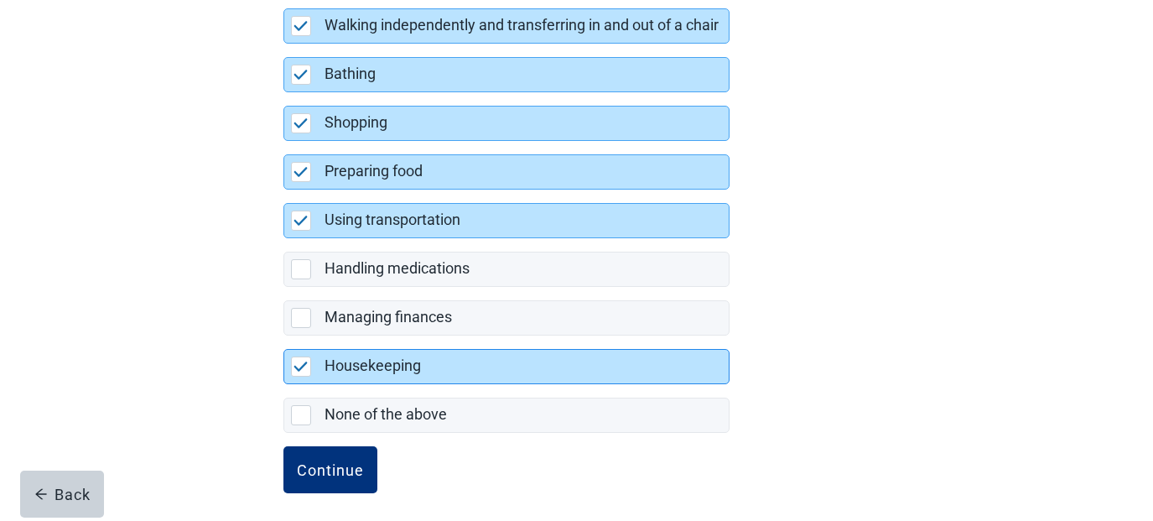
scroll to position [400, 0]
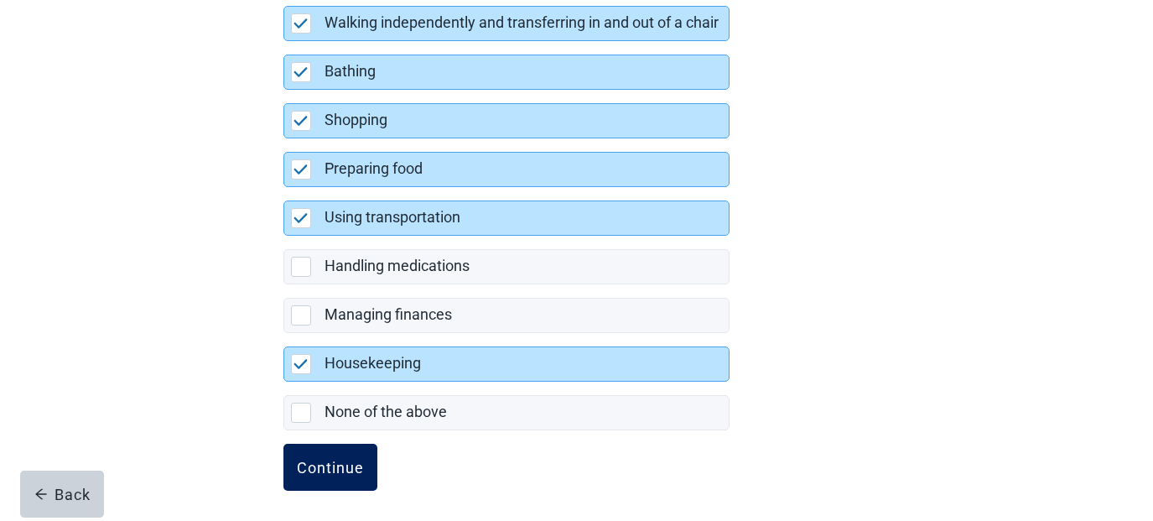
click at [359, 448] on button "Continue" at bounding box center [331, 467] width 94 height 47
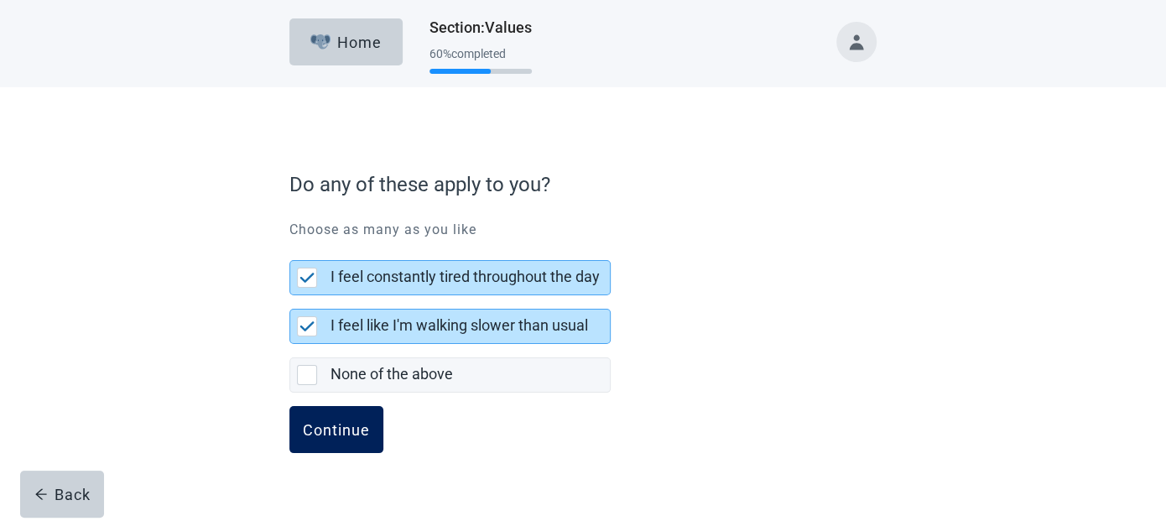
click at [337, 440] on button "Continue" at bounding box center [336, 429] width 94 height 47
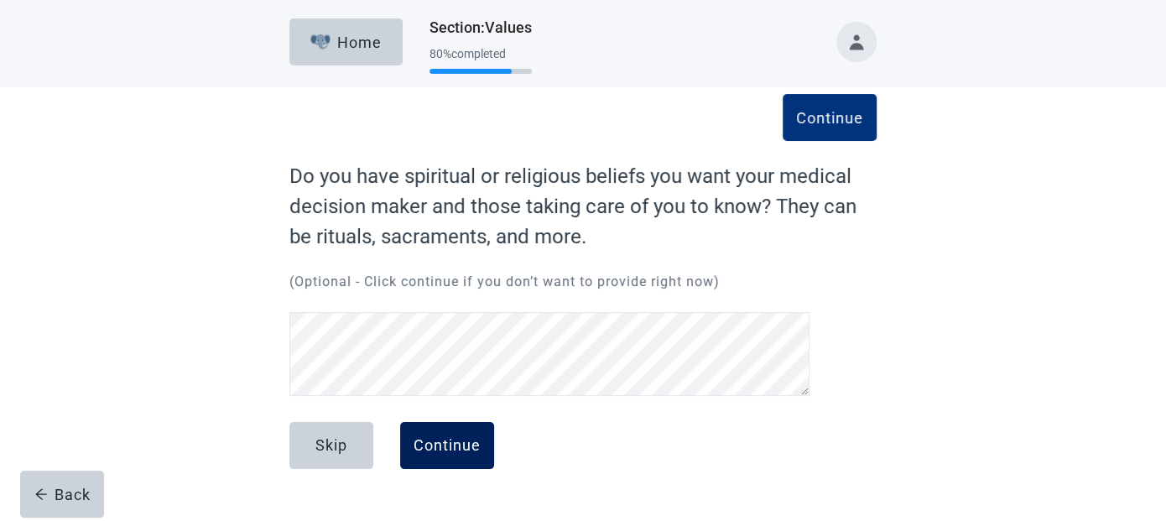
click at [470, 434] on button "Continue" at bounding box center [447, 445] width 94 height 47
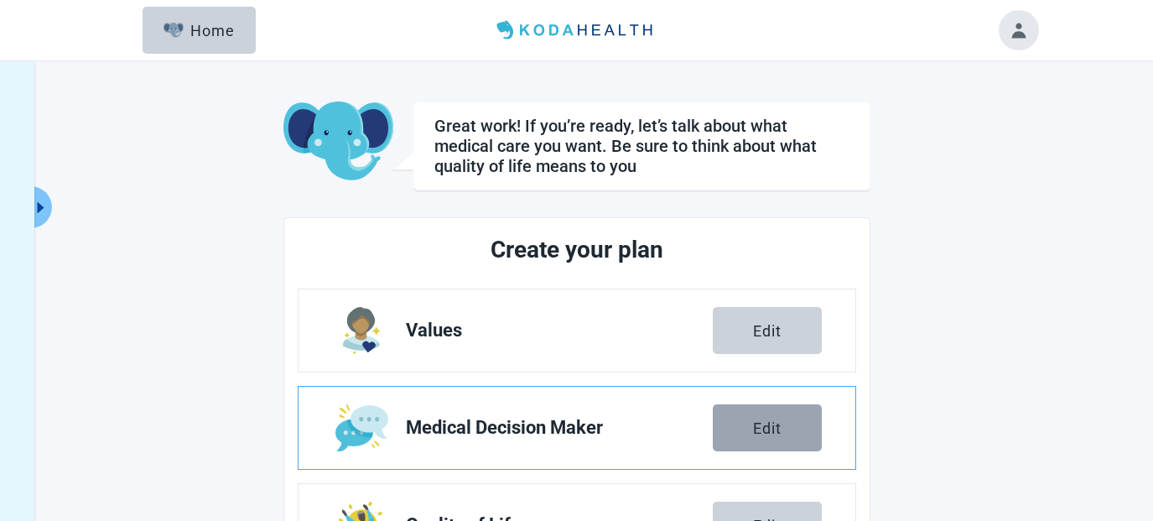
scroll to position [377, 0]
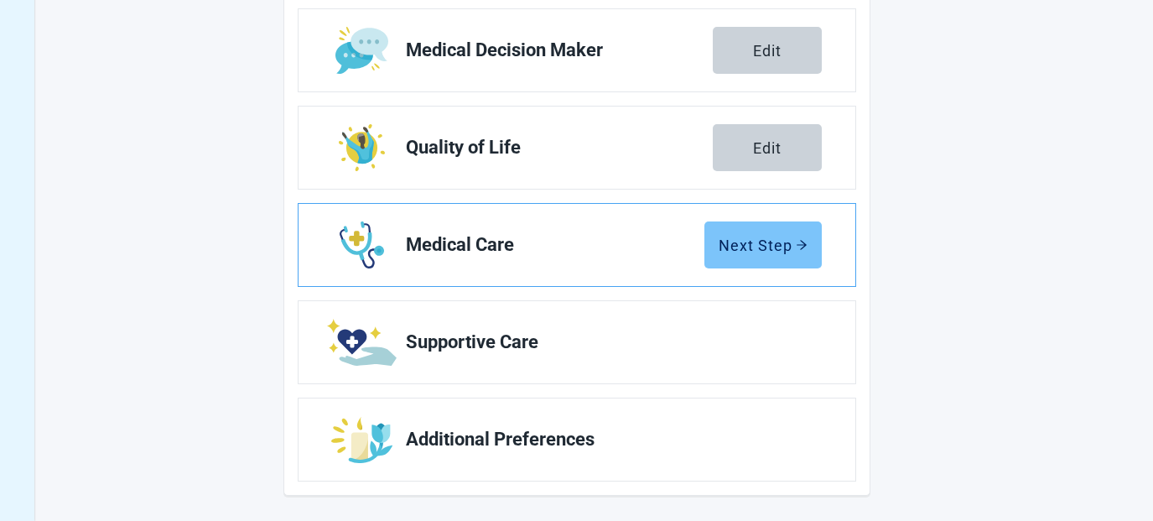
click at [757, 245] on div "Next Step" at bounding box center [763, 245] width 89 height 17
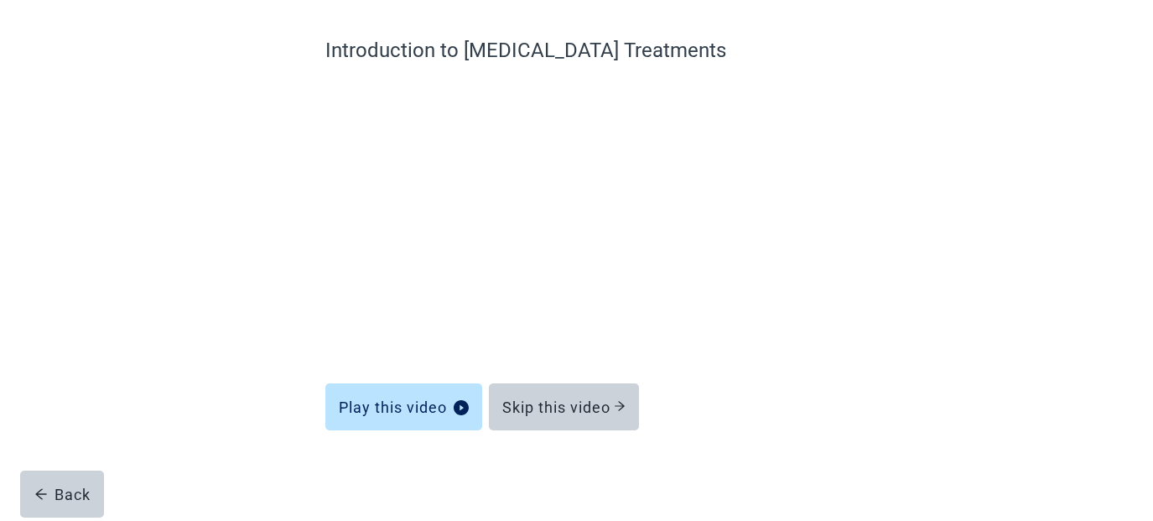
scroll to position [125, 0]
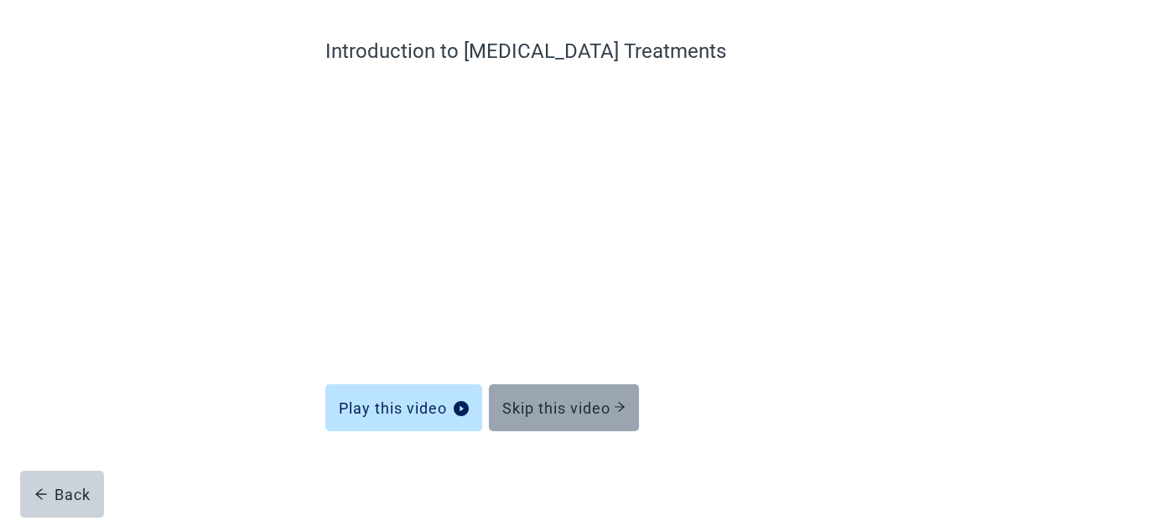
click at [590, 403] on div "Skip this video" at bounding box center [563, 407] width 123 height 17
click at [595, 409] on div "Skip this video" at bounding box center [563, 407] width 123 height 17
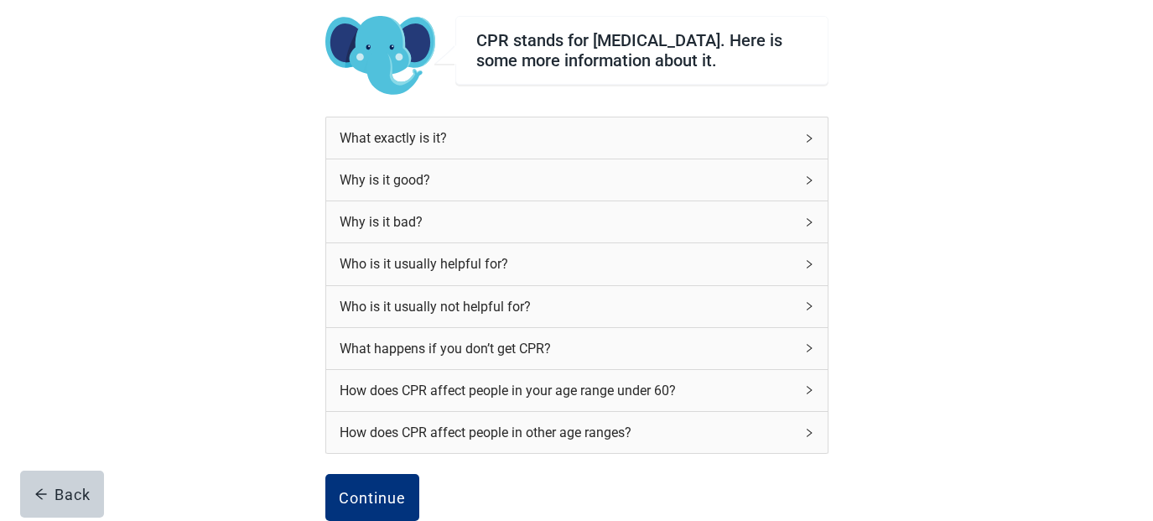
click at [805, 143] on icon "right" at bounding box center [809, 138] width 10 height 10
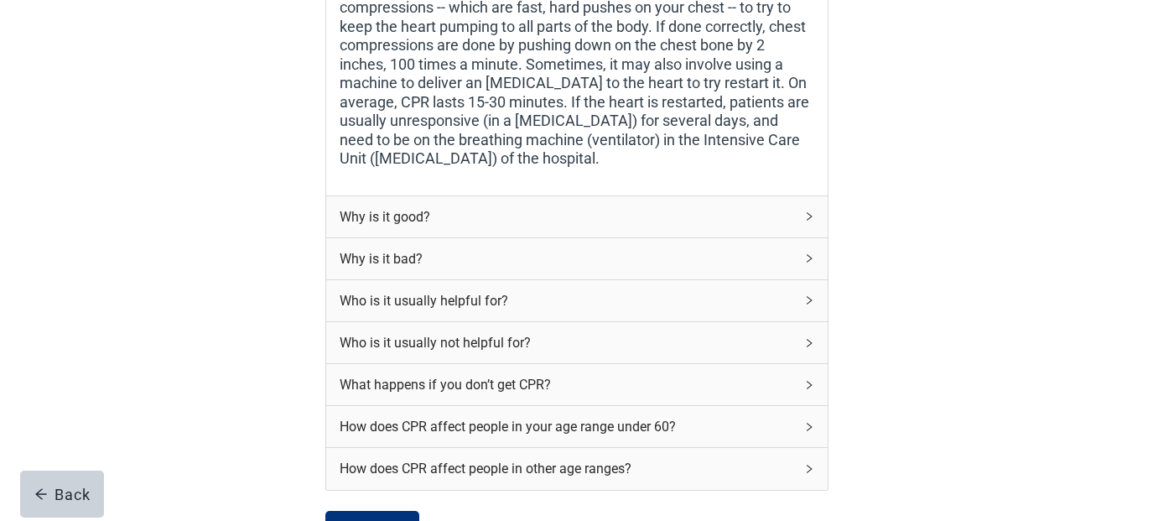
scroll to position [517, 0]
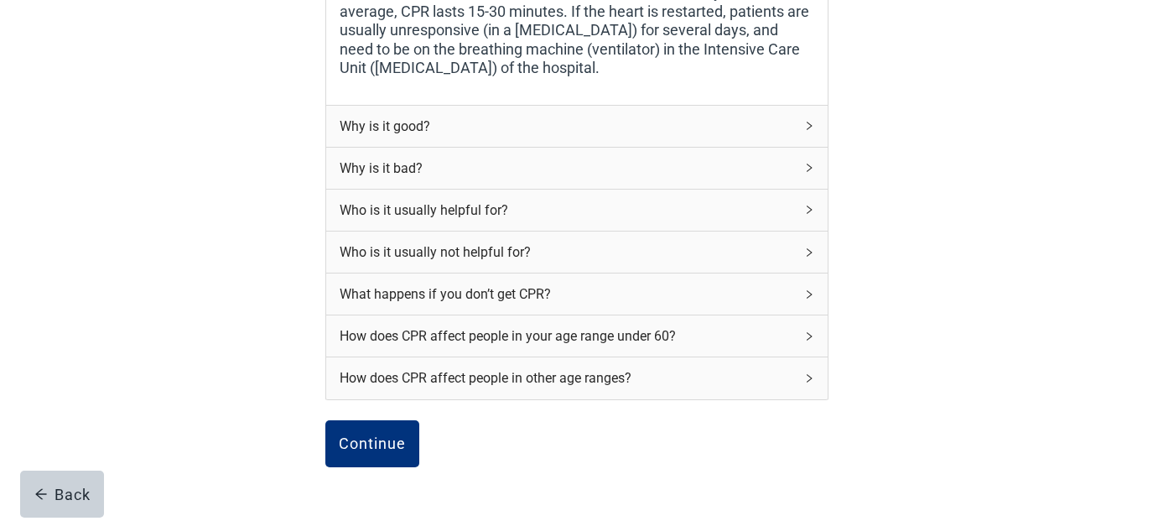
click at [812, 258] on icon "right" at bounding box center [809, 252] width 10 height 10
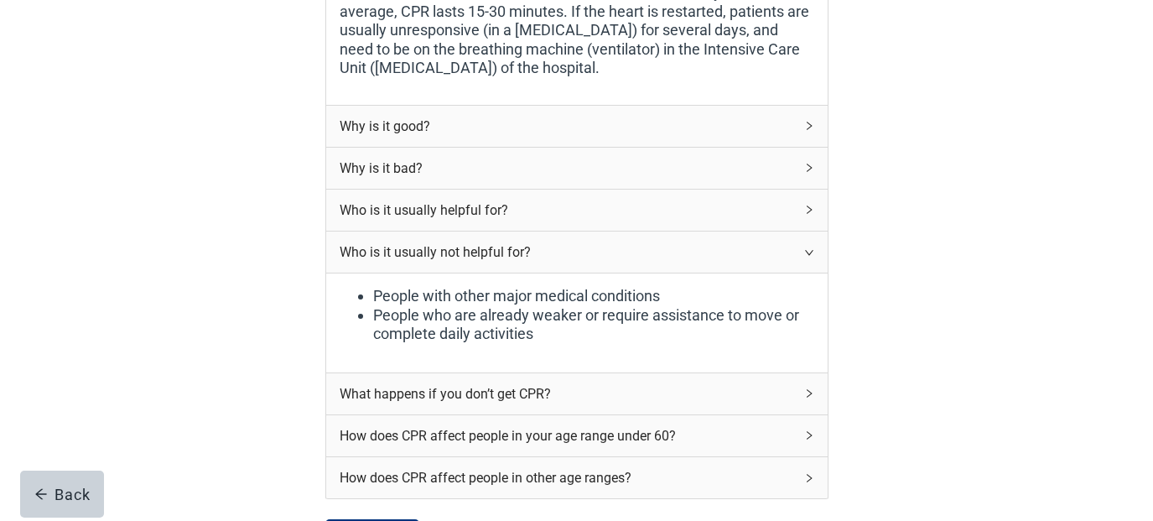
scroll to position [712, 0]
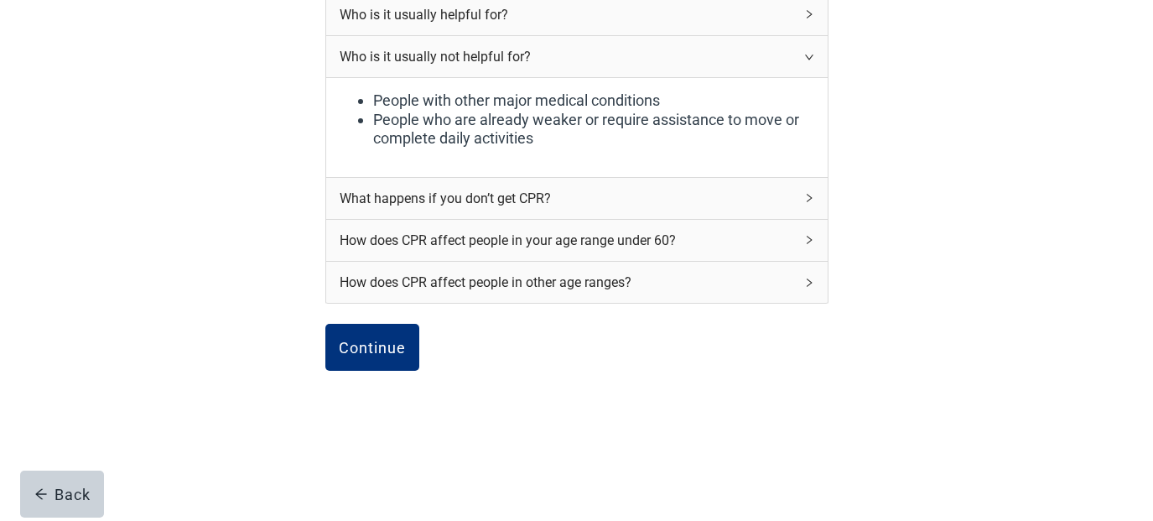
click at [808, 243] on icon "right" at bounding box center [809, 240] width 10 height 10
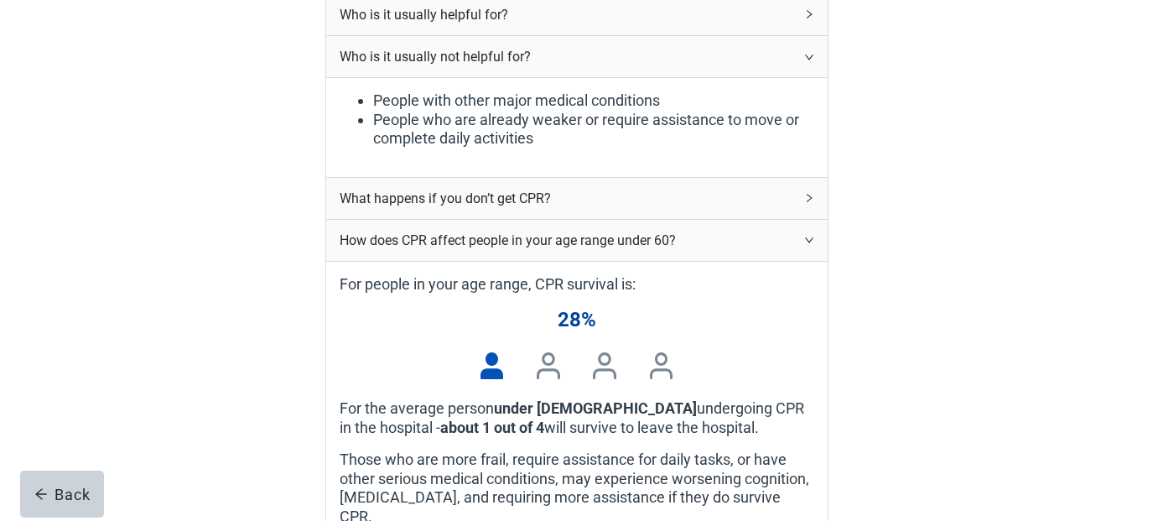
scroll to position [1104, 0]
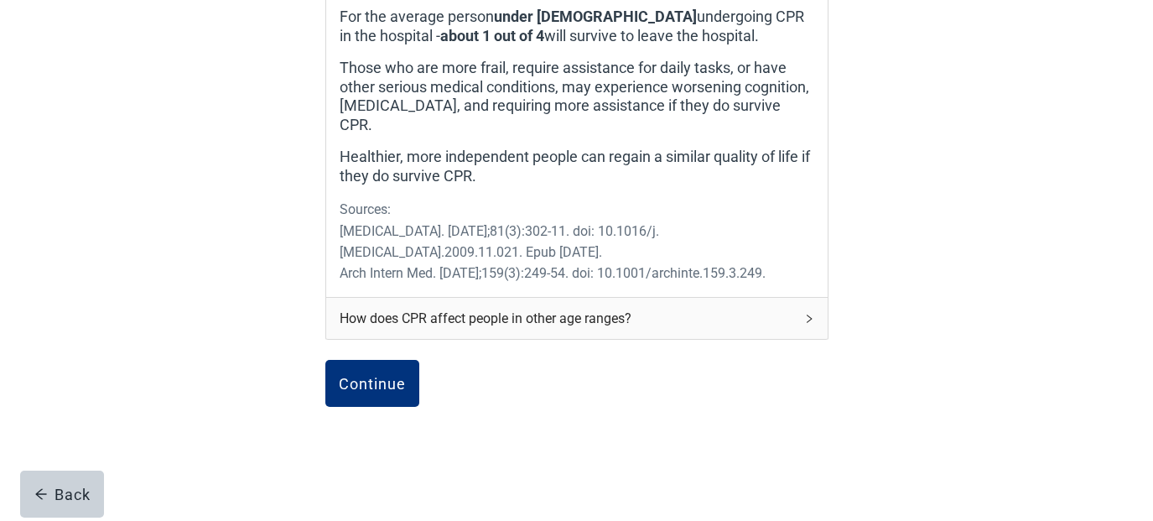
click at [731, 308] on div "How does CPR affect people in other age ranges?" at bounding box center [567, 318] width 455 height 21
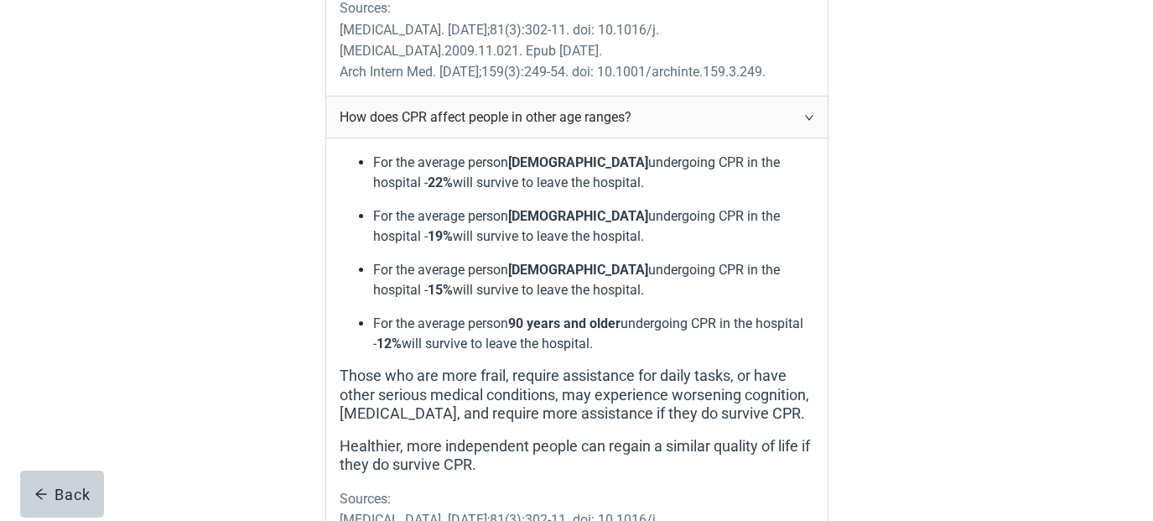
scroll to position [1495, 0]
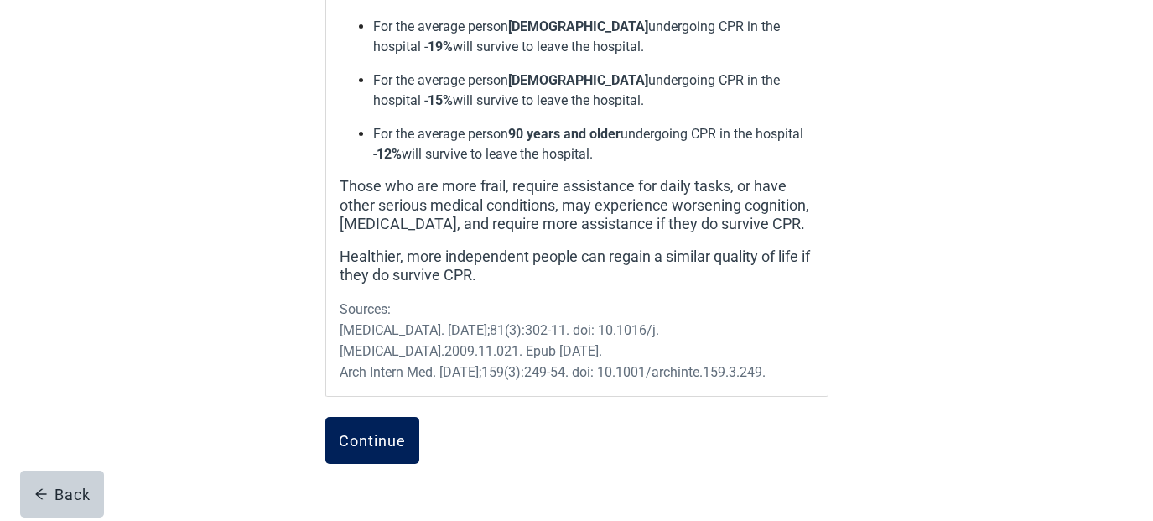
click at [400, 432] on div "Continue" at bounding box center [372, 440] width 67 height 17
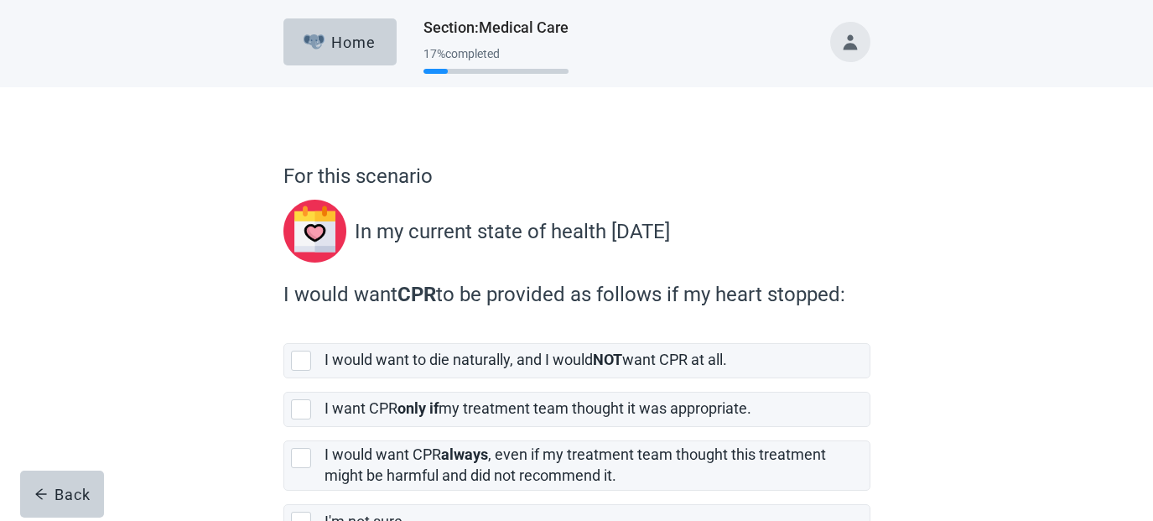
scroll to position [114, 0]
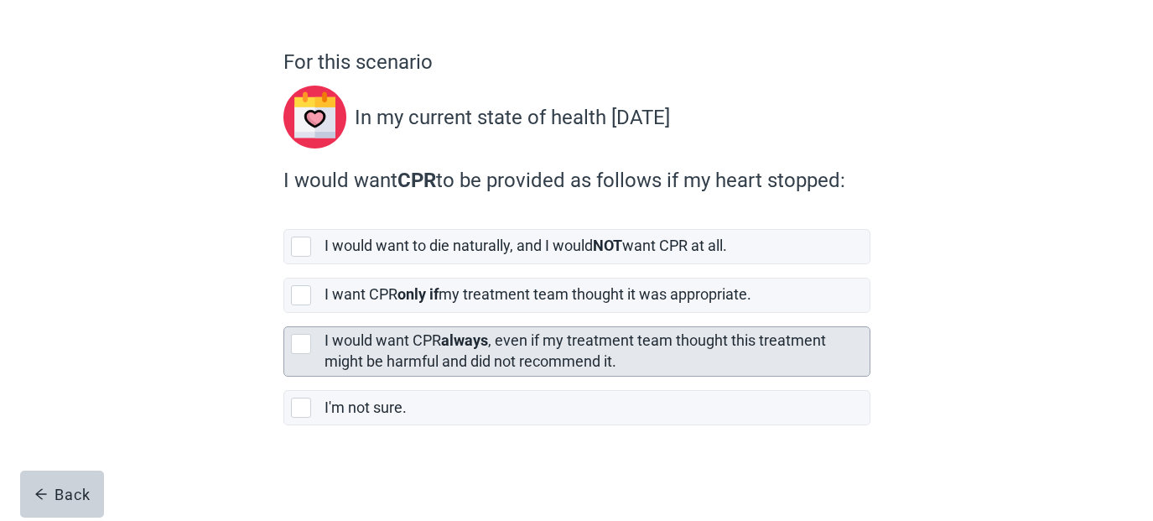
click at [300, 343] on div "[object Object], checkbox, not selected" at bounding box center [301, 344] width 20 height 20
click at [284, 314] on input "I would want CPR always , even if my treatment team thought this treatment migh…" at bounding box center [284, 313] width 1 height 1
checkbox input "true"
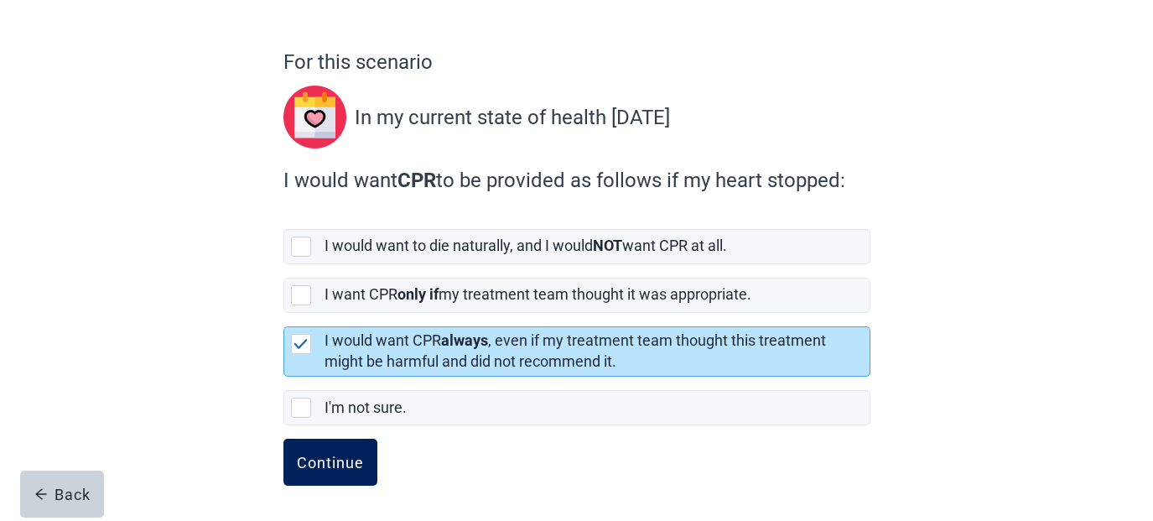
click at [357, 459] on div "Continue" at bounding box center [330, 462] width 67 height 17
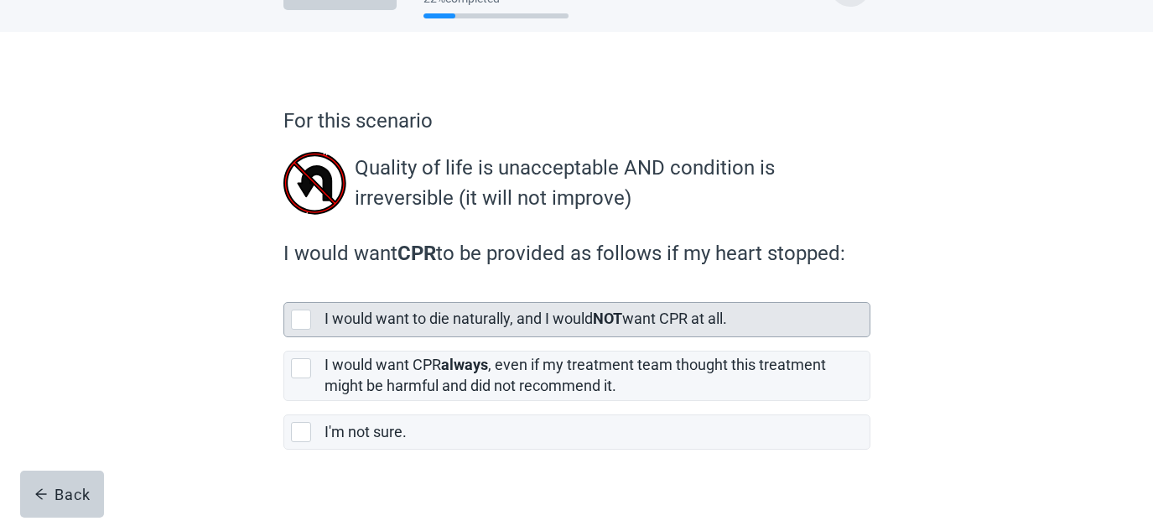
scroll to position [80, 0]
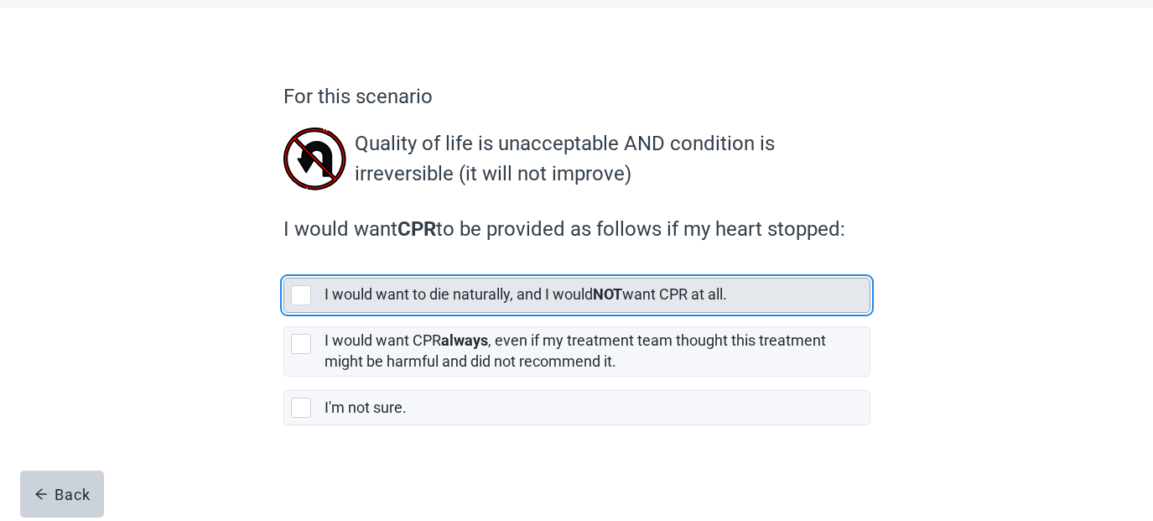
click at [383, 294] on label "I would want to die naturally, and I would NOT want CPR at all." at bounding box center [526, 294] width 403 height 18
checkbox input "true"
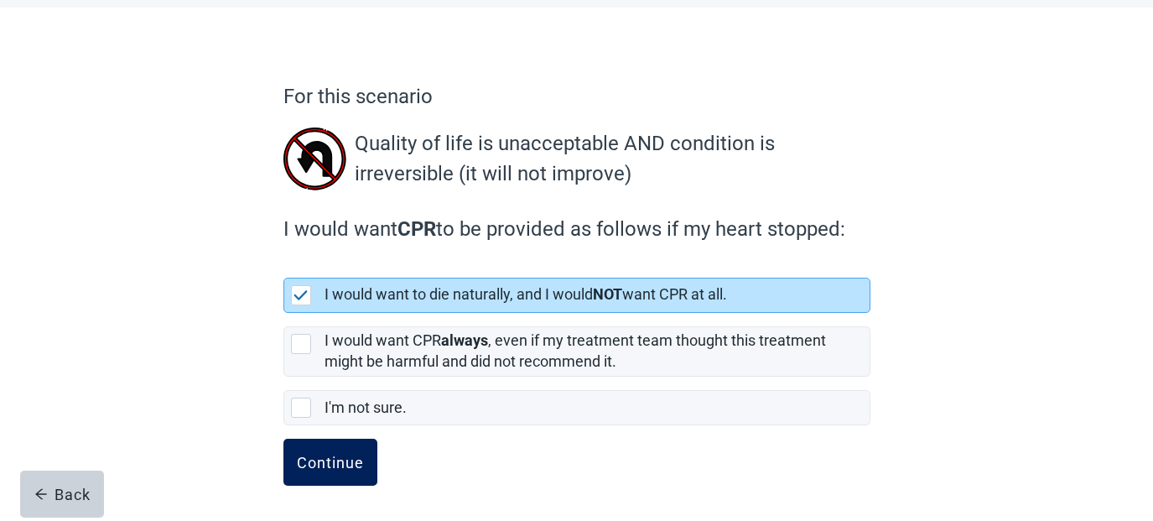
click at [351, 460] on div "Continue" at bounding box center [330, 462] width 67 height 17
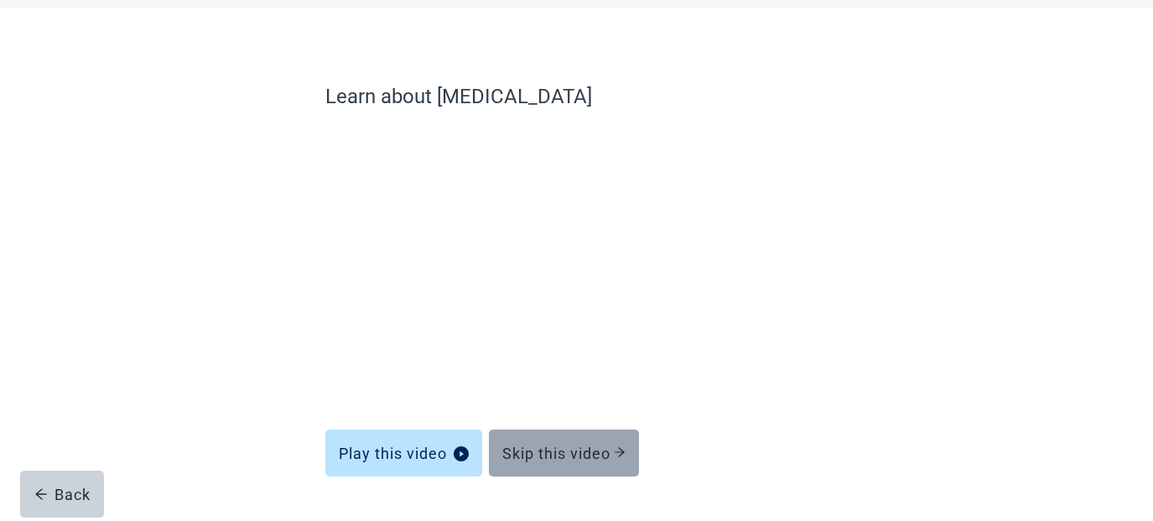
click at [559, 450] on div "Skip this video" at bounding box center [563, 453] width 123 height 17
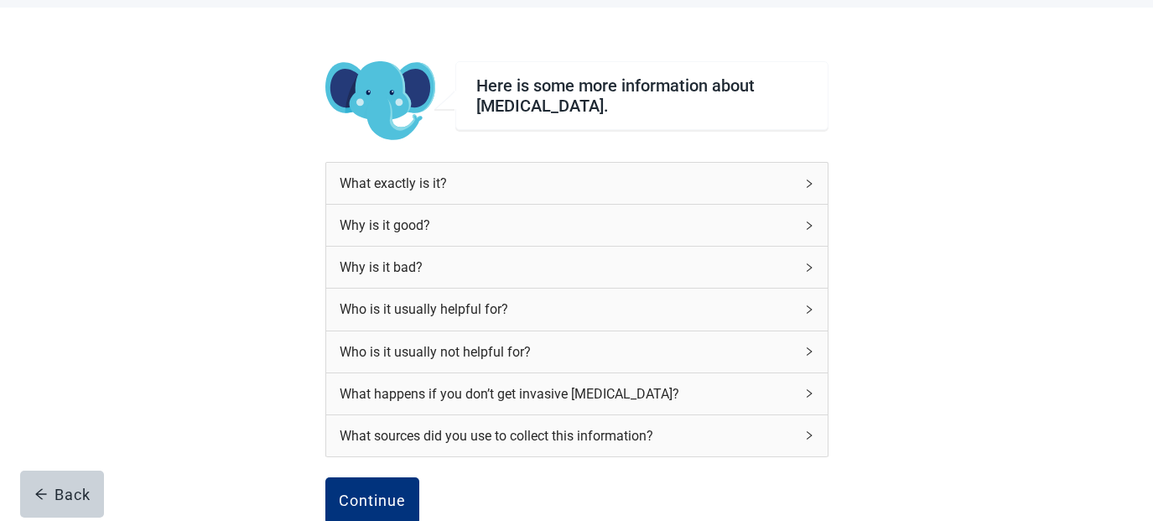
click at [556, 271] on div "Why is it bad?" at bounding box center [567, 267] width 455 height 21
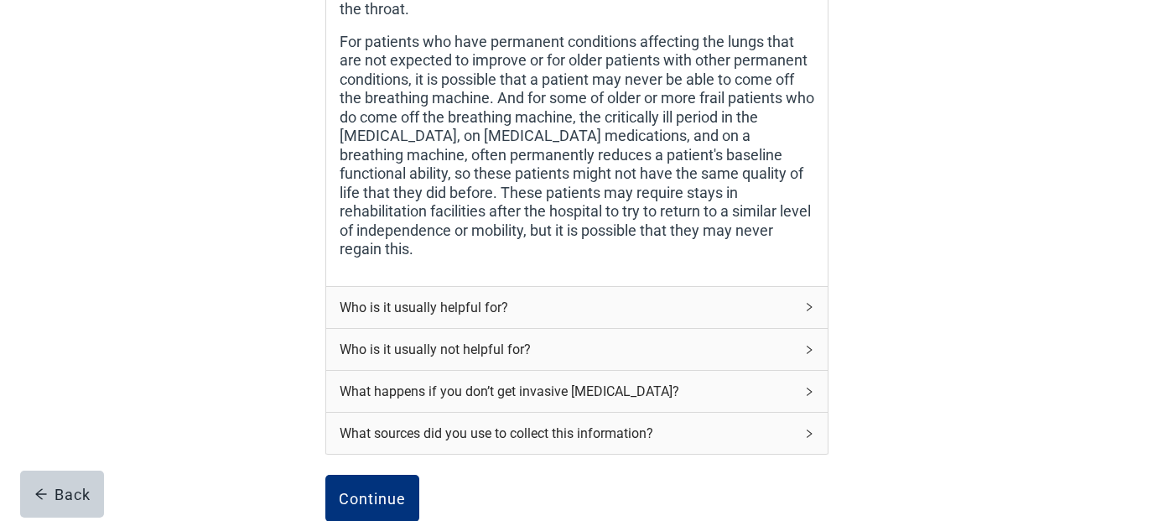
scroll to position [471, 0]
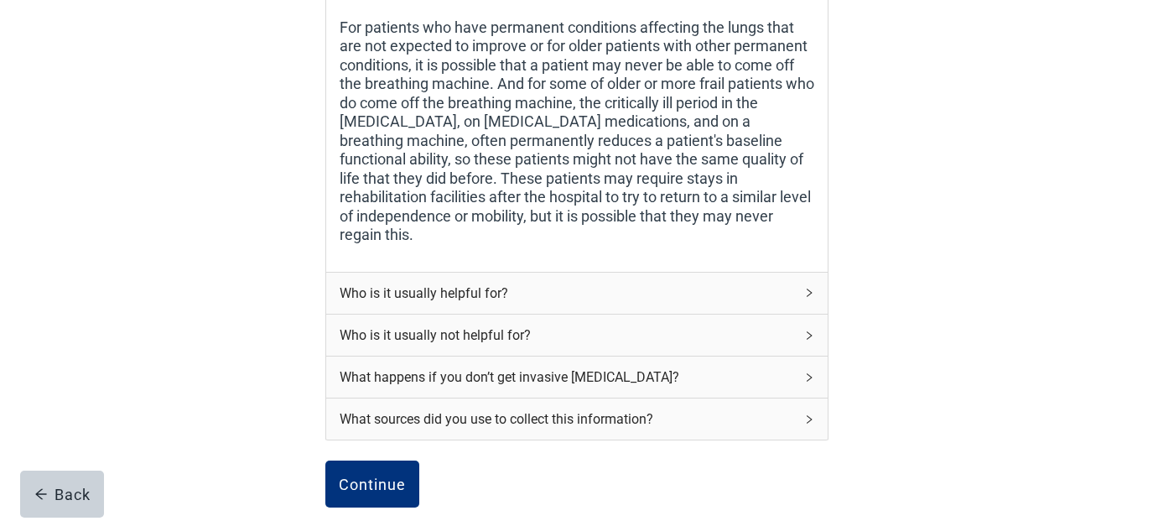
click at [559, 283] on div "Who is it usually helpful for?" at bounding box center [567, 293] width 455 height 21
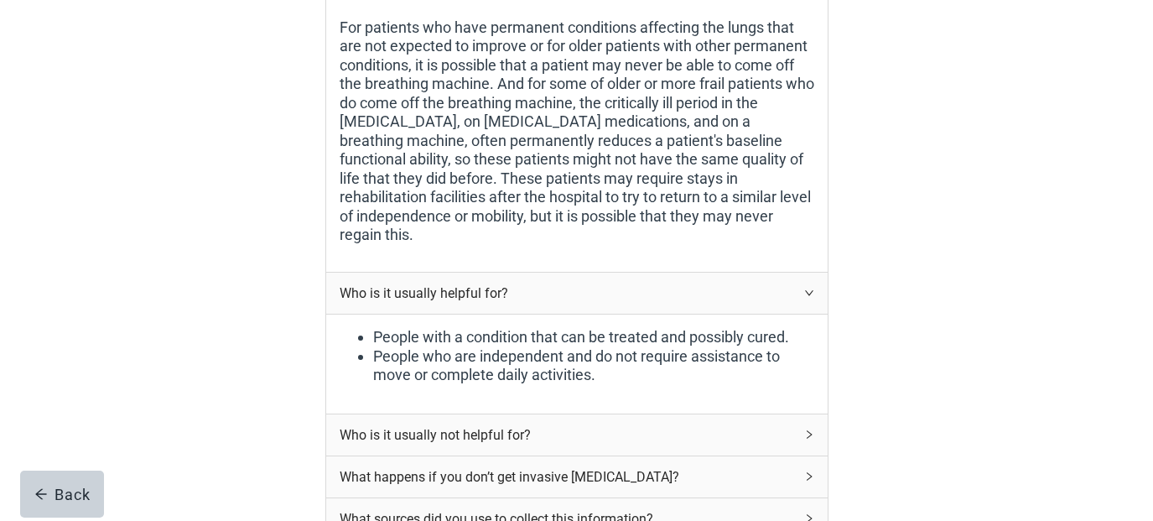
scroll to position [667, 0]
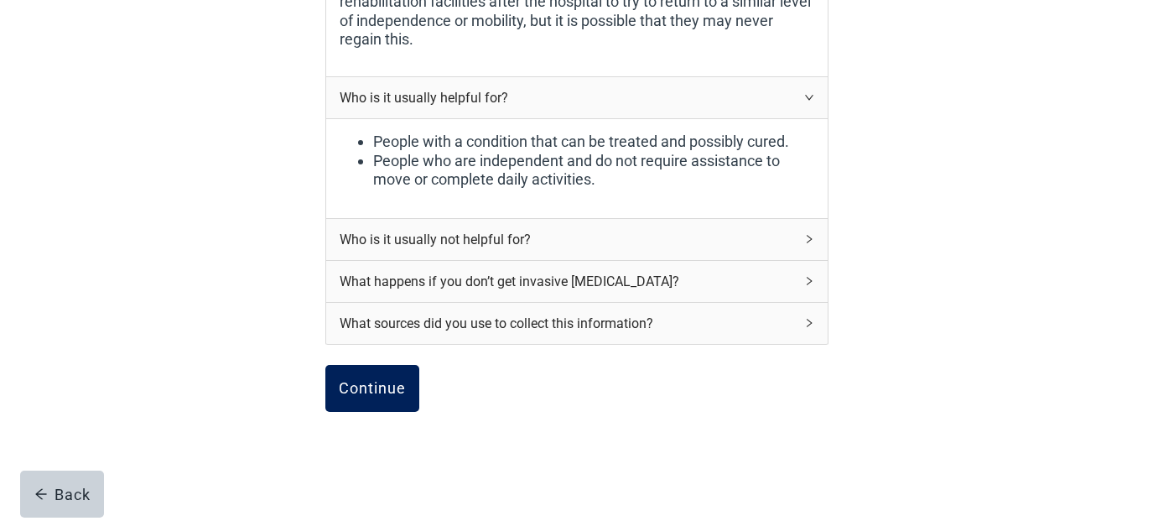
click at [393, 380] on div "Continue" at bounding box center [372, 388] width 67 height 17
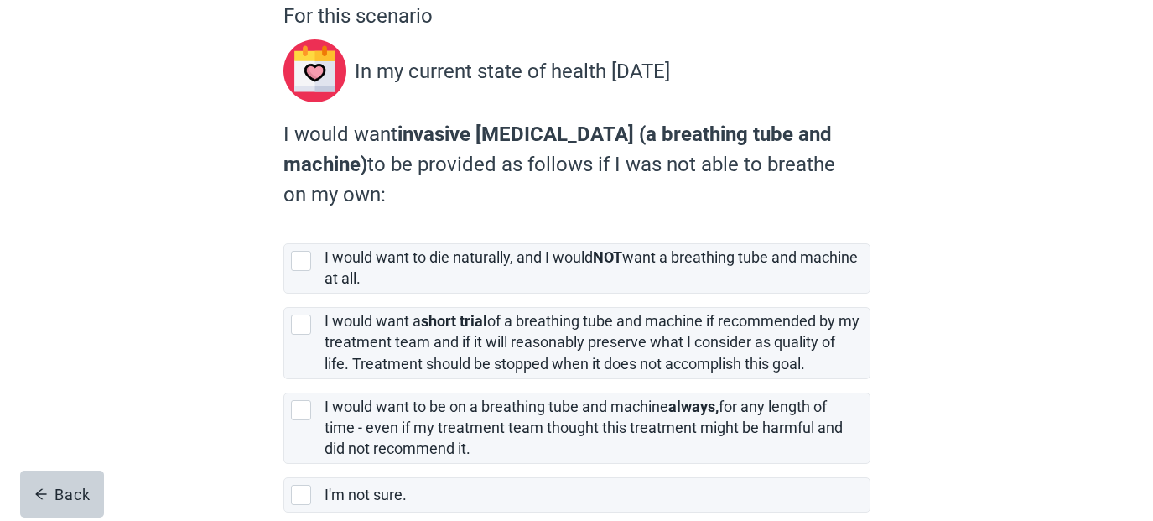
scroll to position [195, 0]
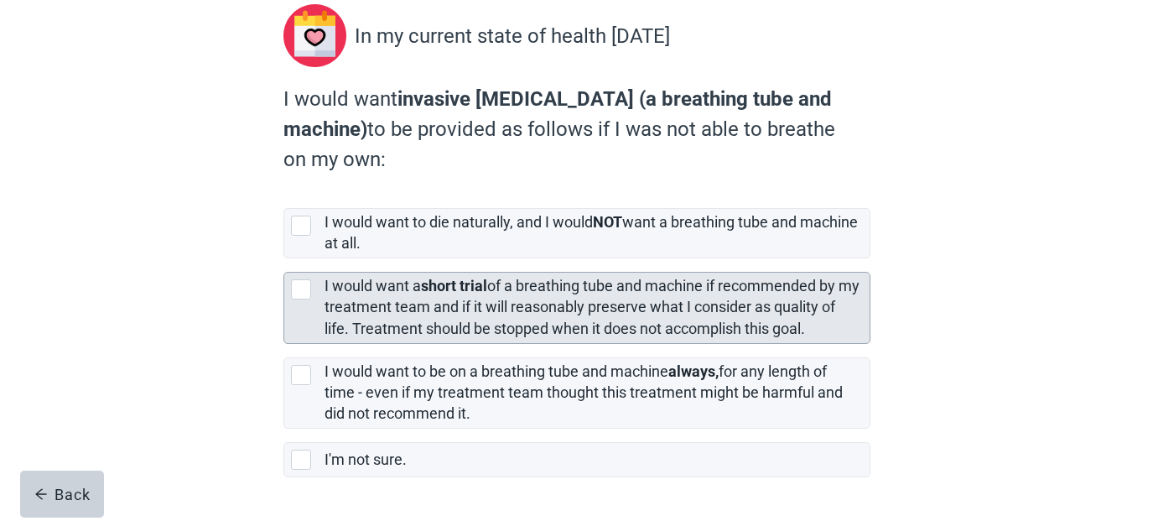
click at [403, 315] on div "I would want a short trial of a breathing tube and machine if recommended by my…" at bounding box center [592, 307] width 535 height 63
click at [284, 259] on input "I would want a short trial of a breathing tube and machine if recommended by my…" at bounding box center [284, 258] width 1 height 1
checkbox input "true"
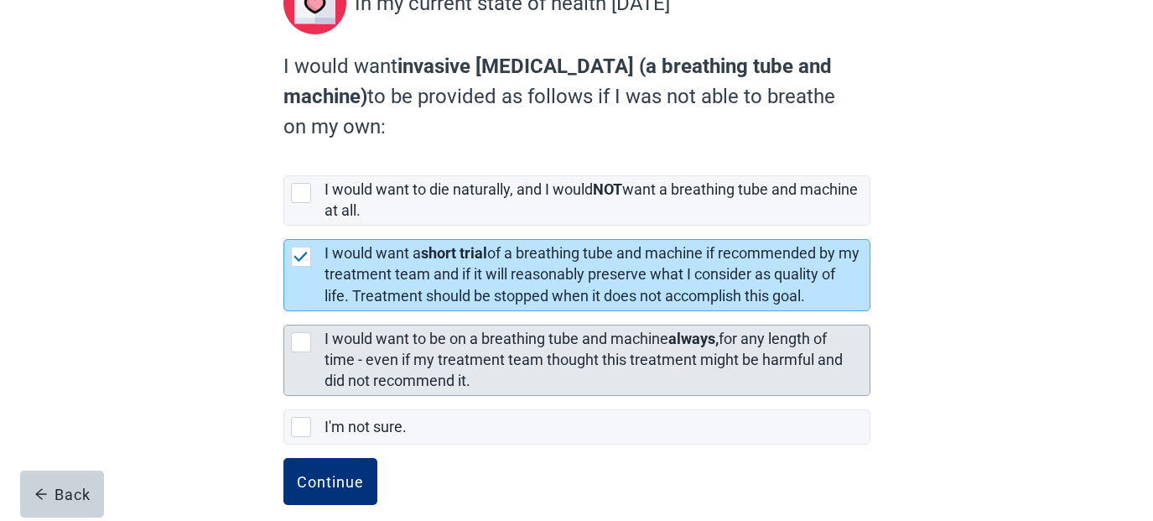
scroll to position [247, 0]
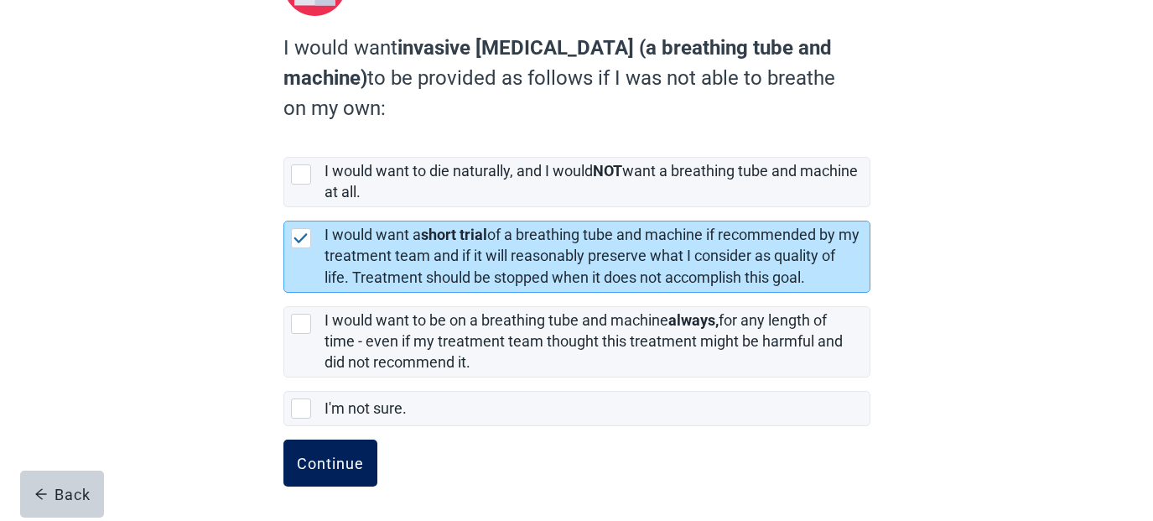
click at [331, 461] on div "Continue" at bounding box center [330, 463] width 67 height 17
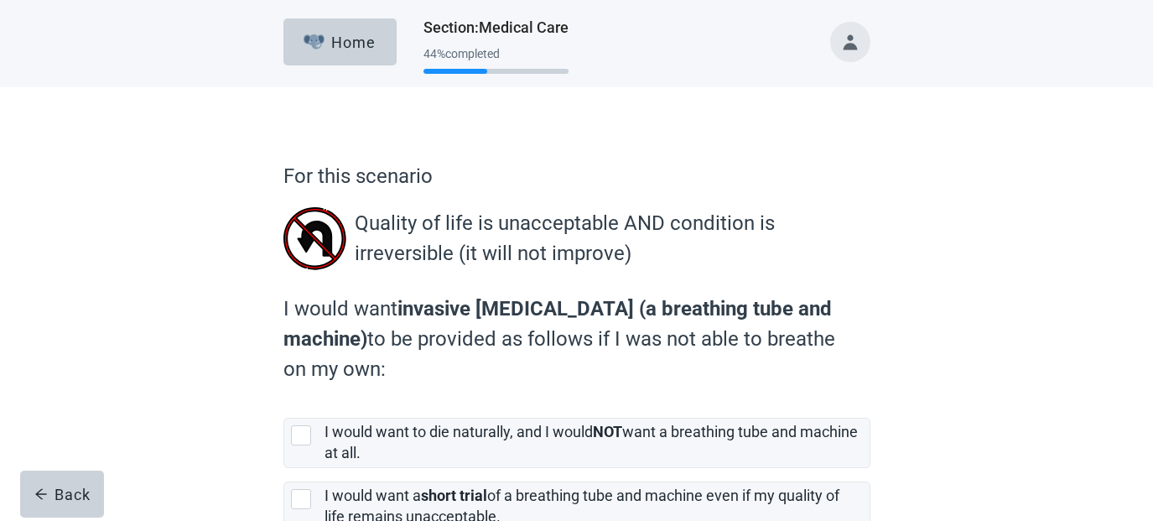
scroll to position [195, 0]
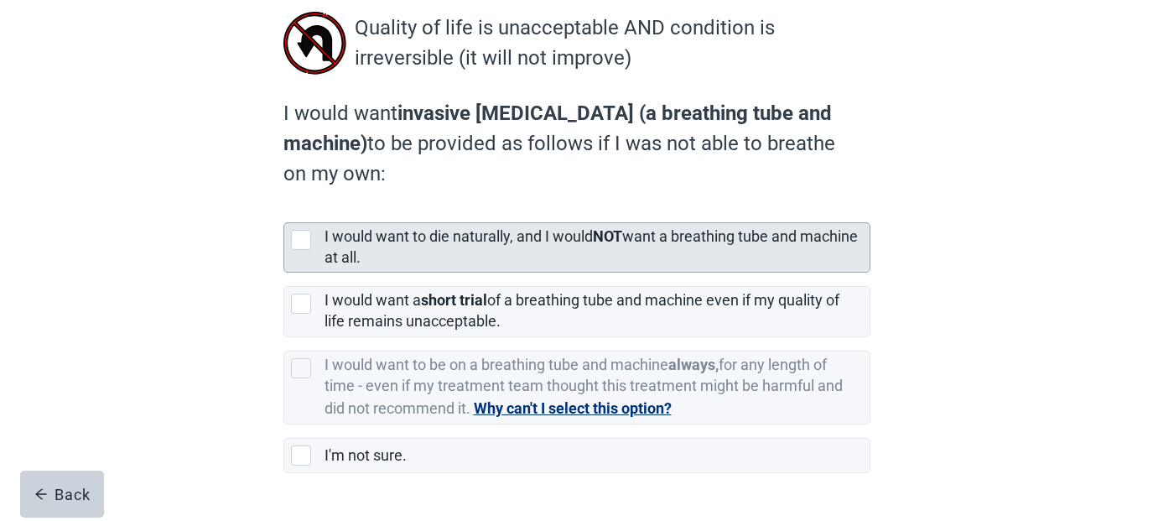
click at [306, 245] on div "[object Object], checkbox, not selected" at bounding box center [301, 240] width 20 height 20
click at [284, 210] on input "I would want to die naturally, and I would NOT want a breathing tube and machin…" at bounding box center [284, 209] width 1 height 1
checkbox input "true"
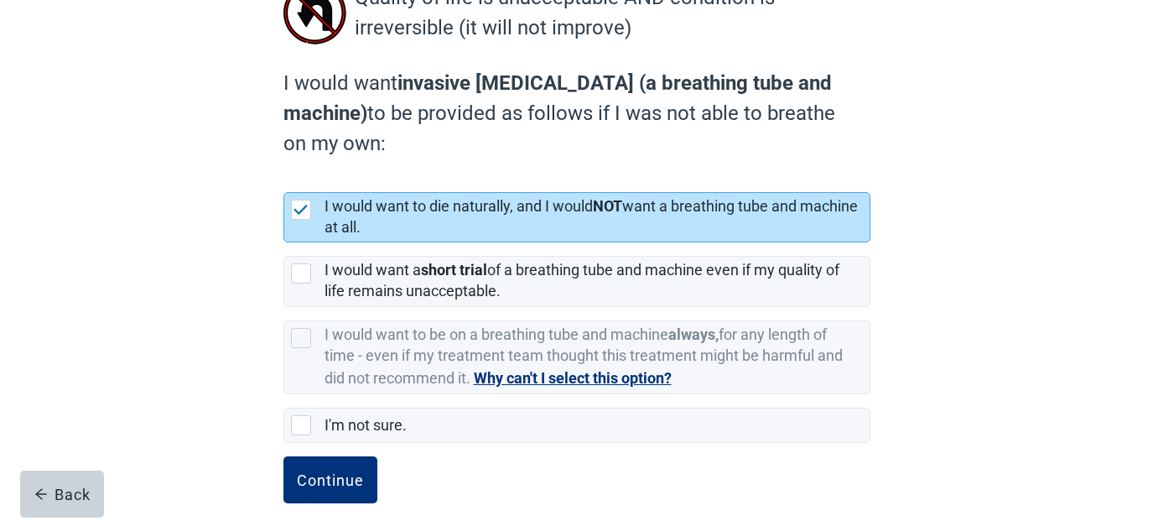
scroll to position [242, 0]
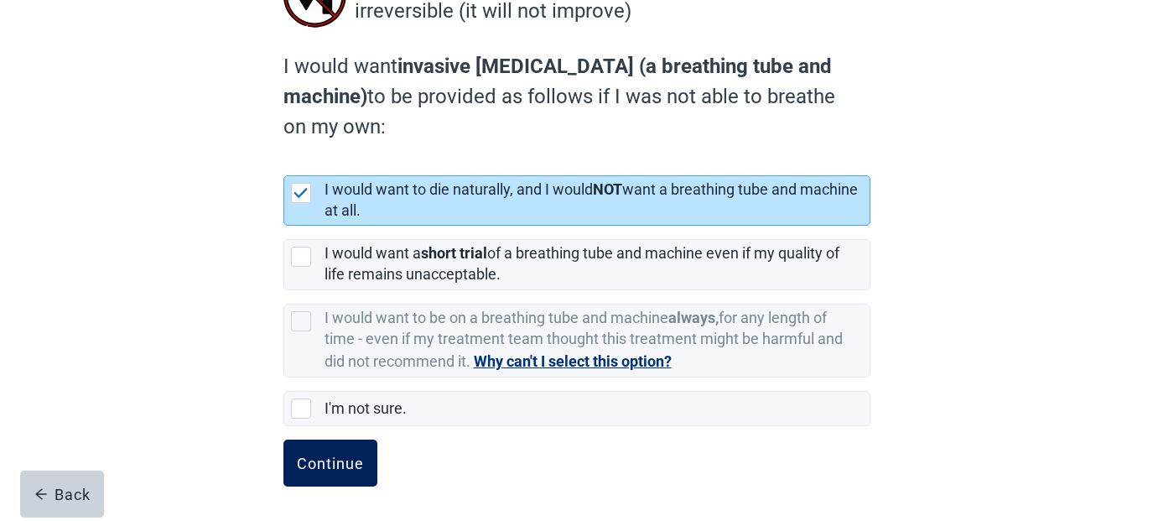
click at [349, 455] on div "Continue" at bounding box center [330, 463] width 67 height 17
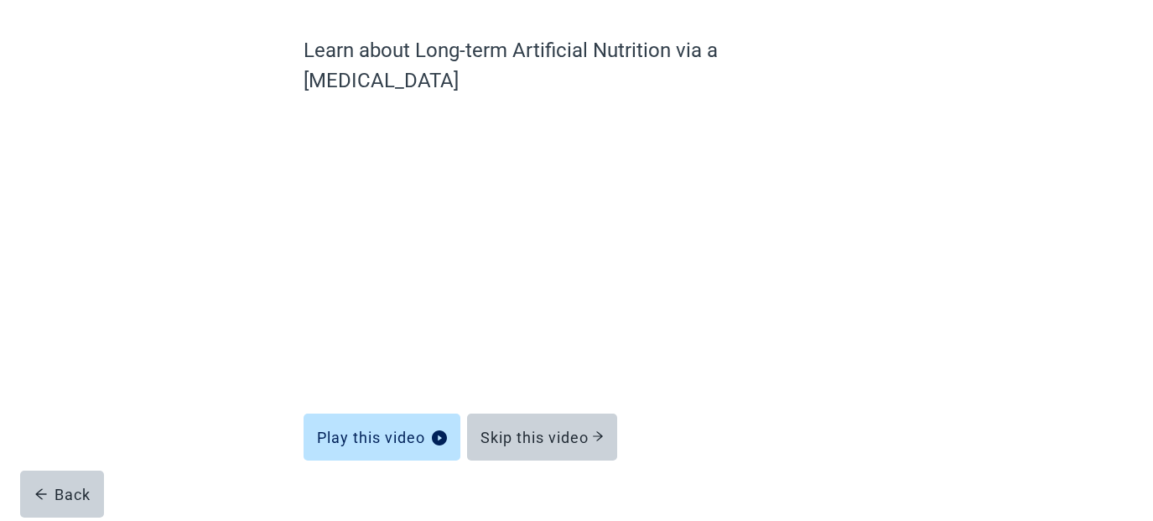
scroll to position [125, 0]
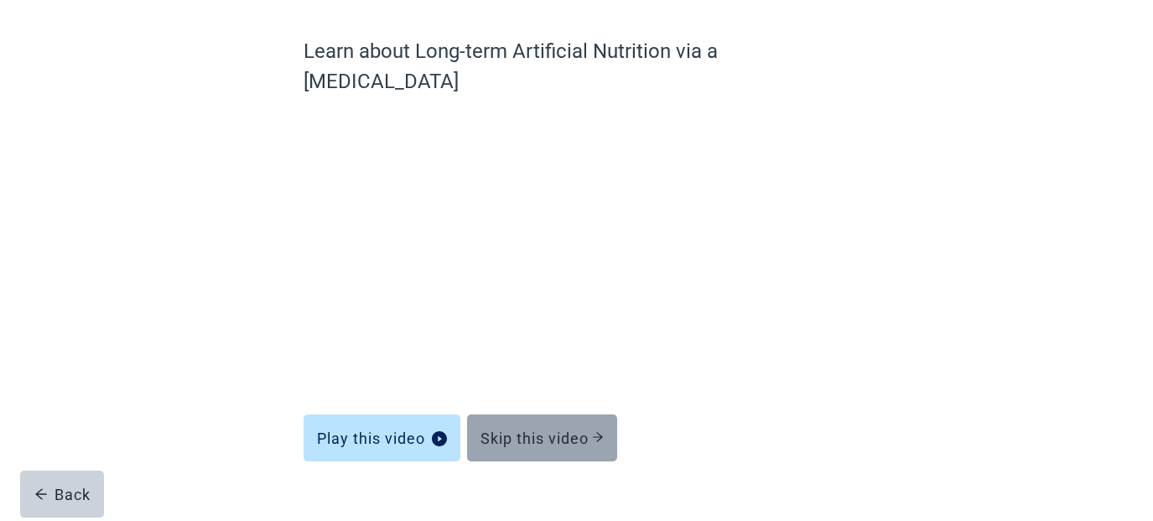
click at [569, 430] on div "Skip this video" at bounding box center [542, 438] width 123 height 17
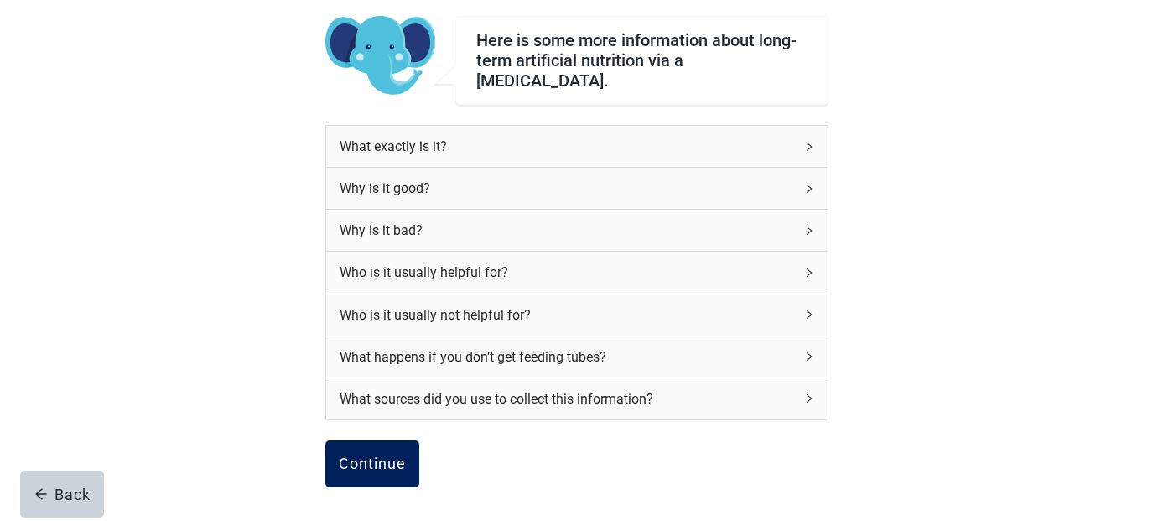
click at [393, 456] on div "Continue" at bounding box center [372, 464] width 67 height 17
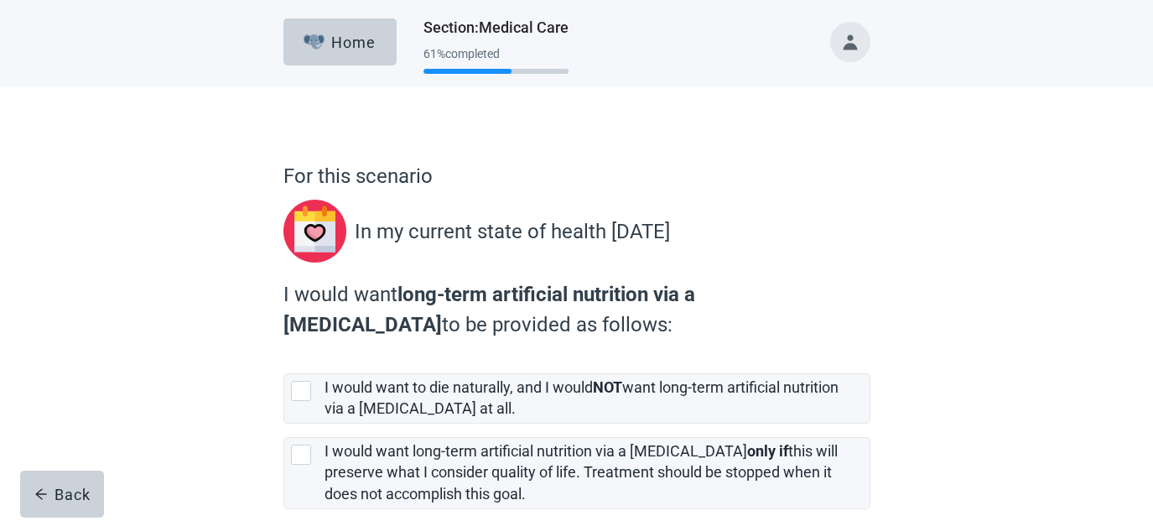
scroll to position [195, 0]
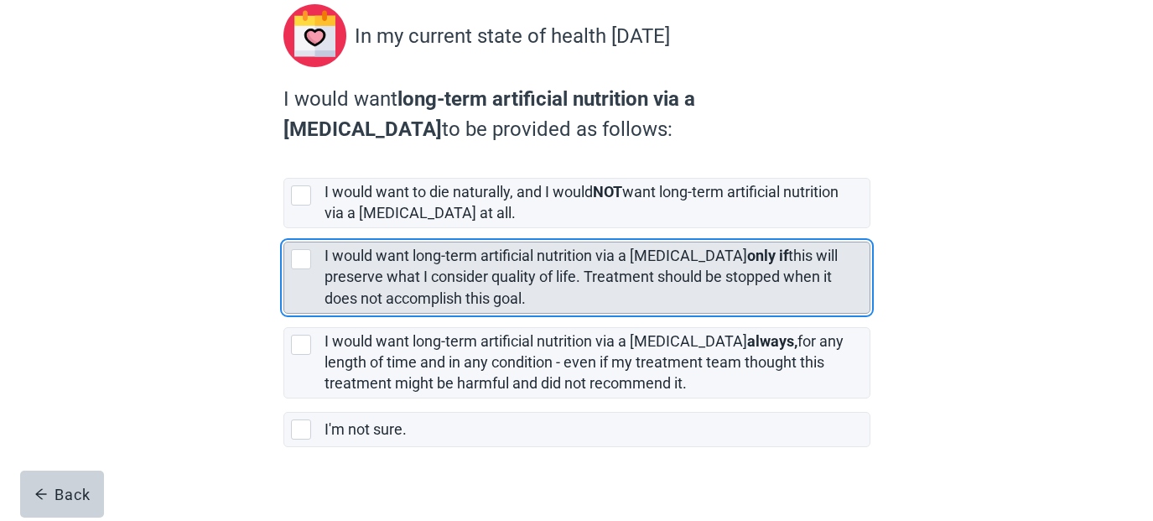
click at [299, 262] on div "[object Object], checkbox, not selected" at bounding box center [301, 259] width 20 height 20
click at [284, 229] on input "I would want long-term artificial nutrition via a feeding tube only if this wil…" at bounding box center [284, 228] width 1 height 1
checkbox input "true"
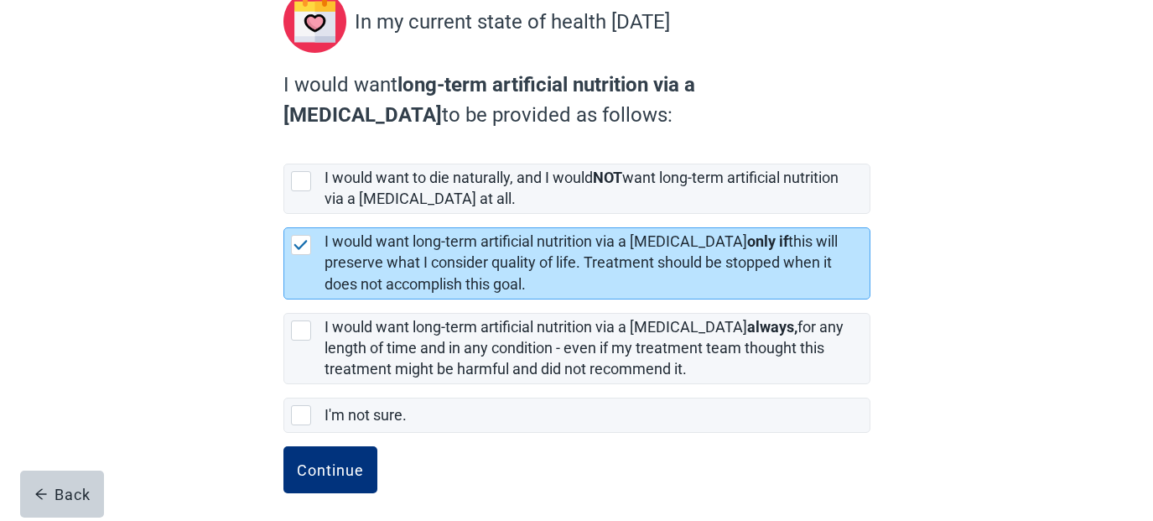
scroll to position [216, 0]
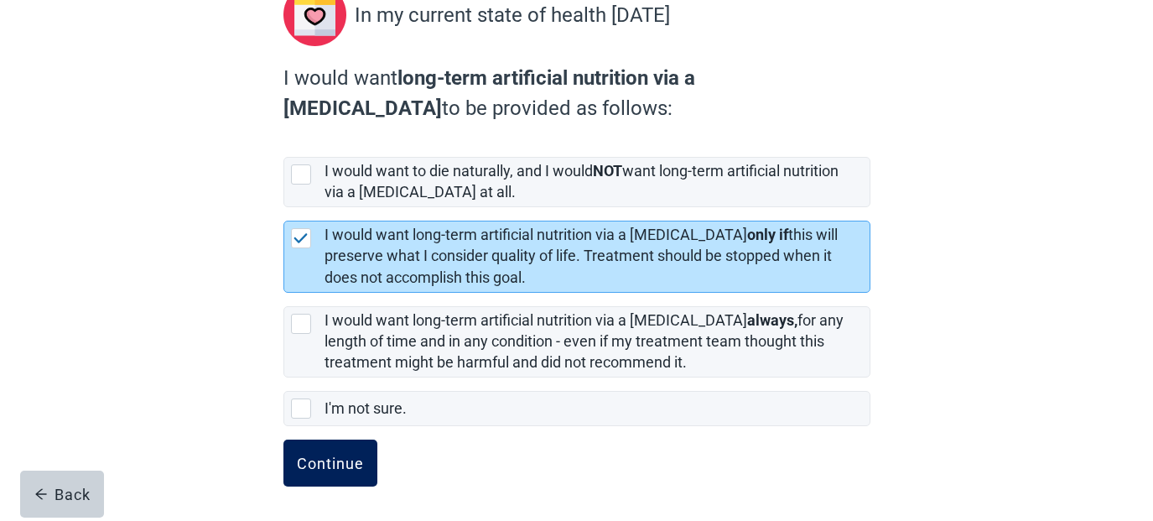
click at [357, 463] on div "Continue" at bounding box center [330, 463] width 67 height 17
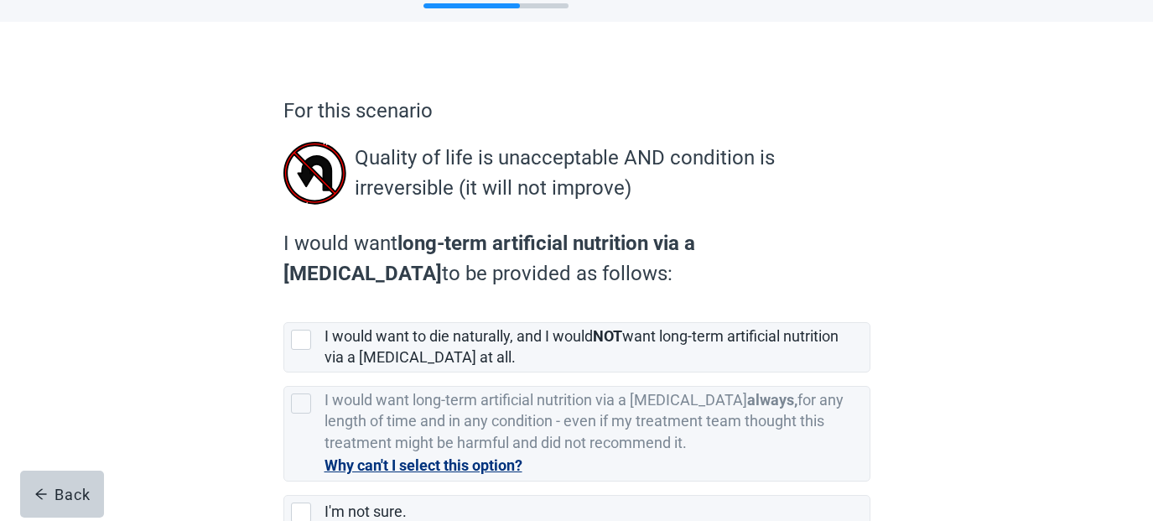
scroll to position [169, 0]
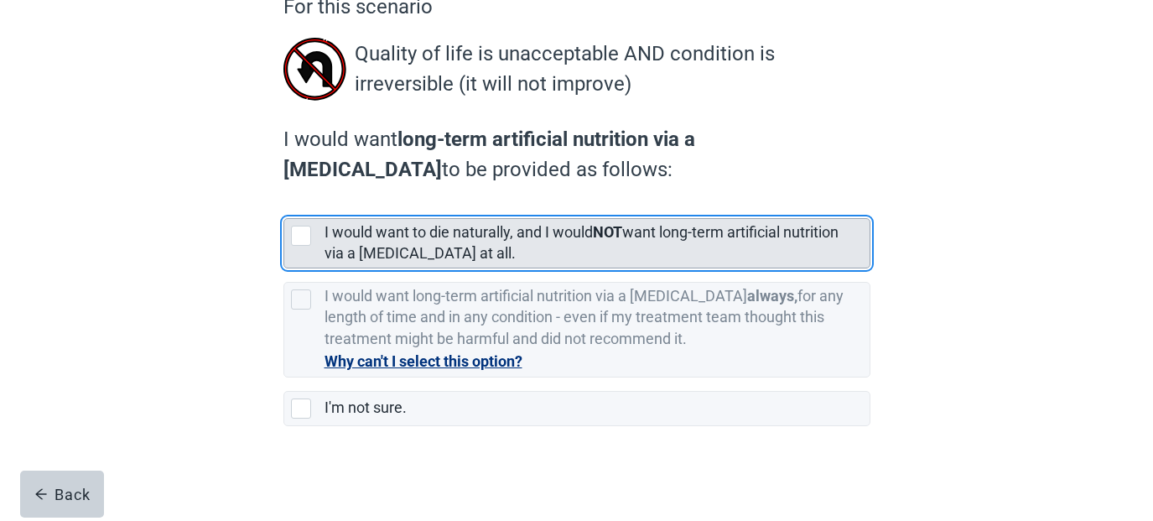
click at [310, 248] on div "I would want to die naturally, and I would NOT want long-term artificial nutrit…" at bounding box center [577, 243] width 586 height 49
click at [284, 206] on input "I would want to die naturally, and I would NOT want long-term artificial nutrit…" at bounding box center [284, 205] width 1 height 1
checkbox input "true"
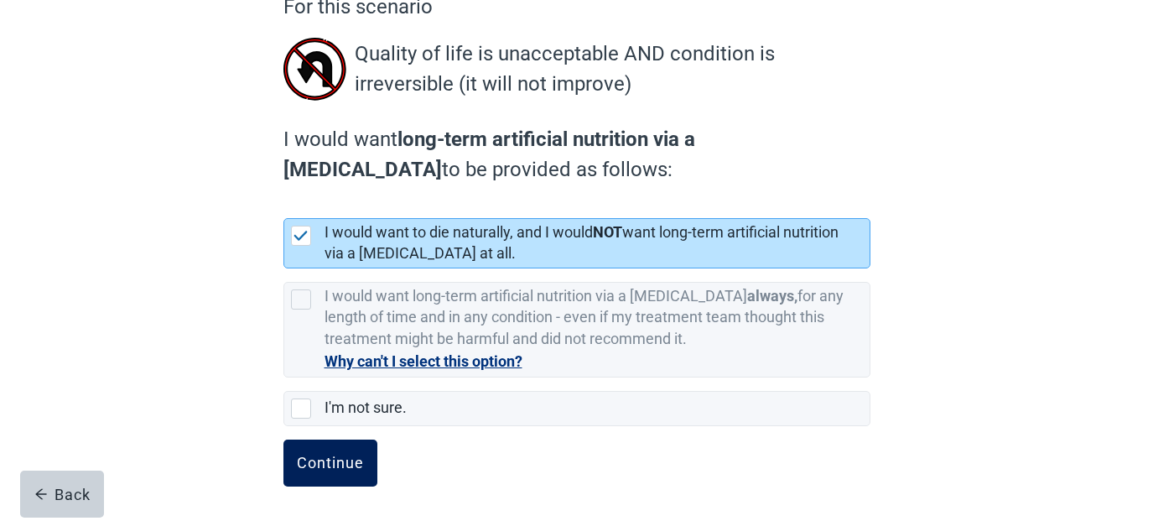
click at [339, 456] on div "Continue" at bounding box center [330, 463] width 67 height 17
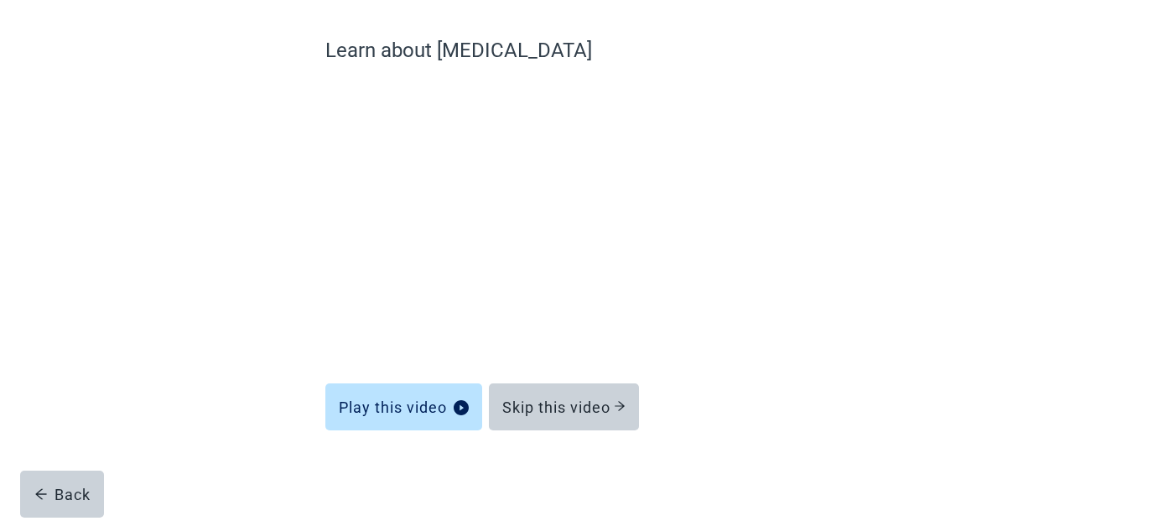
scroll to position [125, 0]
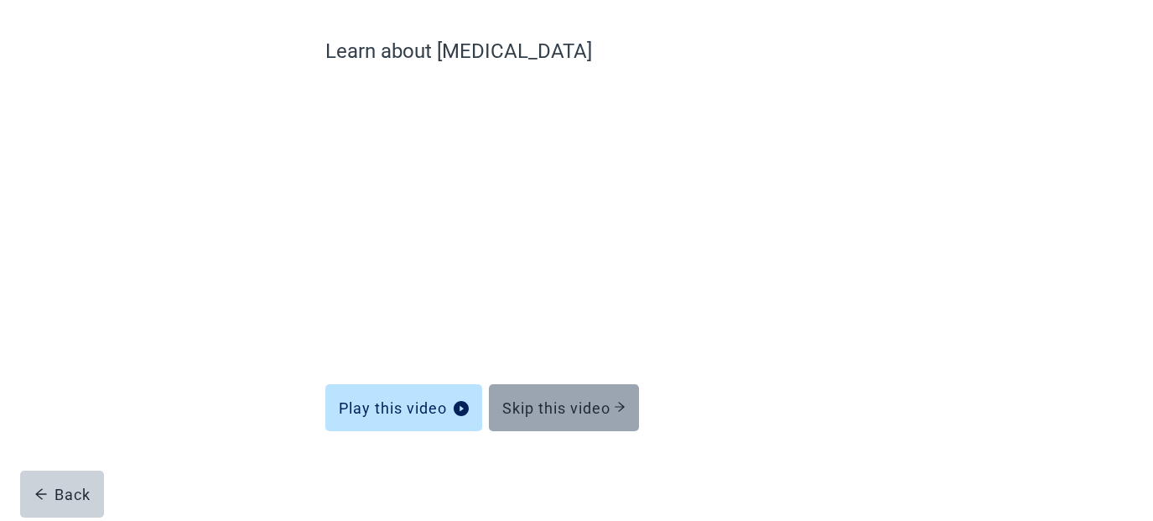
click at [549, 415] on div "Skip this video" at bounding box center [563, 407] width 123 height 17
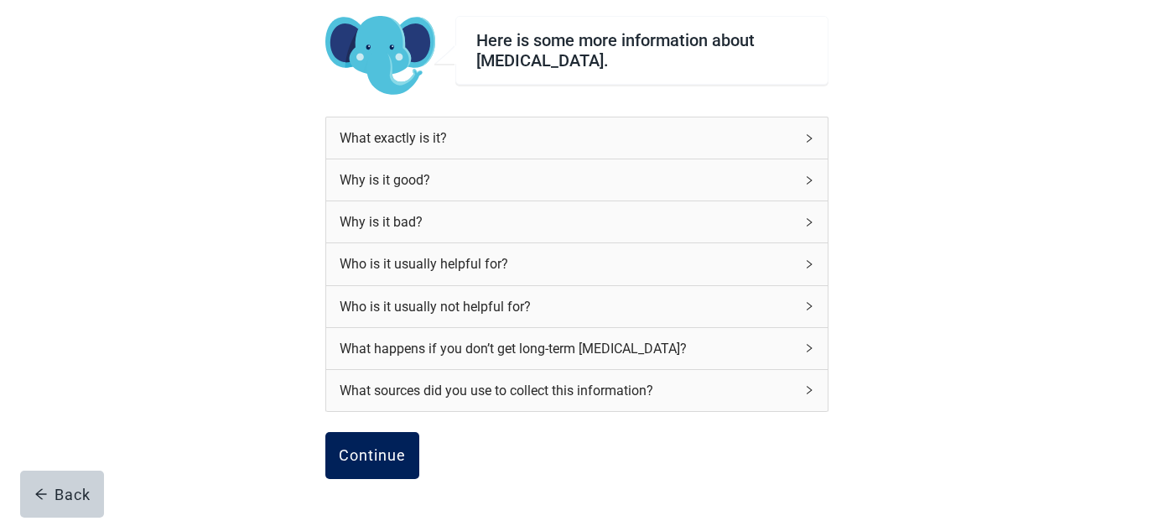
click at [384, 450] on div "Continue" at bounding box center [372, 455] width 67 height 17
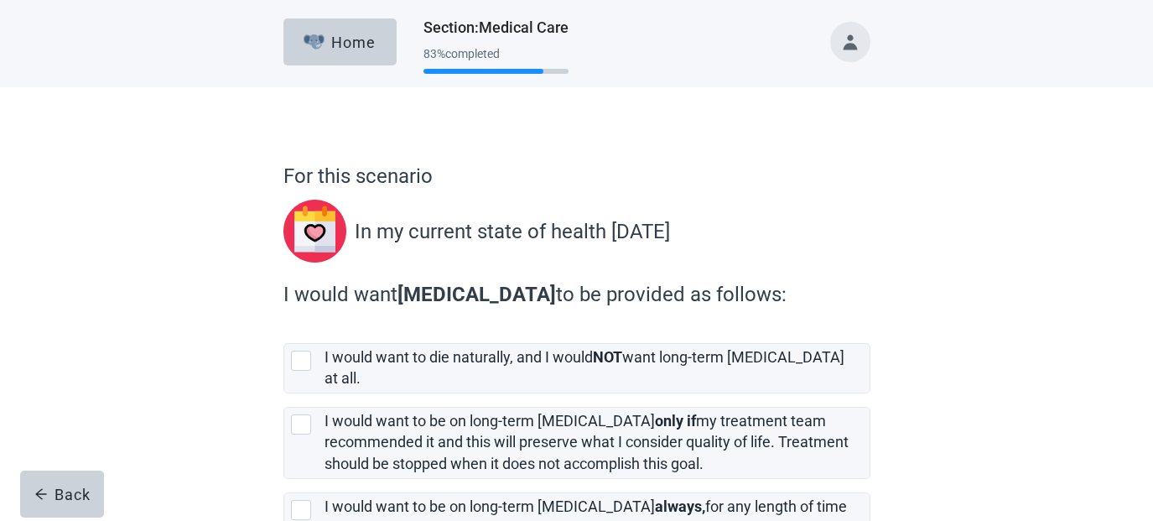
scroll to position [171, 0]
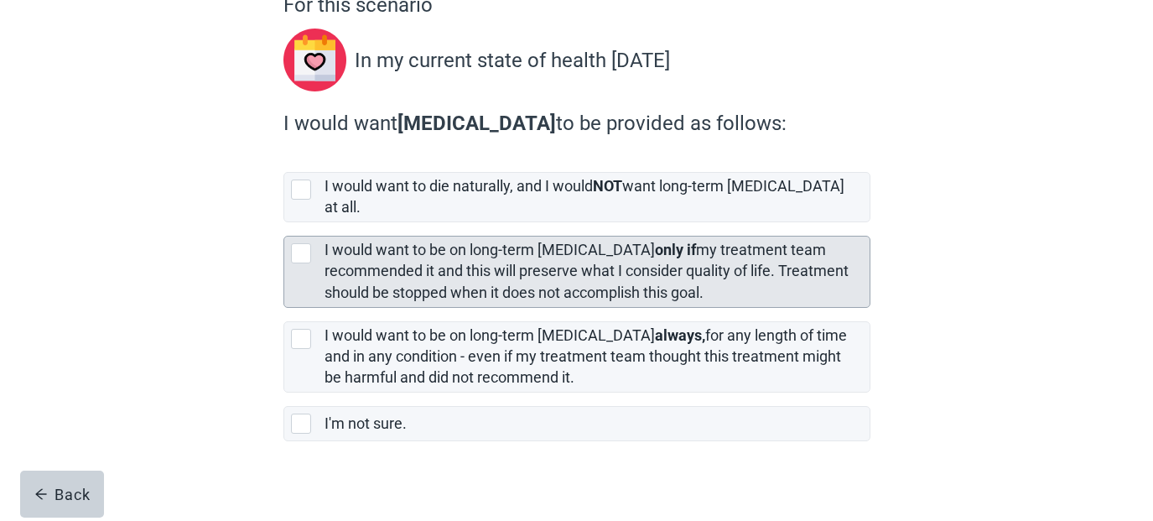
click at [315, 250] on div "I would want to be on long-term dialysis only if my treatment team recommended …" at bounding box center [577, 272] width 586 height 70
click at [284, 223] on input "I would want to be on long-term dialysis only if my treatment team recommended …" at bounding box center [284, 222] width 1 height 1
checkbox input "true"
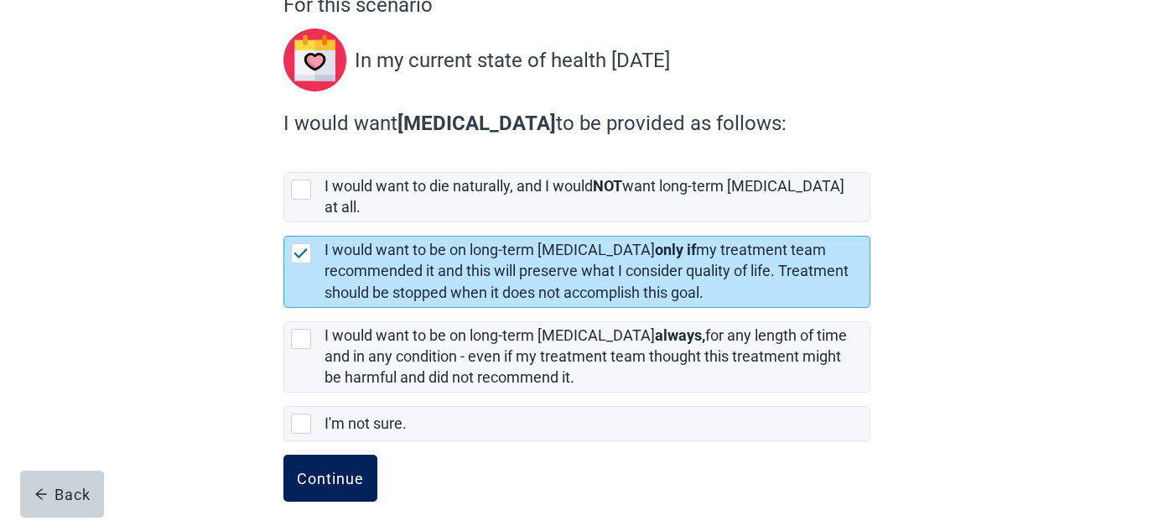
click at [358, 470] on div "Continue" at bounding box center [330, 478] width 67 height 17
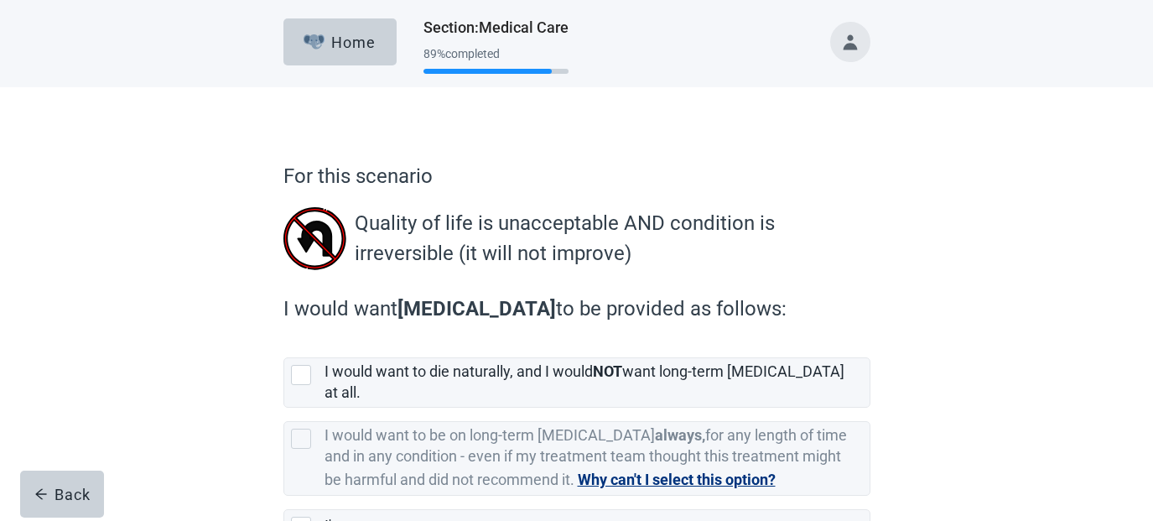
scroll to position [103, 0]
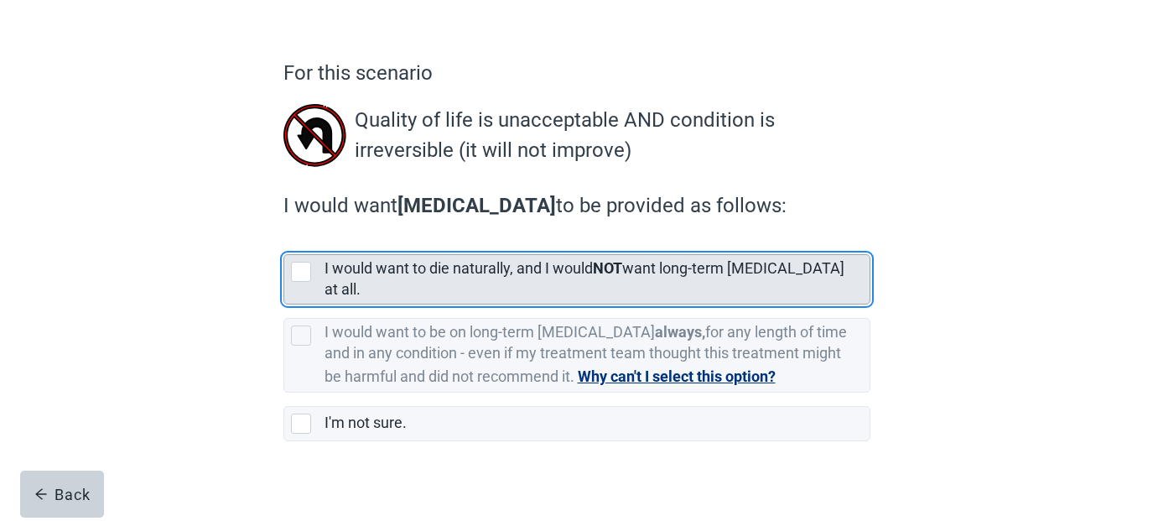
click at [309, 284] on div "I would want to die naturally, and I would NOT want long-term dialysis at all." at bounding box center [577, 279] width 586 height 49
click at [284, 242] on input "I would want to die naturally, and I would NOT want long-term dialysis at all." at bounding box center [284, 241] width 1 height 1
checkbox input "true"
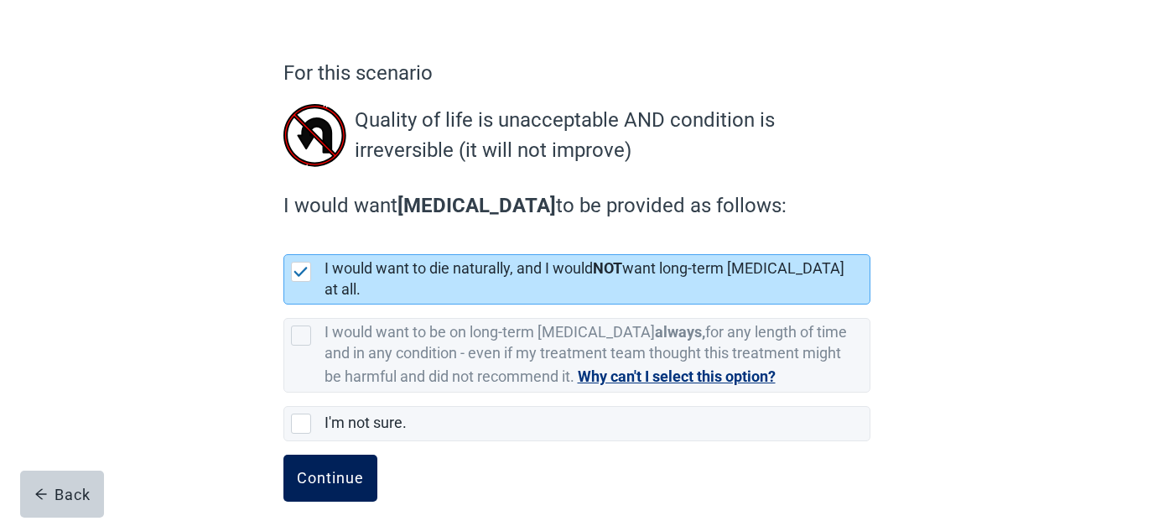
click at [336, 470] on div "Continue" at bounding box center [330, 478] width 67 height 17
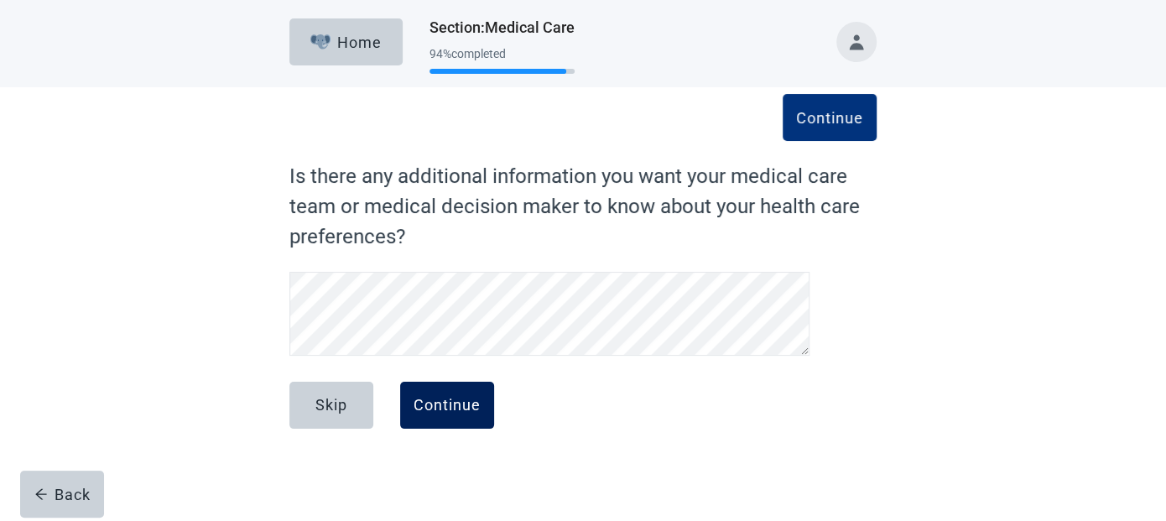
click at [461, 397] on div "Continue" at bounding box center [447, 405] width 67 height 17
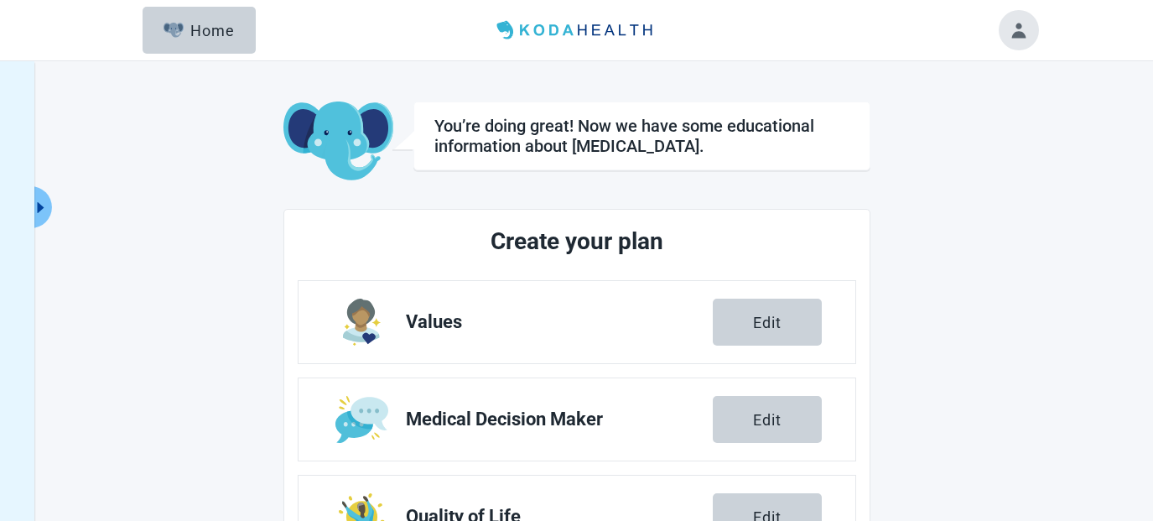
scroll to position [369, 0]
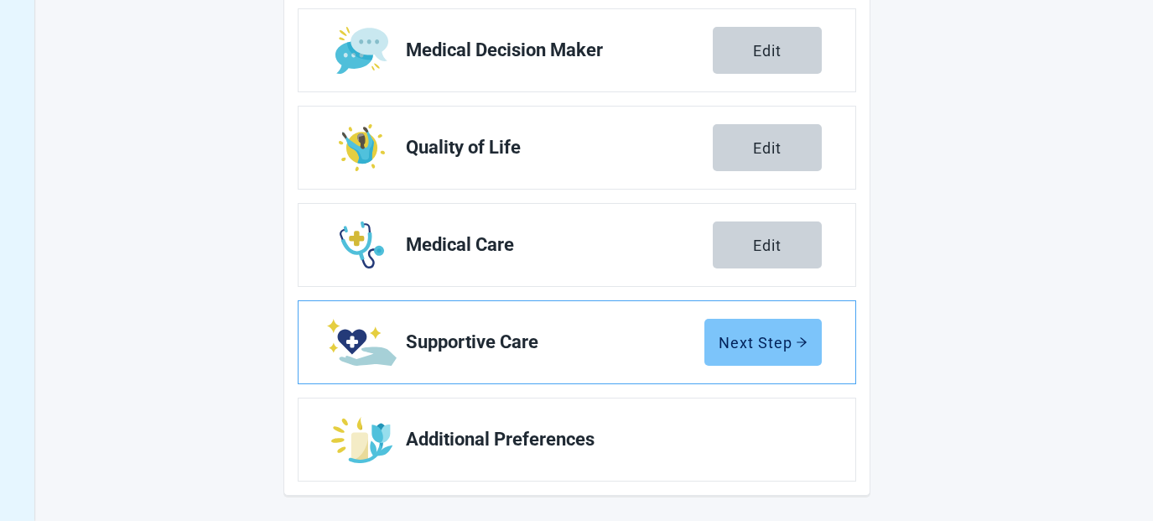
click at [731, 339] on div "Next Step" at bounding box center [763, 342] width 89 height 17
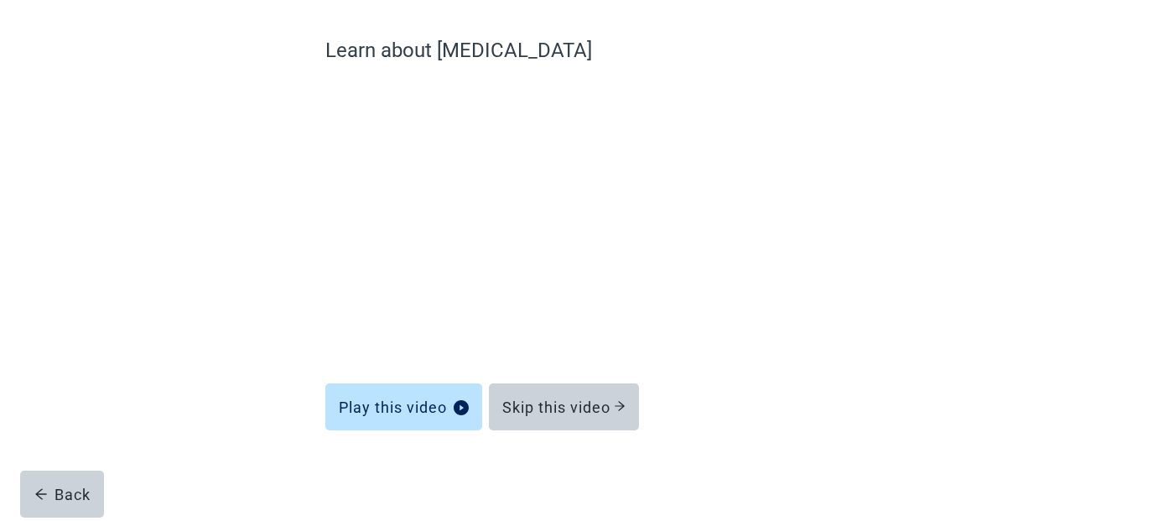
scroll to position [125, 0]
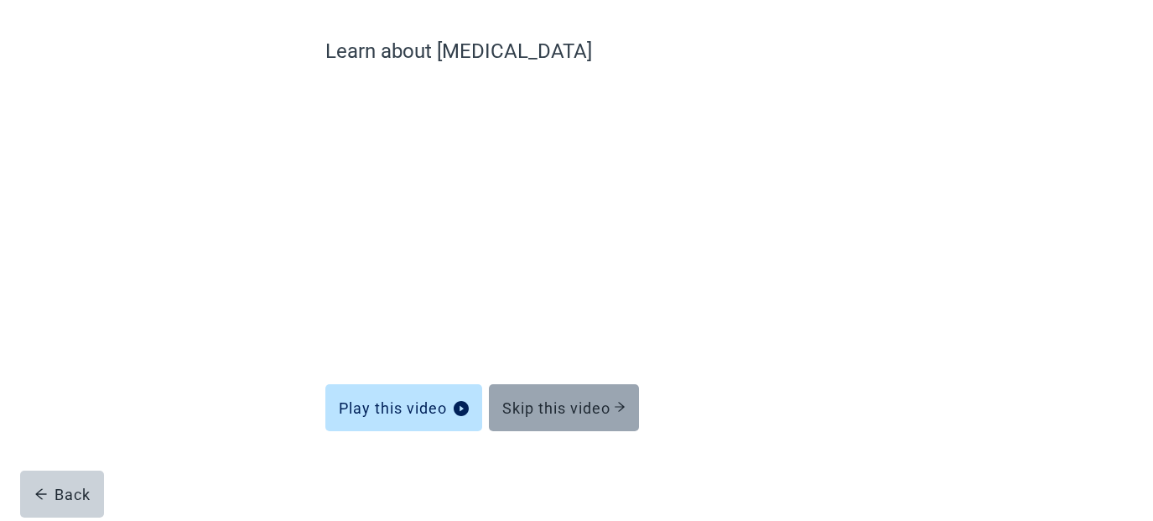
click at [586, 409] on div "Skip this video" at bounding box center [563, 407] width 123 height 17
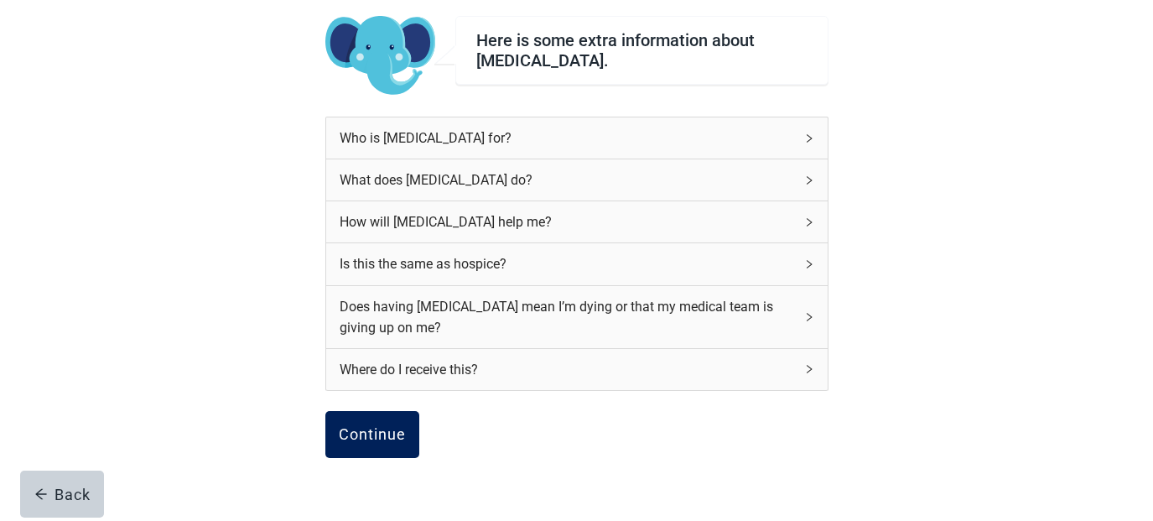
click at [398, 428] on div "Continue" at bounding box center [372, 434] width 67 height 17
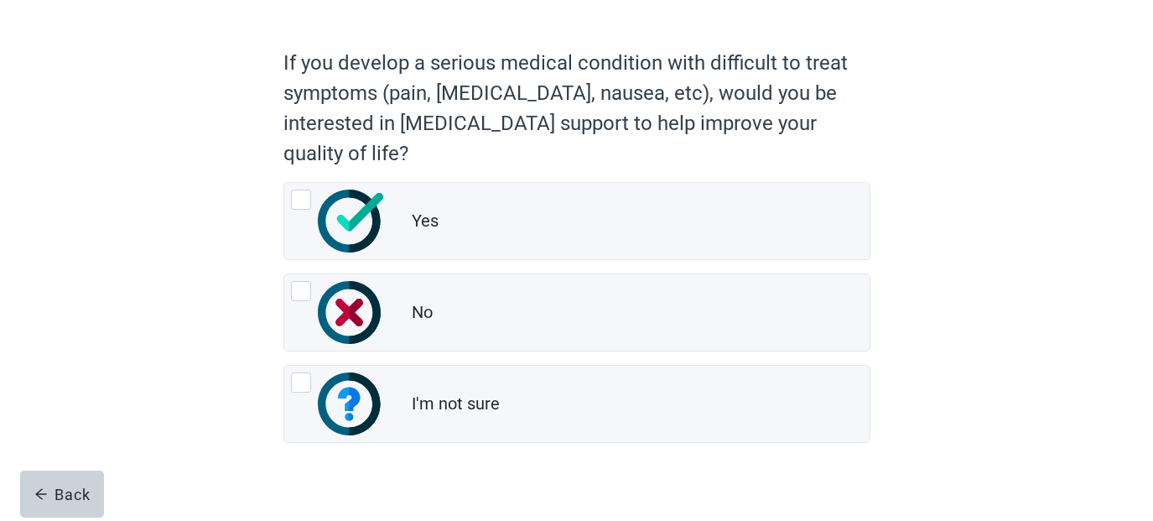
scroll to position [146, 0]
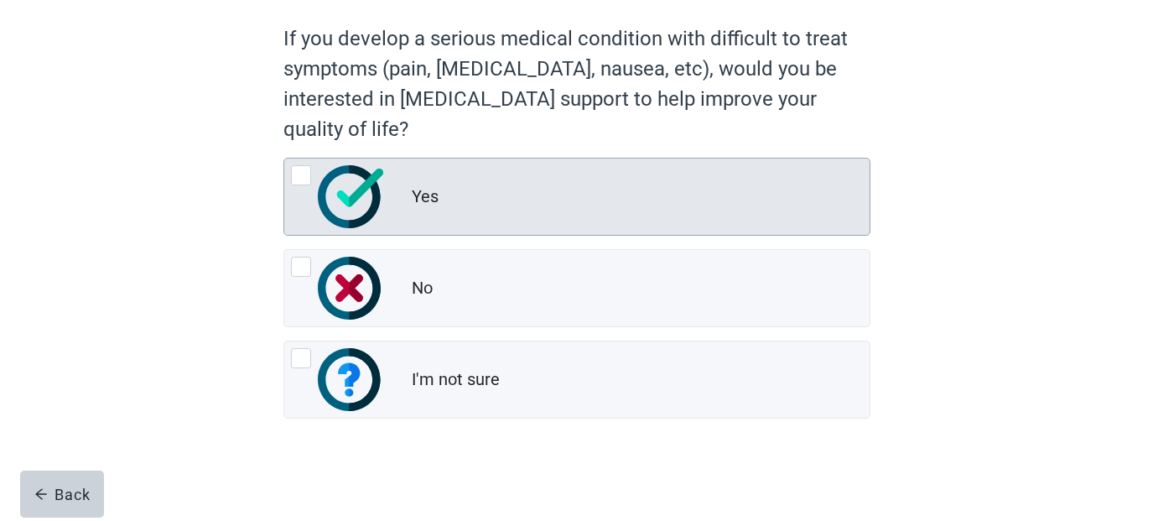
click at [302, 182] on div "Yes, radio button, not checked" at bounding box center [301, 175] width 20 height 20
click at [284, 159] on input "Yes" at bounding box center [284, 158] width 1 height 1
radio input "true"
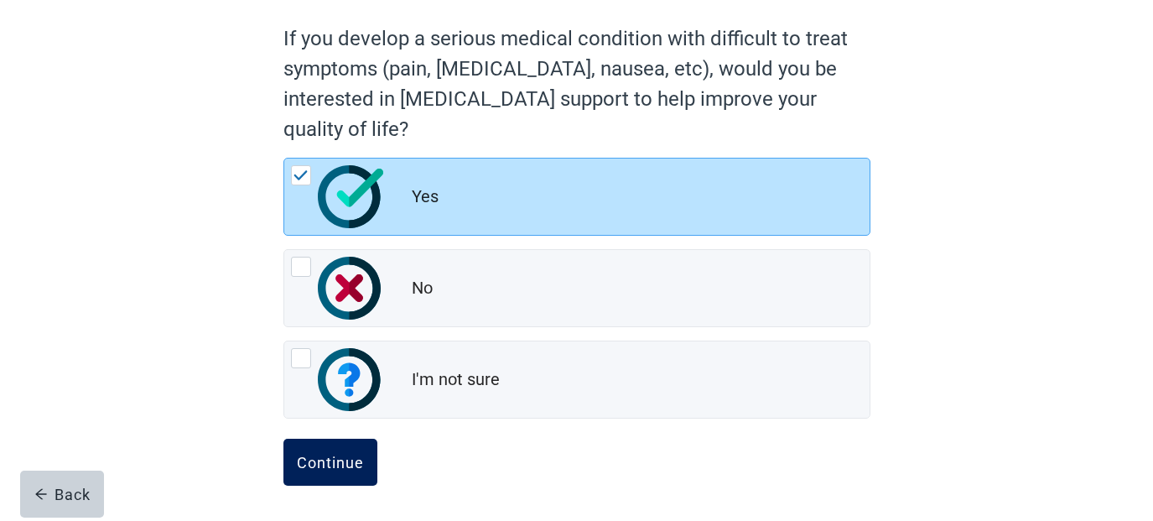
click at [344, 462] on div "Continue" at bounding box center [330, 462] width 67 height 17
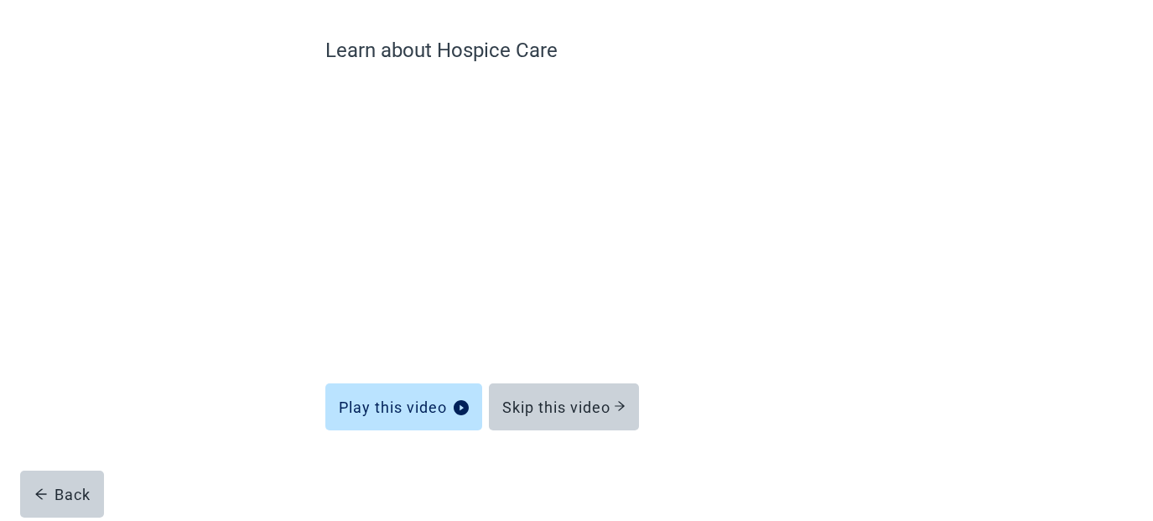
scroll to position [125, 0]
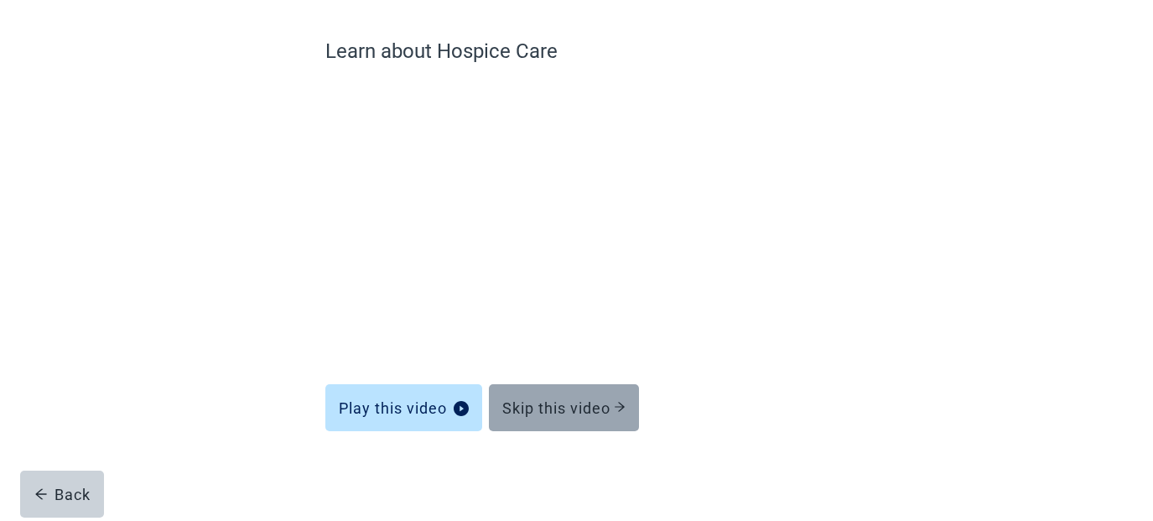
click at [572, 406] on div "Skip this video" at bounding box center [563, 407] width 123 height 17
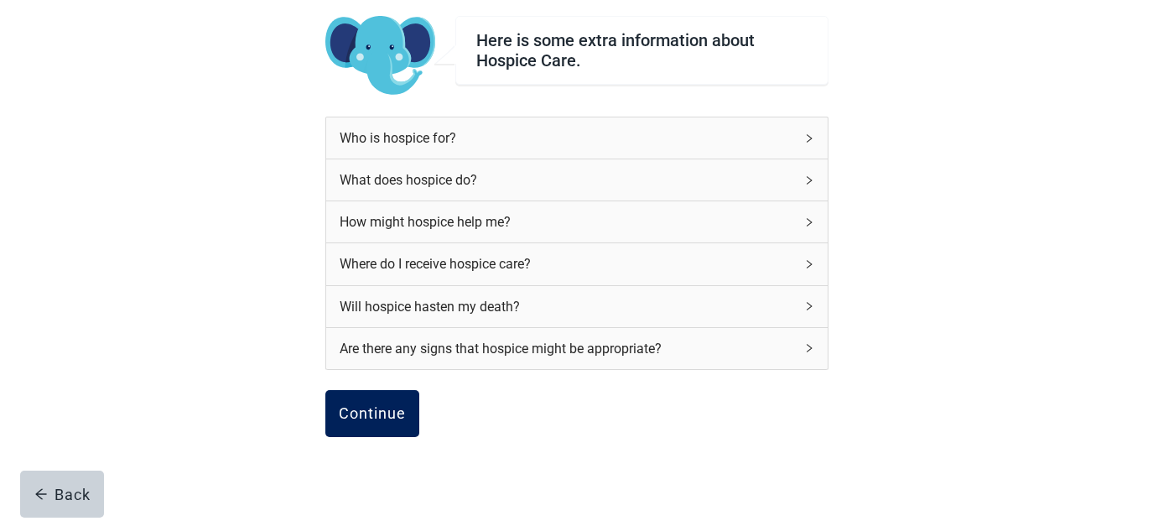
click at [356, 418] on div "Continue" at bounding box center [372, 413] width 67 height 17
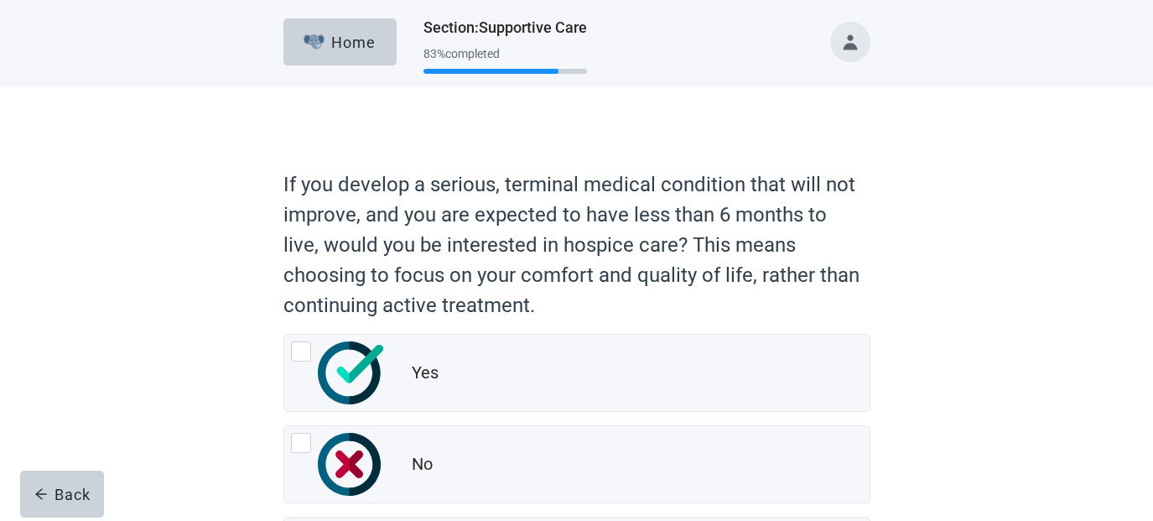
scroll to position [176, 0]
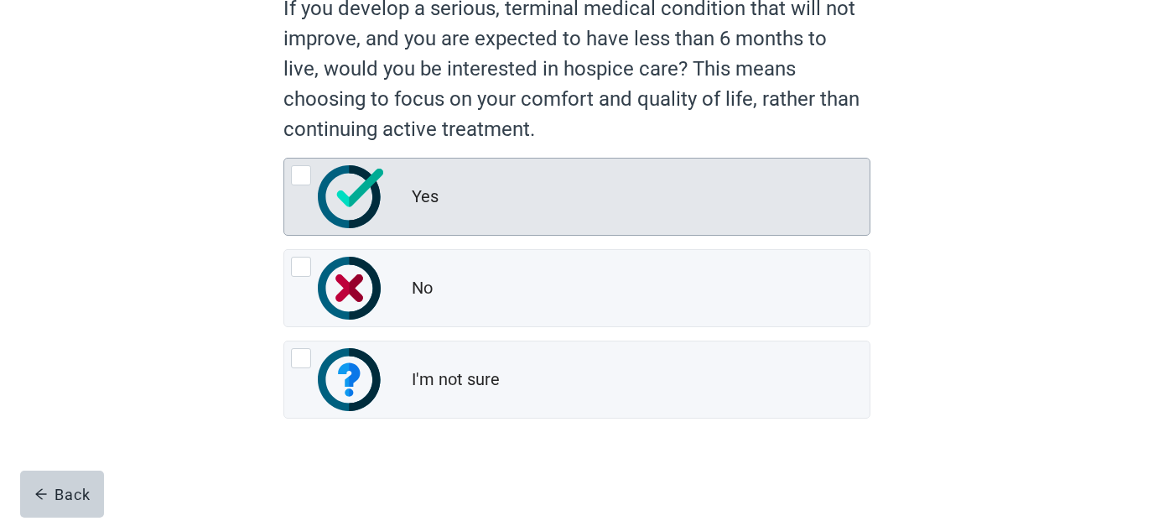
click at [318, 187] on img "Yes, radio button, not checked" at bounding box center [350, 196] width 65 height 63
click at [284, 159] on input "Yes" at bounding box center [284, 158] width 1 height 1
radio input "true"
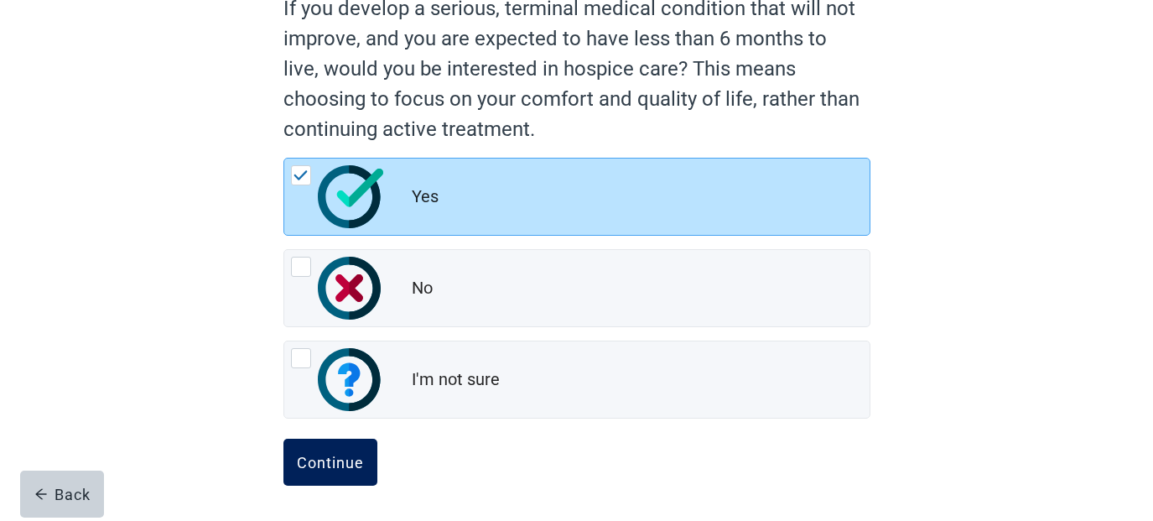
click at [337, 466] on div "Continue" at bounding box center [330, 462] width 67 height 17
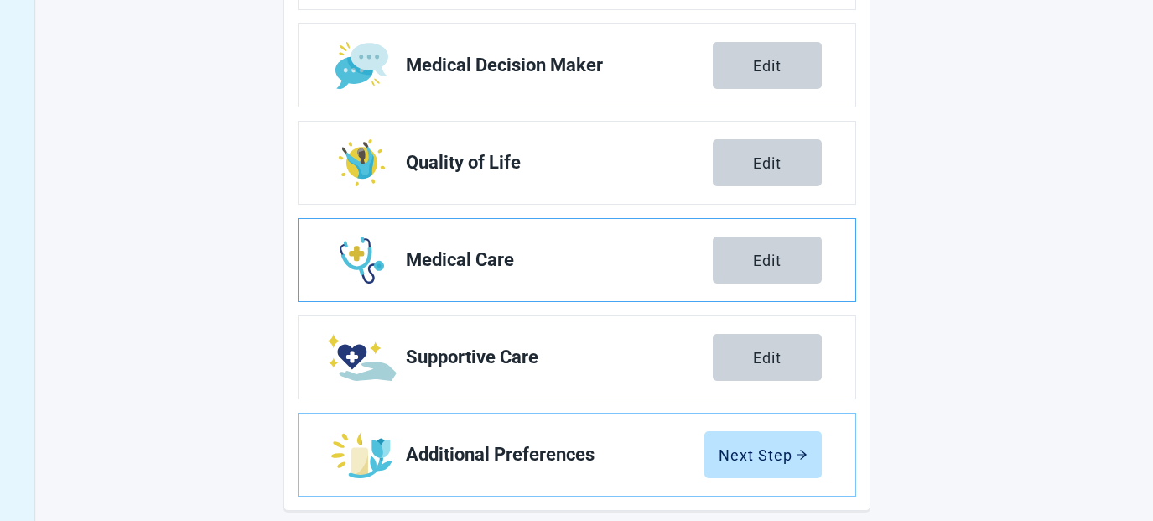
scroll to position [369, 0]
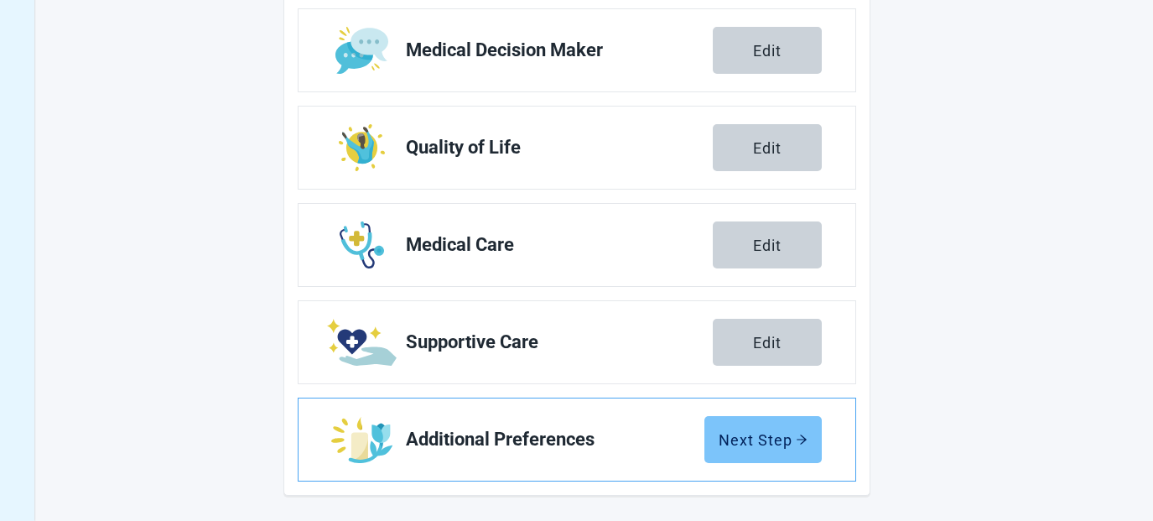
click at [742, 445] on div "Next Step" at bounding box center [763, 439] width 89 height 17
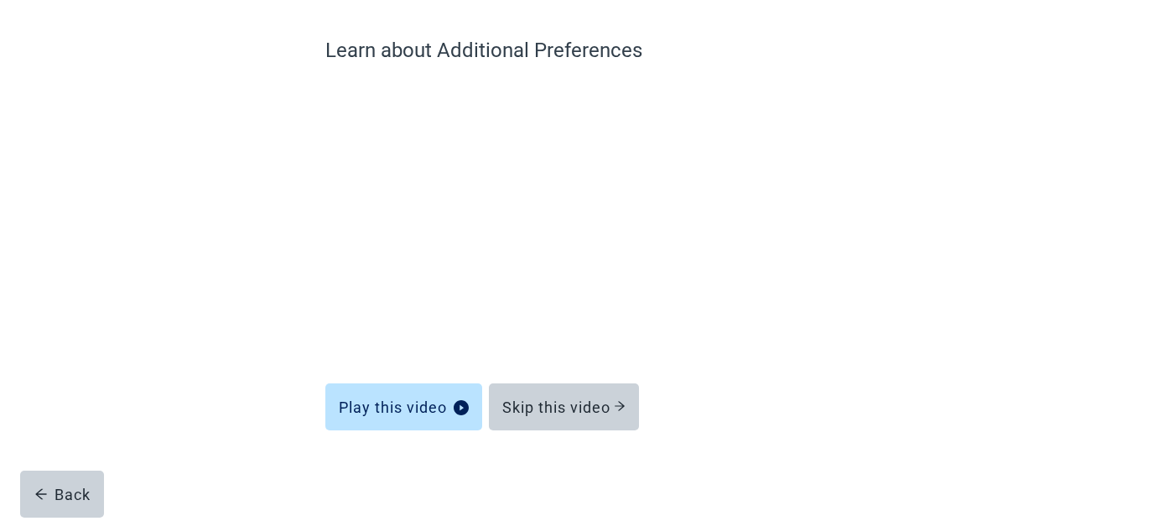
scroll to position [125, 0]
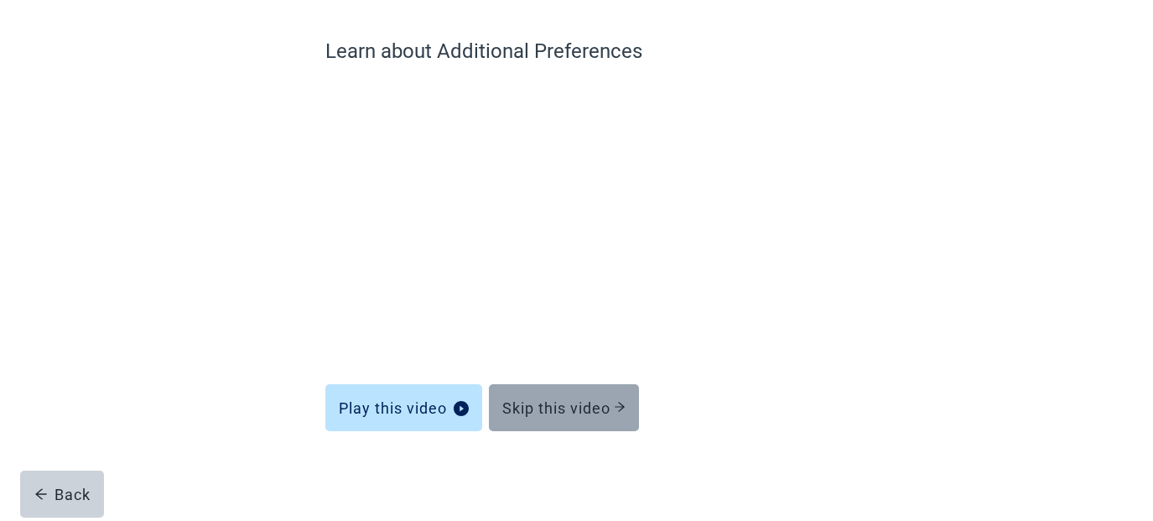
click at [591, 412] on div "Skip this video" at bounding box center [563, 407] width 123 height 17
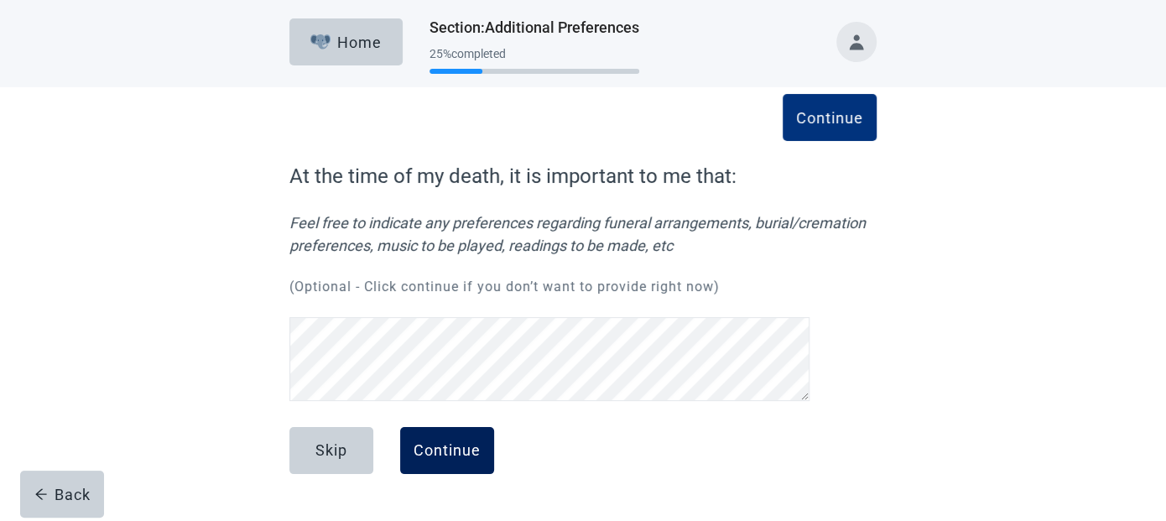
click at [442, 462] on button "Continue" at bounding box center [447, 450] width 94 height 47
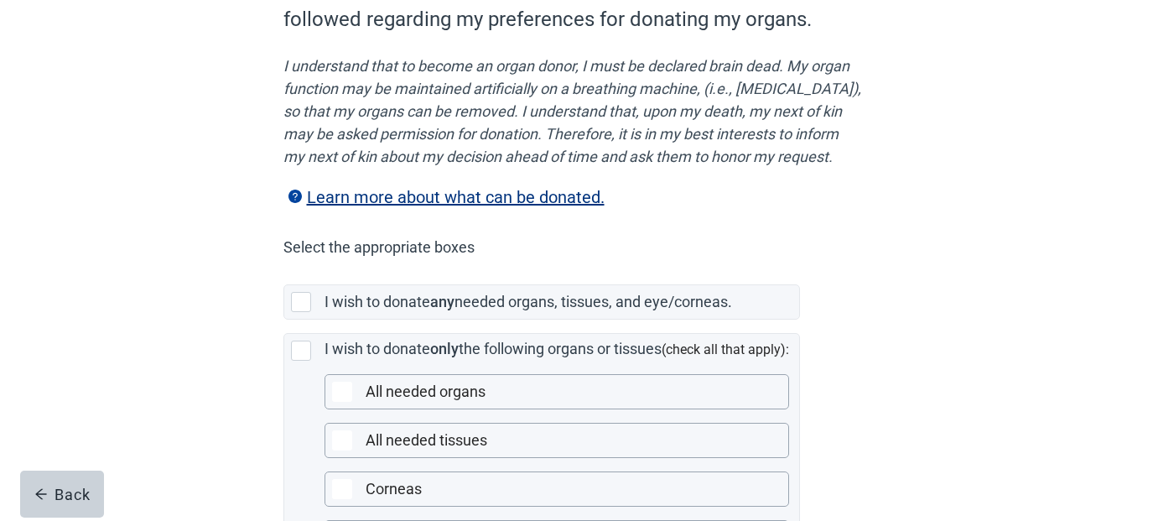
scroll to position [391, 0]
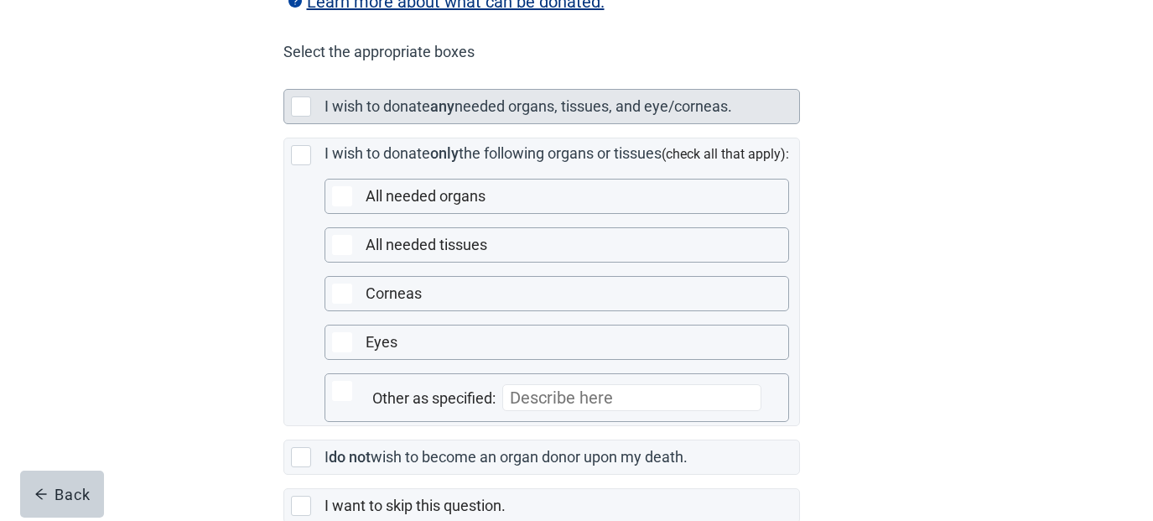
click at [301, 117] on div "Main content" at bounding box center [301, 106] width 20 height 20
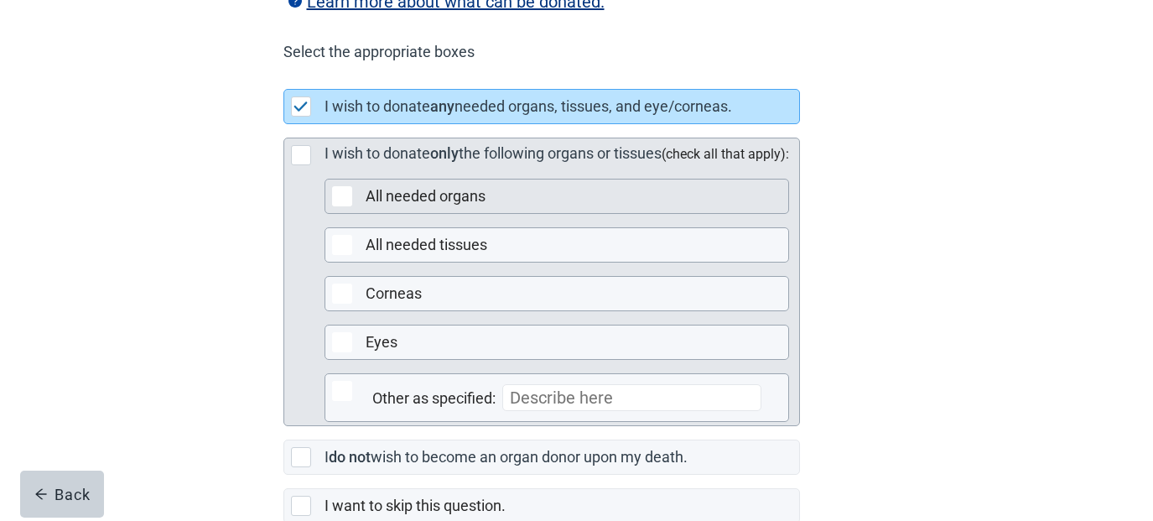
scroll to position [508, 0]
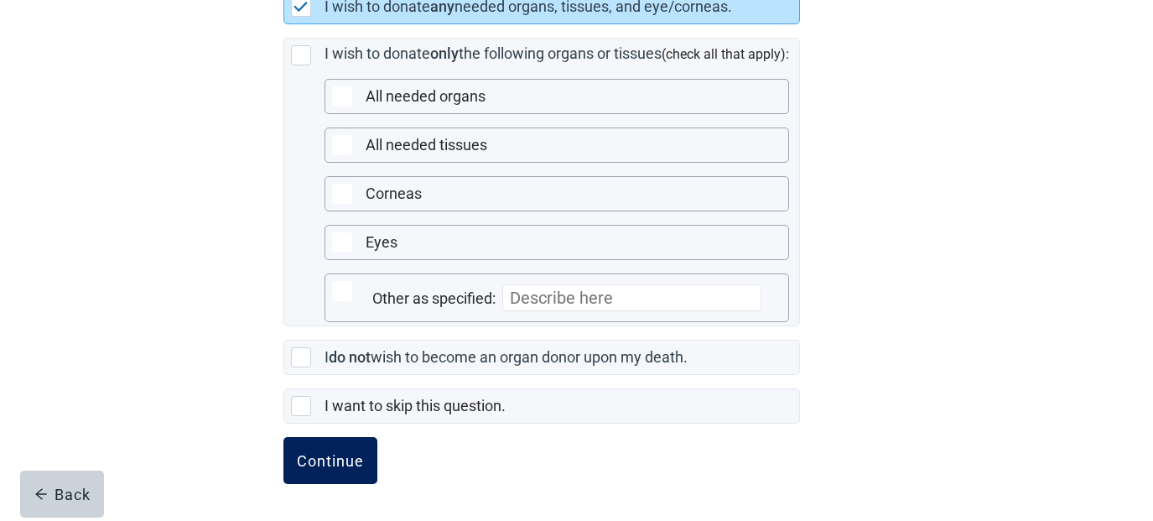
click at [337, 468] on div "Continue" at bounding box center [330, 460] width 67 height 17
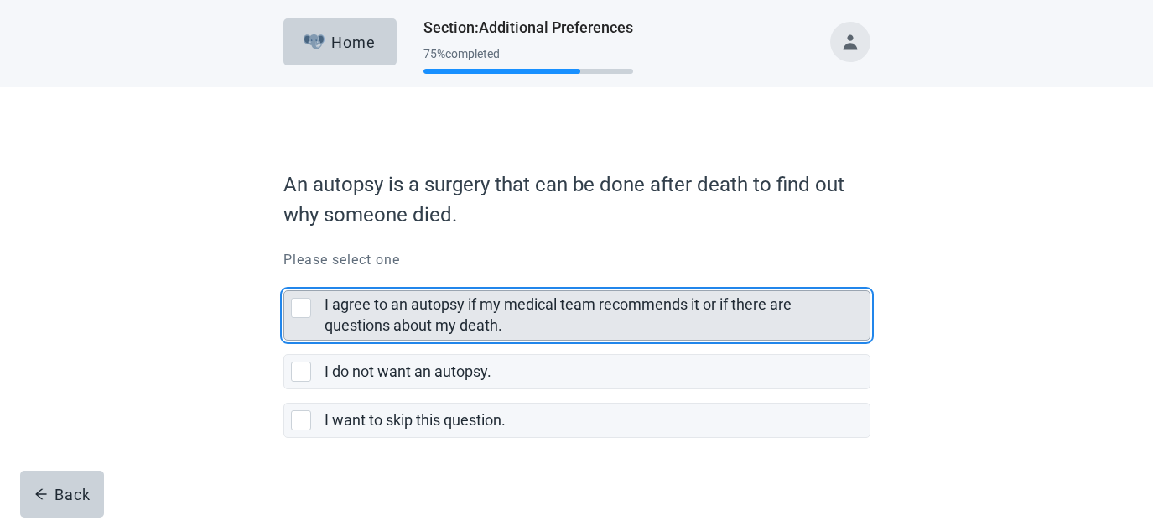
click at [330, 309] on label "I agree to an autopsy if my medical team recommends it or if there are question…" at bounding box center [558, 314] width 467 height 39
checkbox input "true"
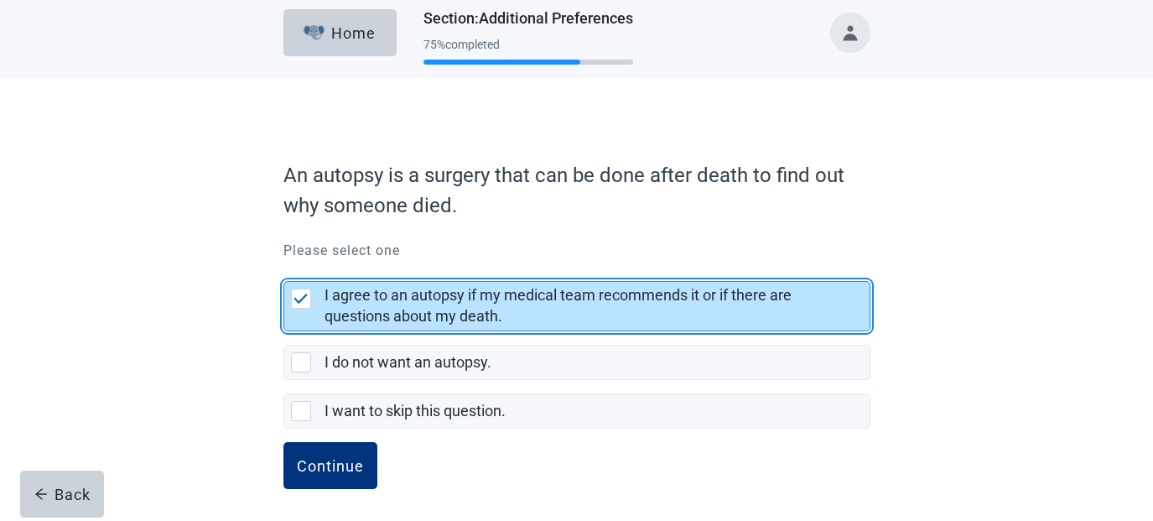
scroll to position [13, 0]
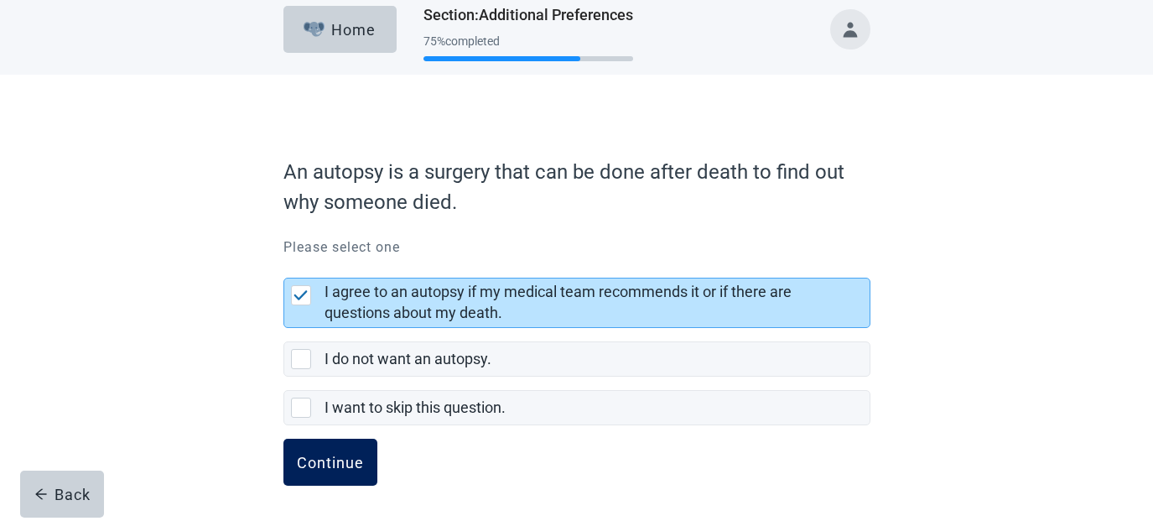
click at [345, 454] on div "Continue" at bounding box center [330, 462] width 67 height 17
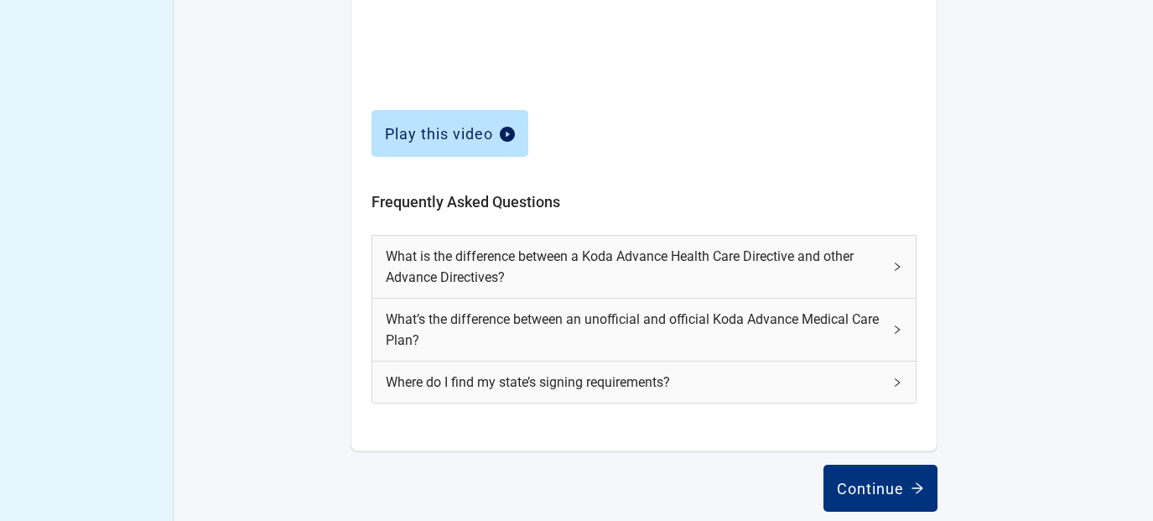
scroll to position [778, 0]
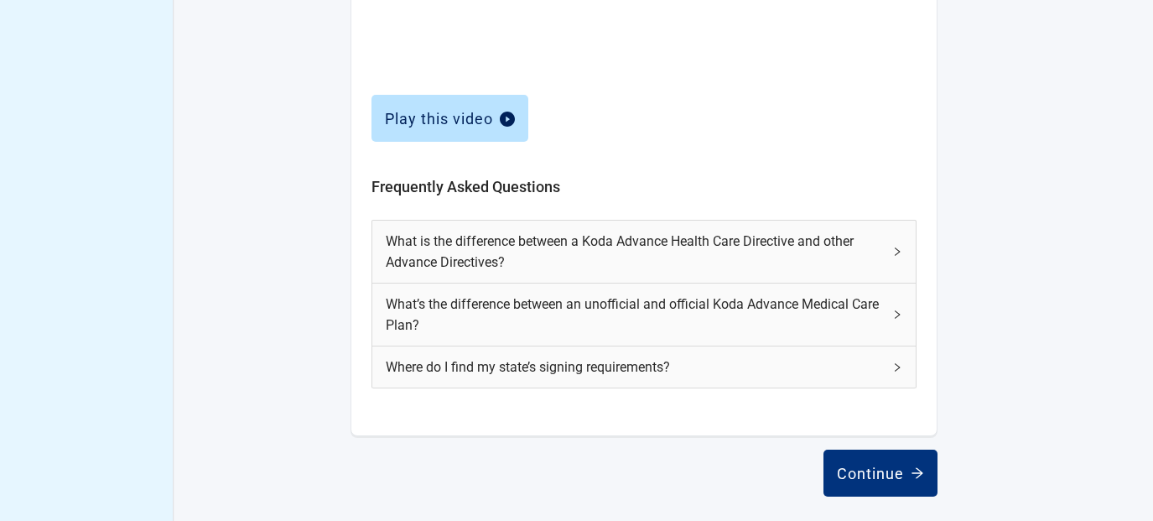
click at [888, 264] on div "What is the difference between a Koda Advance Health Care Directive and other A…" at bounding box center [644, 252] width 544 height 62
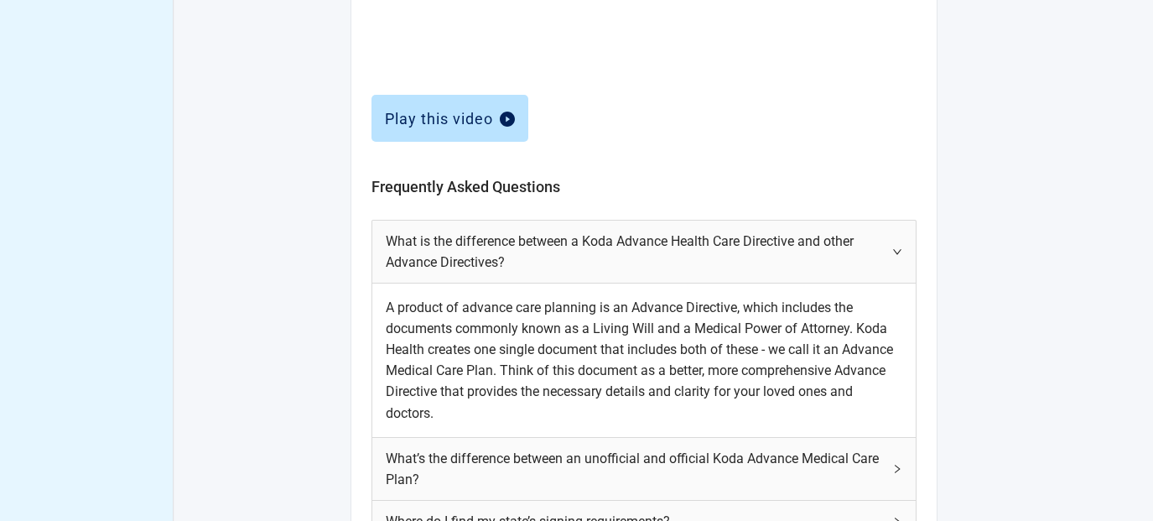
click at [888, 266] on div "What is the difference between a Koda Advance Health Care Directive and other A…" at bounding box center [644, 252] width 544 height 62
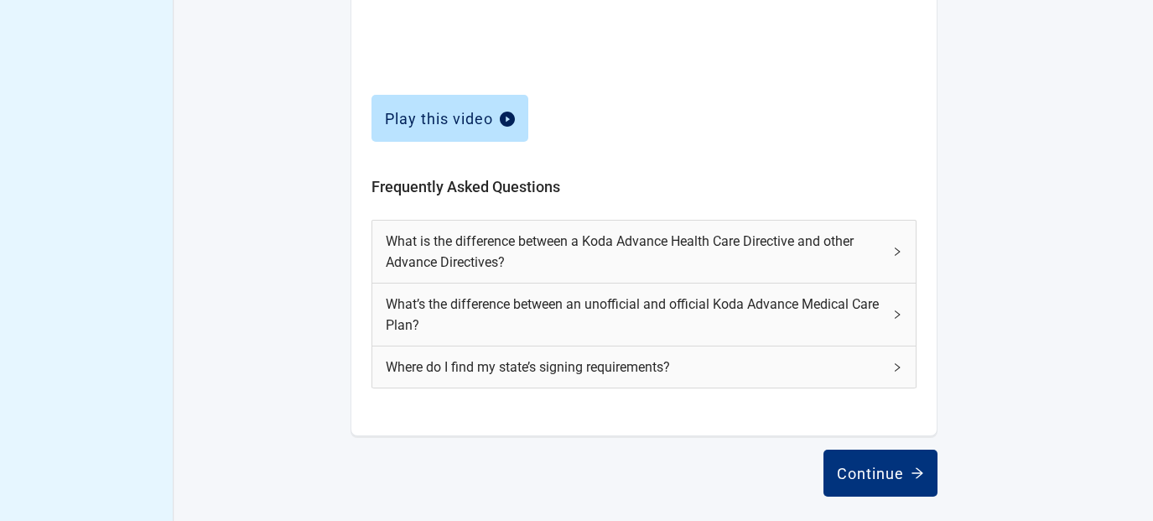
click at [892, 378] on div "Where do I find my state’s signing requirements?" at bounding box center [644, 366] width 544 height 41
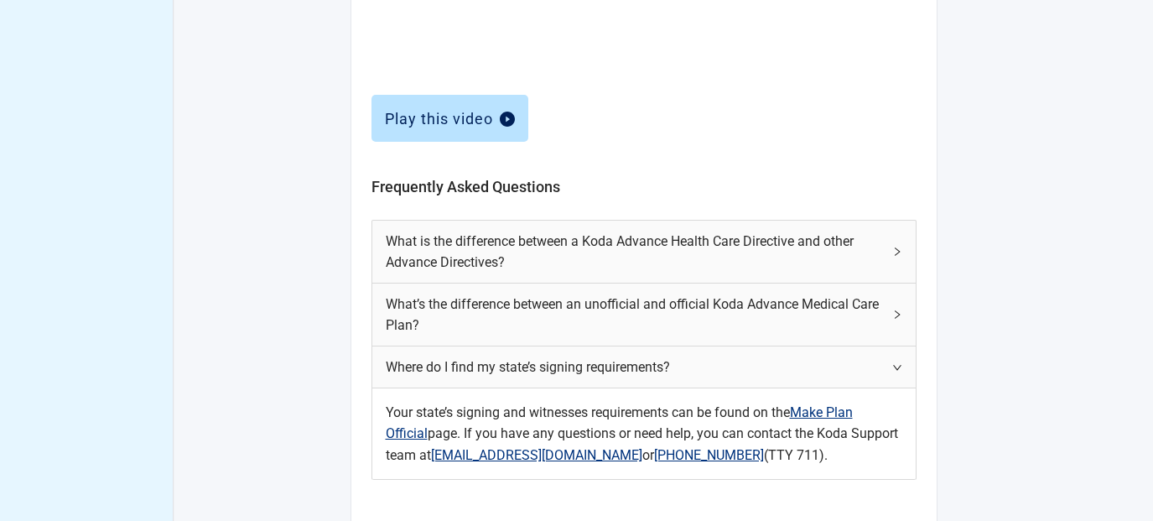
click at [892, 378] on div "Where do I find my state’s signing requirements?" at bounding box center [644, 366] width 544 height 41
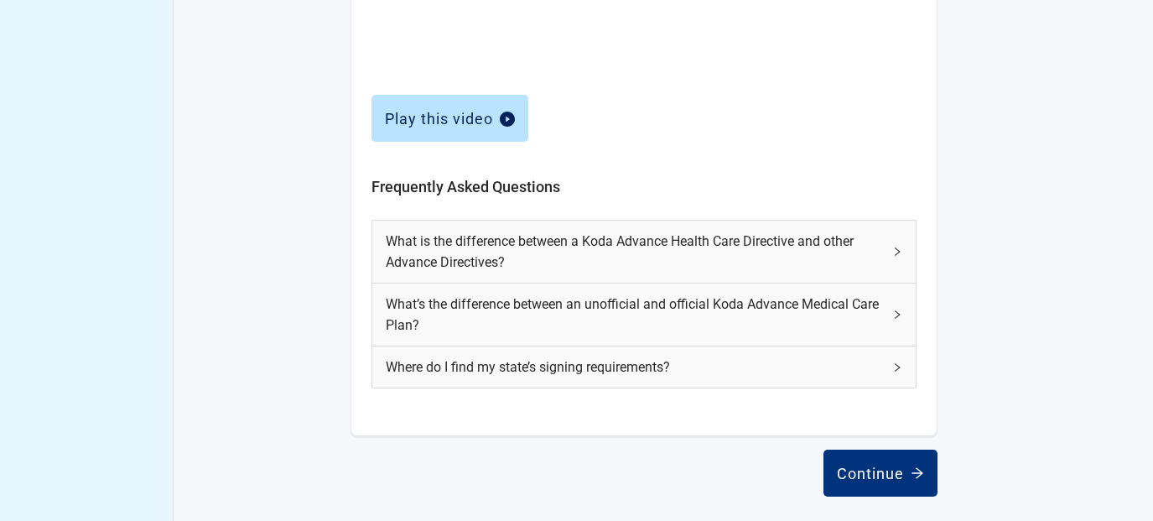
click at [882, 309] on span "What’s the difference between an unofficial and official Koda Advance Medical C…" at bounding box center [634, 315] width 497 height 42
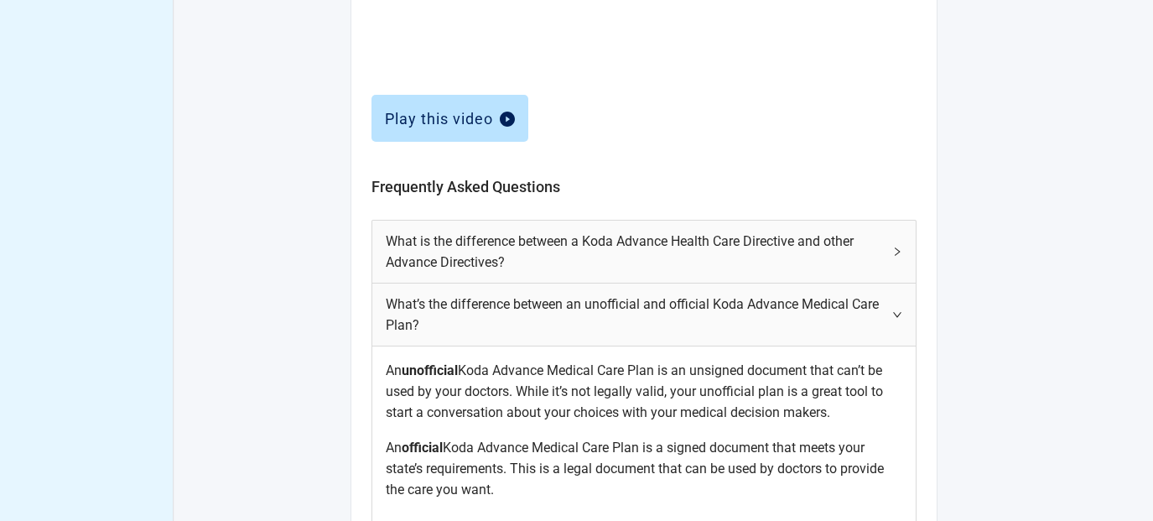
click at [882, 309] on span "What’s the difference between an unofficial and official Koda Advance Medical C…" at bounding box center [634, 315] width 497 height 42
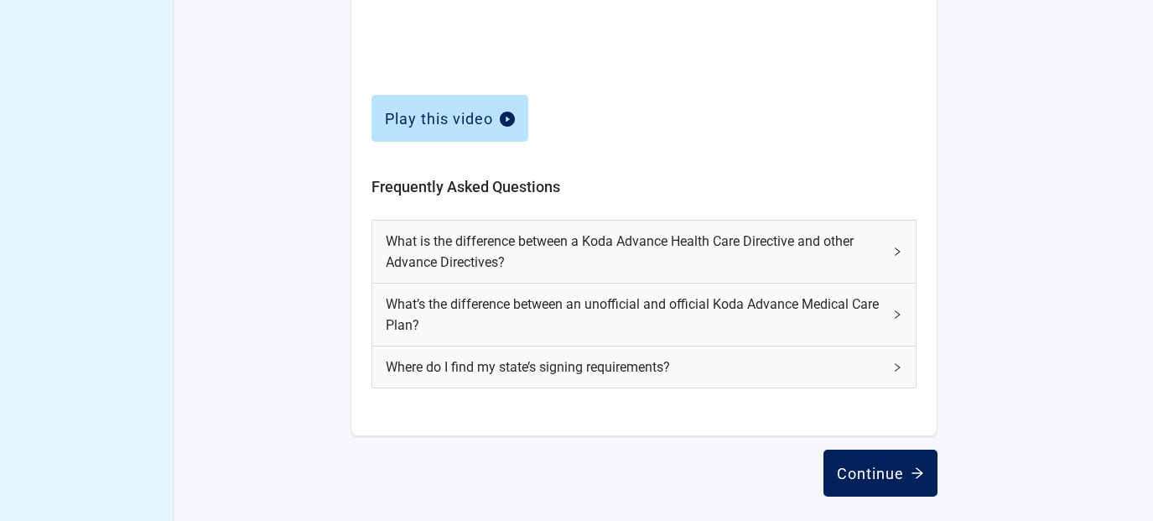
click at [880, 473] on div "Continue" at bounding box center [880, 473] width 87 height 17
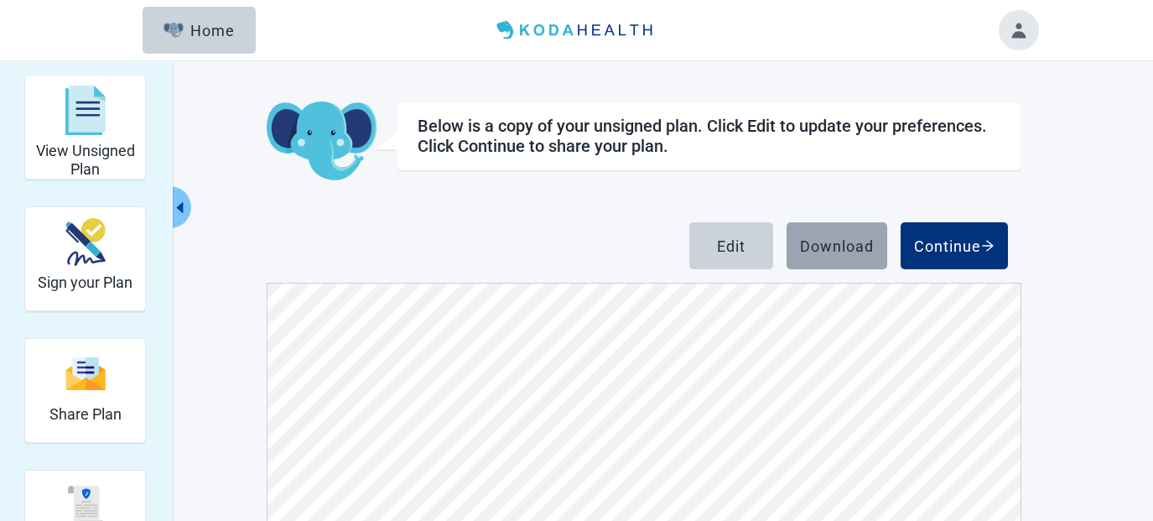
click at [860, 237] on div "Download" at bounding box center [837, 245] width 74 height 17
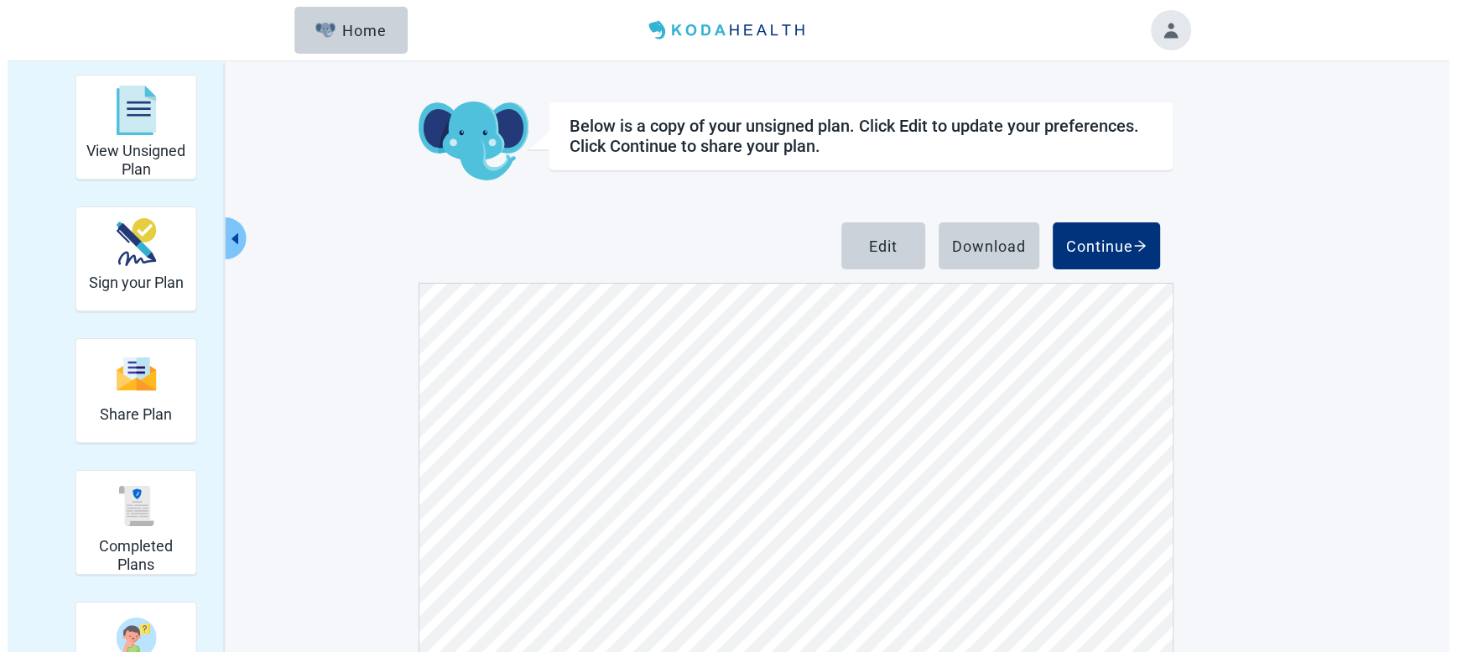
scroll to position [6508, 0]
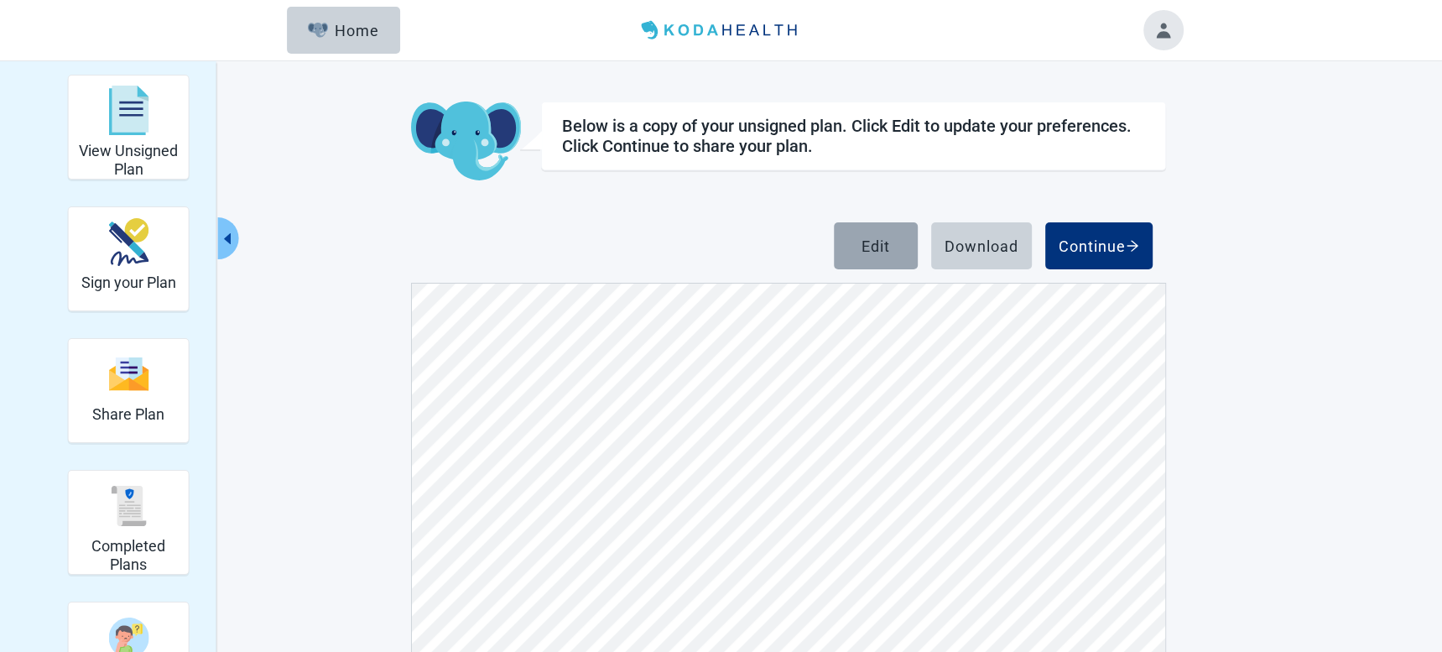
click at [879, 248] on div "Edit" at bounding box center [876, 245] width 29 height 17
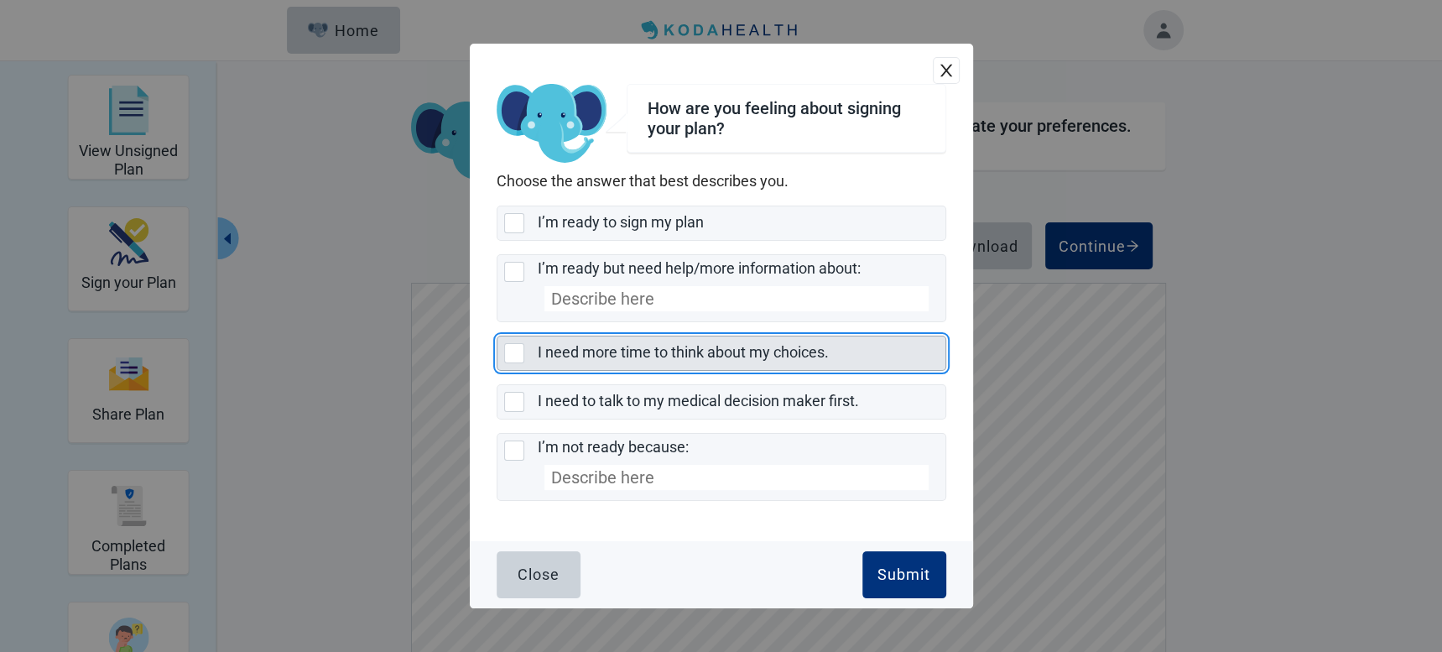
click at [523, 350] on div "I need more time to think about my choices., checkbox, not selected" at bounding box center [514, 353] width 20 height 20
click at [497, 336] on input "I need more time to think about my choices." at bounding box center [497, 336] width 1 height 1
checkbox input "true"
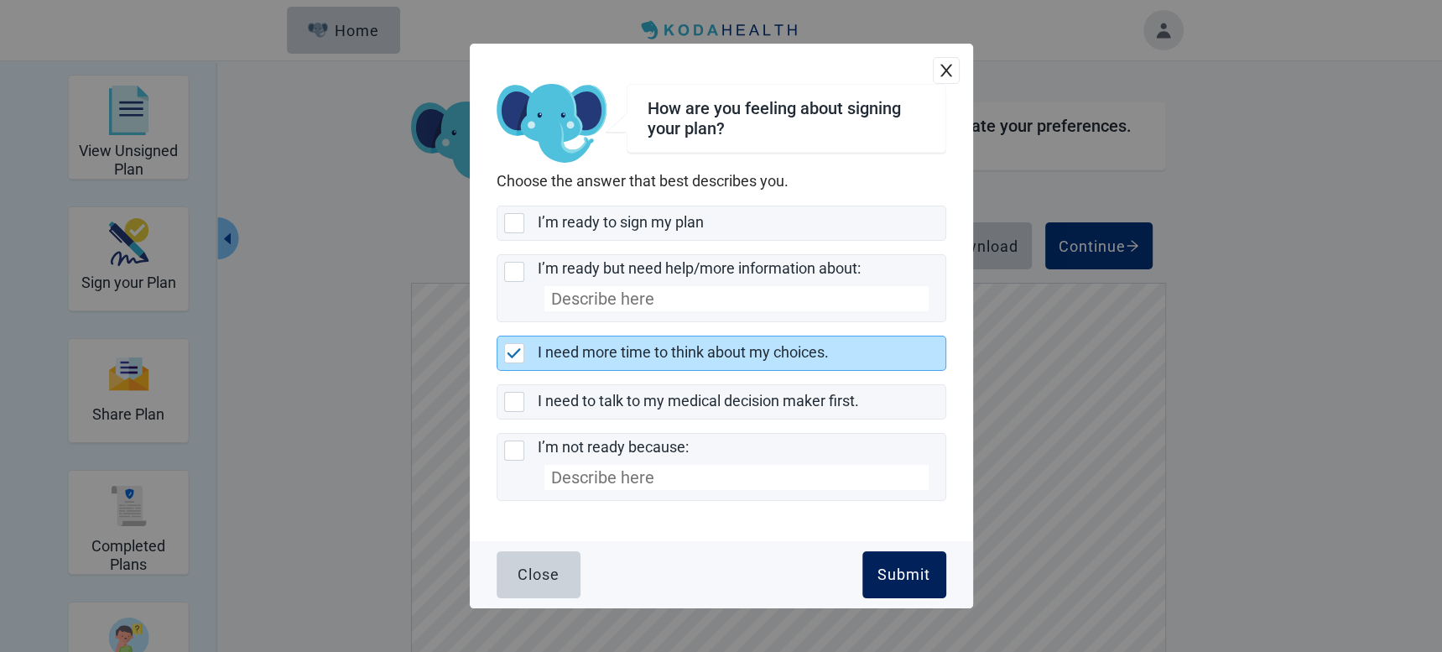
click at [895, 520] on div "Submit" at bounding box center [903, 574] width 53 height 17
